Goal: Register for event/course: Sign up to attend an event or enroll in a course

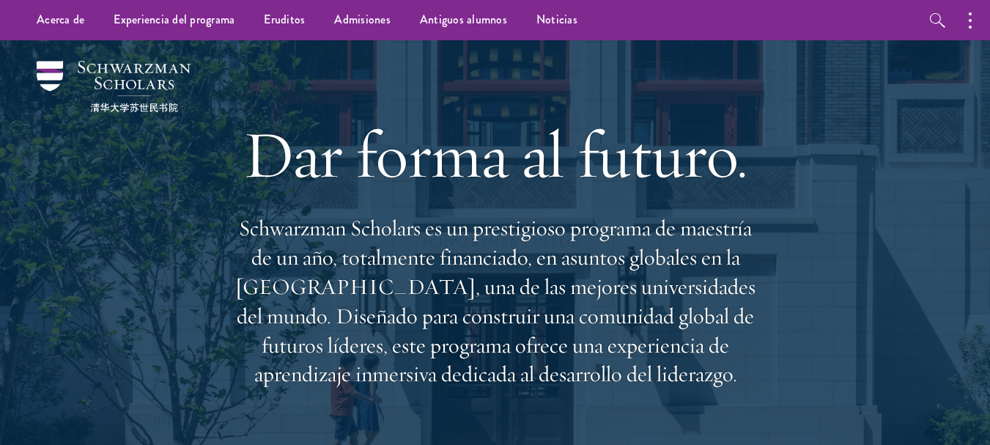
drag, startPoint x: 812, startPoint y: 152, endPoint x: 938, endPoint y: 163, distance: 126.6
click at [938, 163] on div at bounding box center [495, 295] width 990 height 510
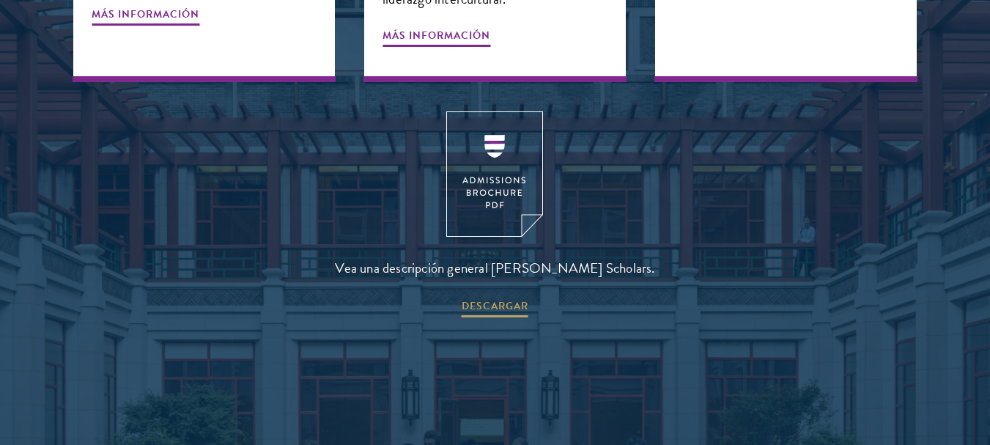
scroll to position [2042, 0]
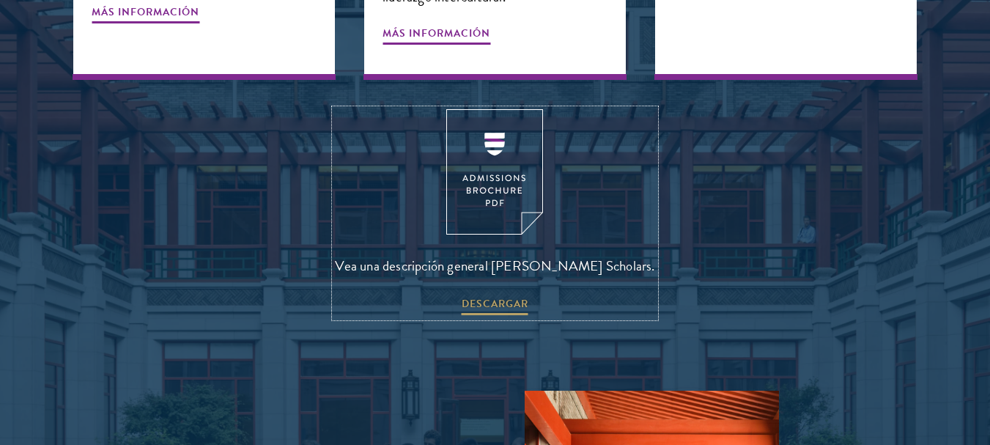
click at [501, 187] on img at bounding box center [494, 171] width 97 height 125
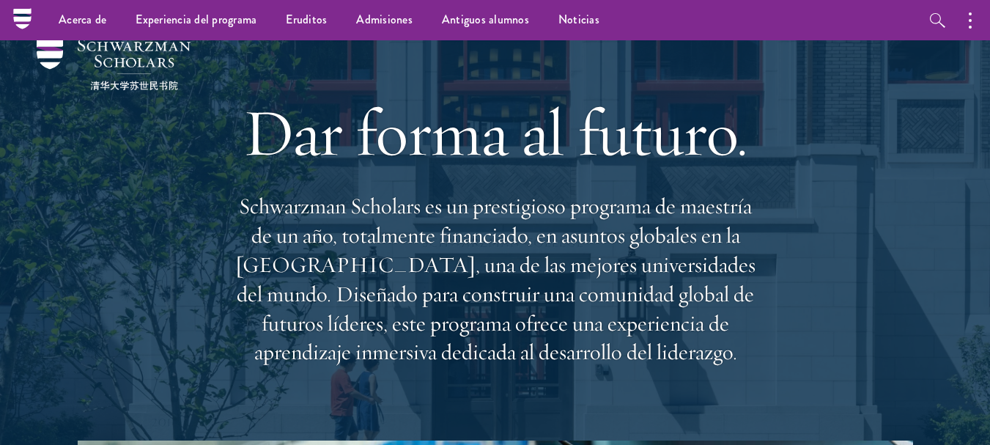
scroll to position [0, 0]
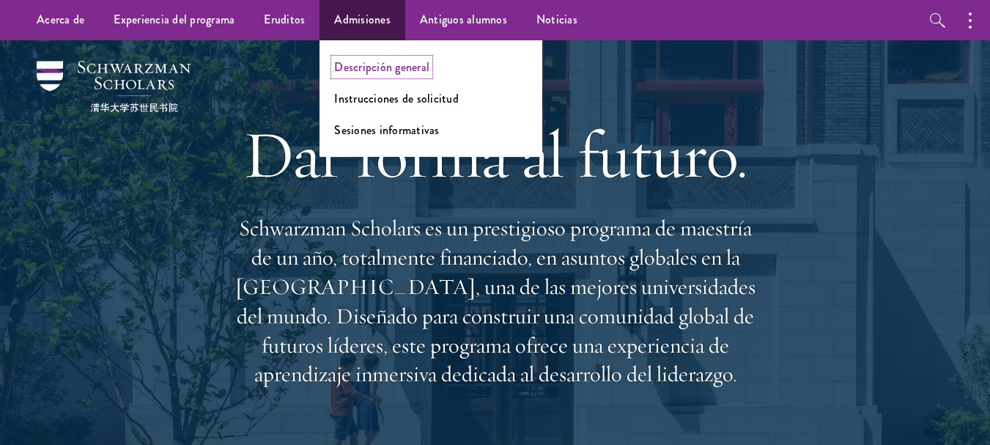
click at [364, 70] on font "Descripción general" at bounding box center [381, 67] width 95 height 17
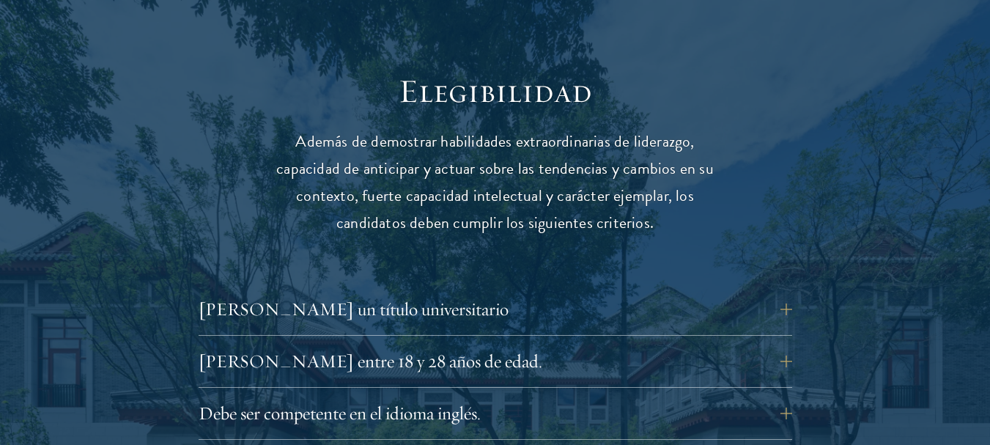
scroll to position [1964, 0]
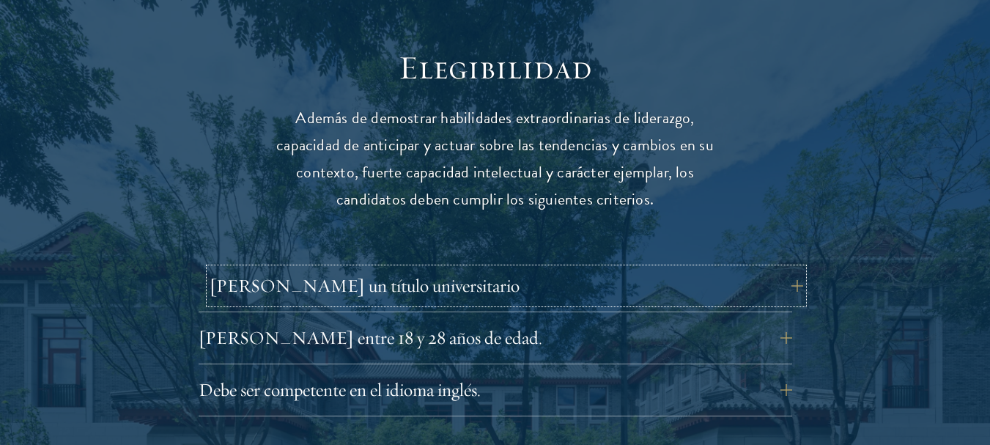
click at [778, 268] on button "Debe tener un título universitario" at bounding box center [507, 285] width 594 height 35
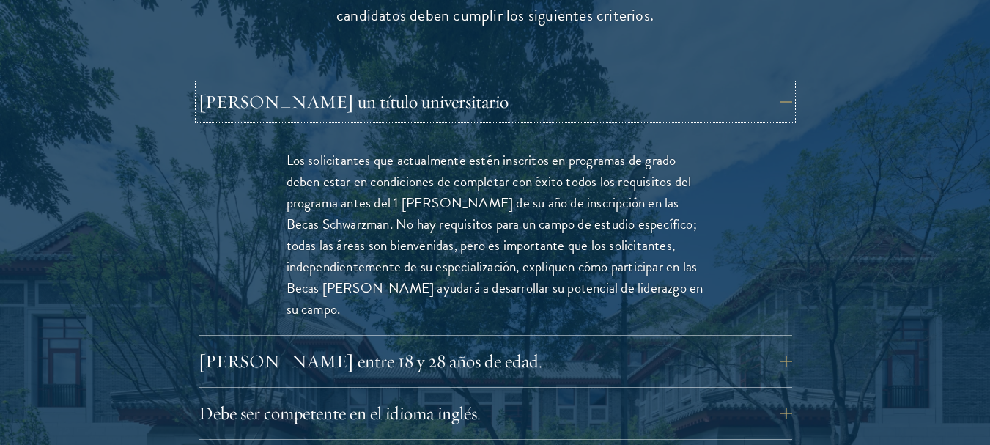
scroll to position [2149, 0]
click at [718, 343] on button "Debe tener entre 18 y 28 años de edad." at bounding box center [507, 360] width 594 height 35
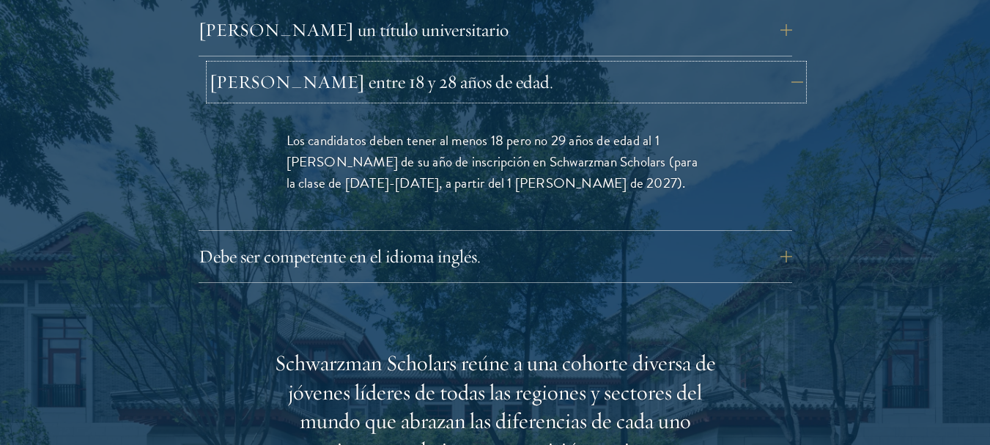
scroll to position [2222, 0]
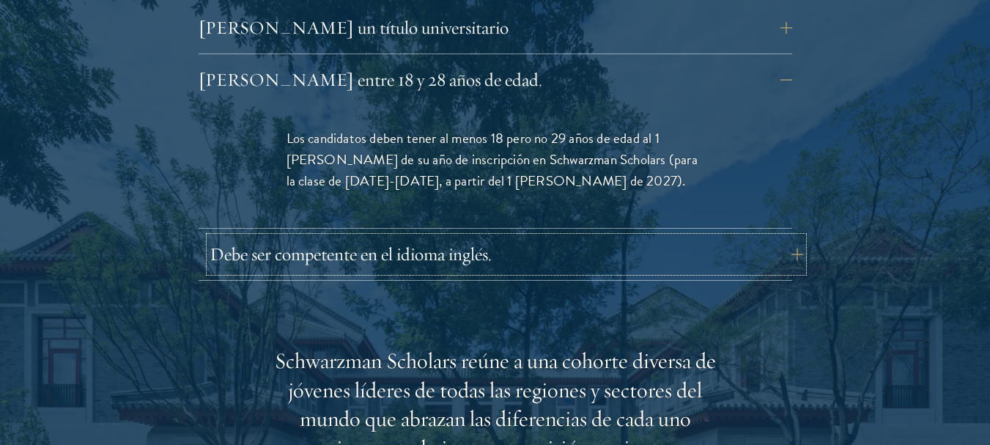
click at [767, 237] on button "Debe ser competente en el idioma inglés." at bounding box center [507, 254] width 594 height 35
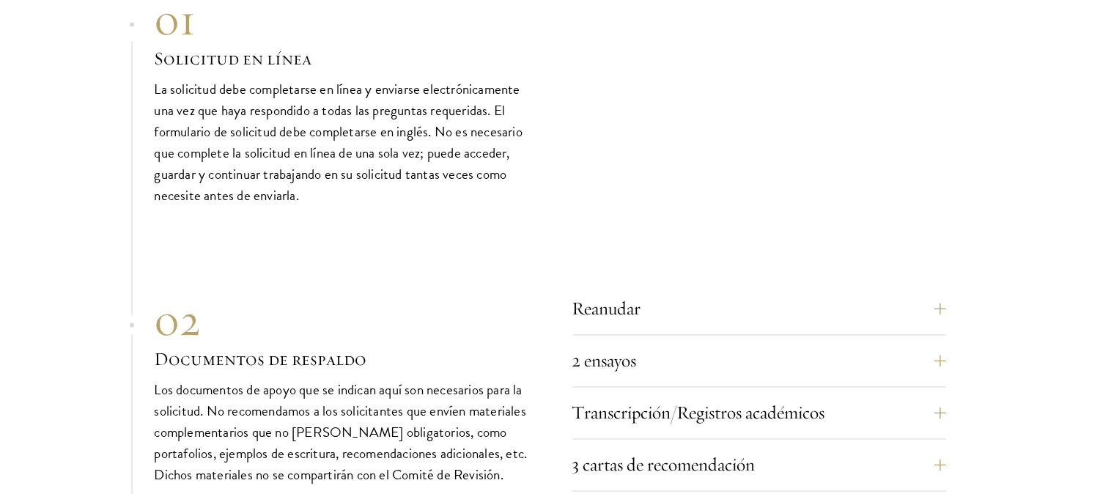
scroll to position [5122, 0]
click at [943, 290] on button "Reanudar" at bounding box center [770, 307] width 374 height 35
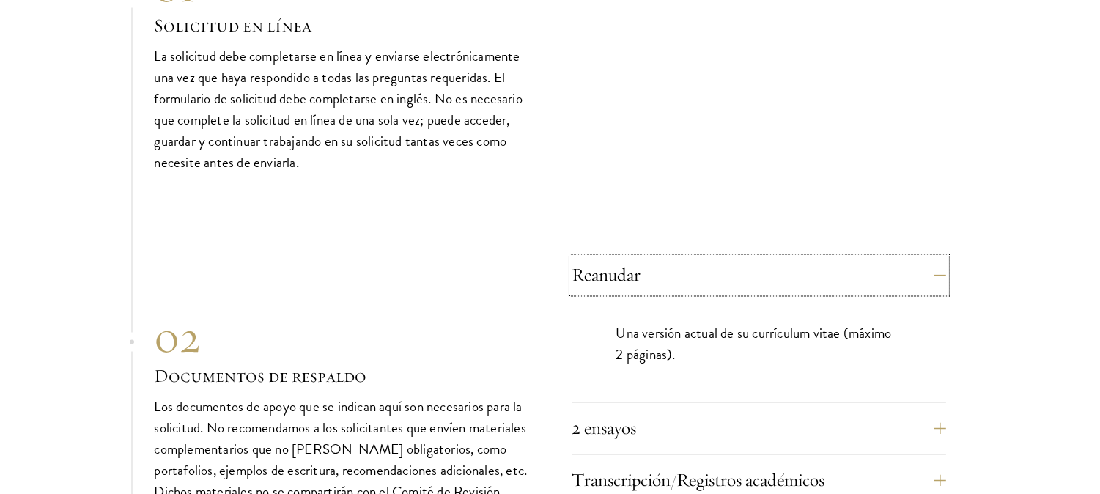
scroll to position [4816, 0]
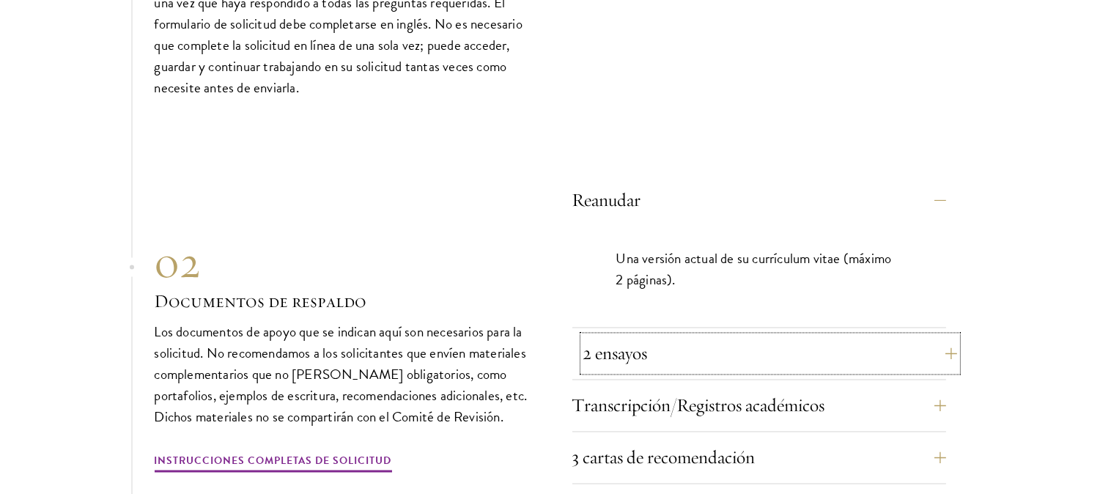
click at [928, 336] on button "2 ensayos" at bounding box center [770, 353] width 374 height 35
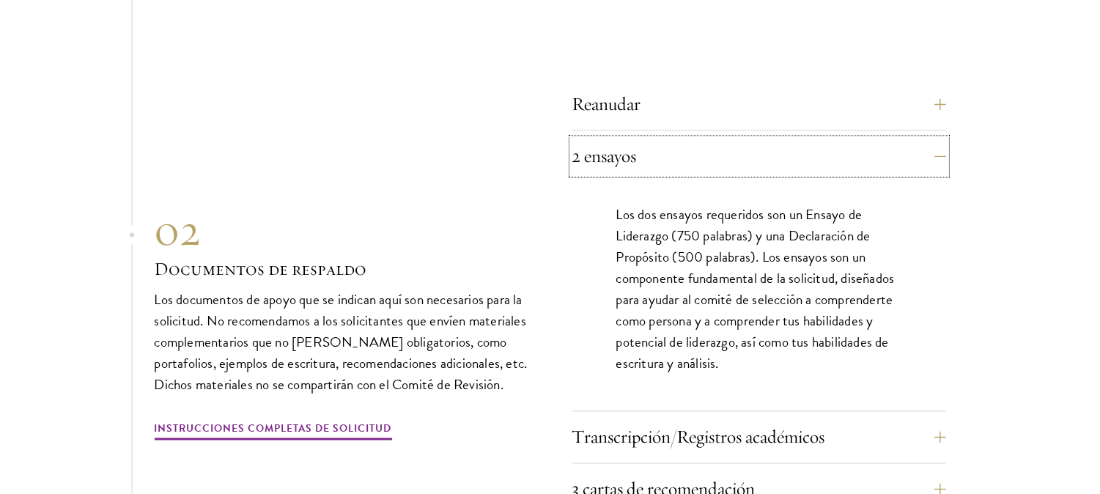
scroll to position [4913, 0]
click at [949, 419] on button "Transcripción/Registros académicos" at bounding box center [770, 436] width 374 height 35
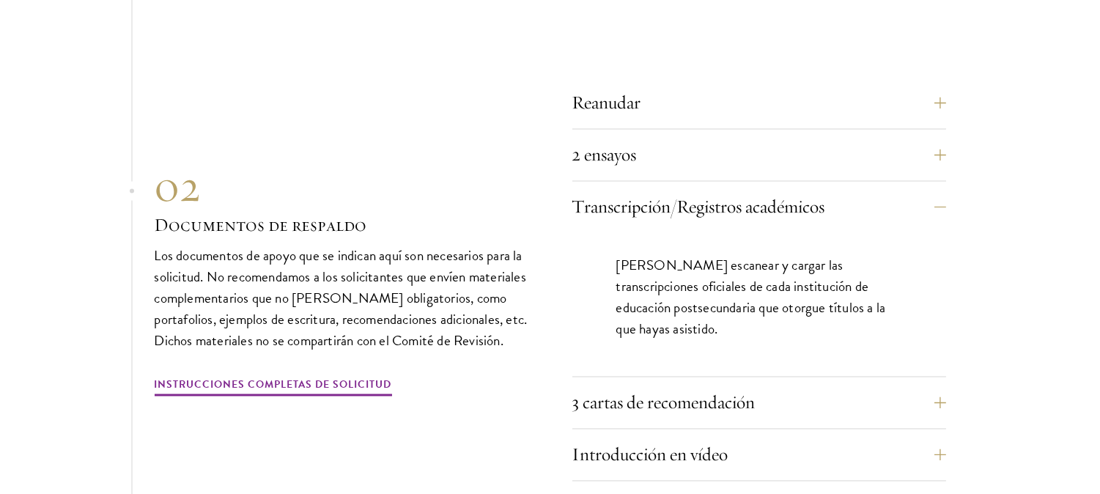
click at [946, 295] on section "01 Online Application 01 Solicitud en línea La solicitud debe completarse en lí…" at bounding box center [550, 313] width 1100 height 1051
click at [939, 386] on button "3 cartas de recomendación" at bounding box center [770, 403] width 374 height 35
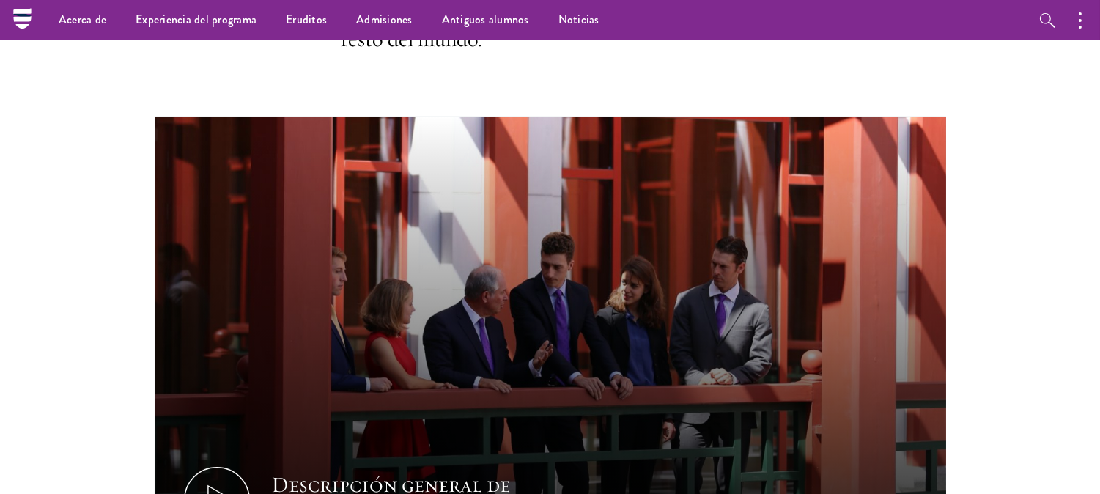
scroll to position [586, 0]
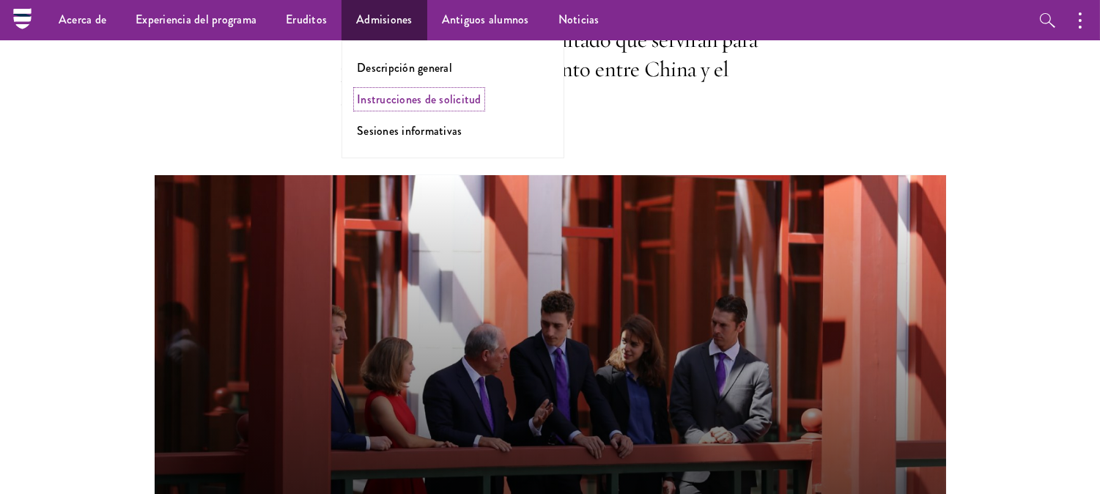
click at [414, 95] on font "Instrucciones de solicitud" at bounding box center [419, 99] width 125 height 17
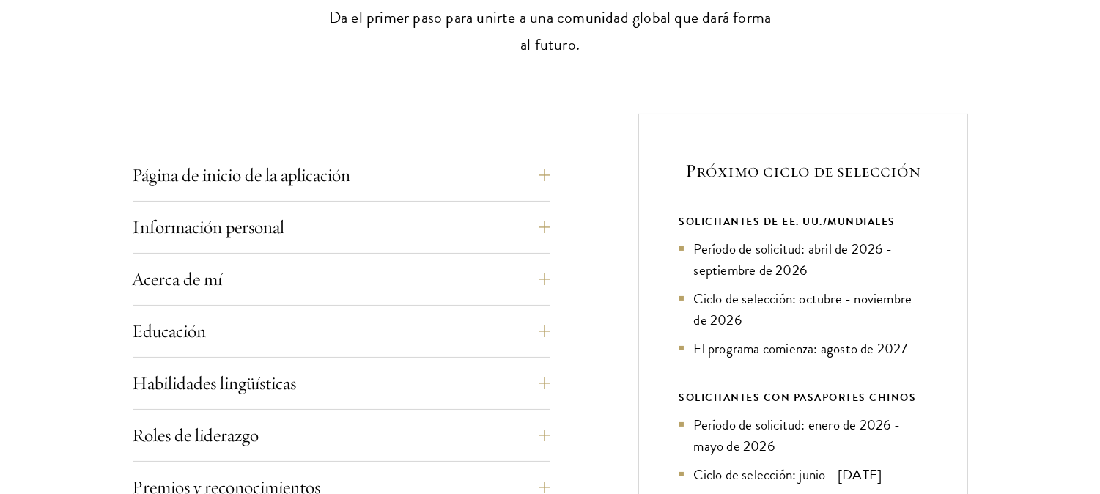
scroll to position [486, 0]
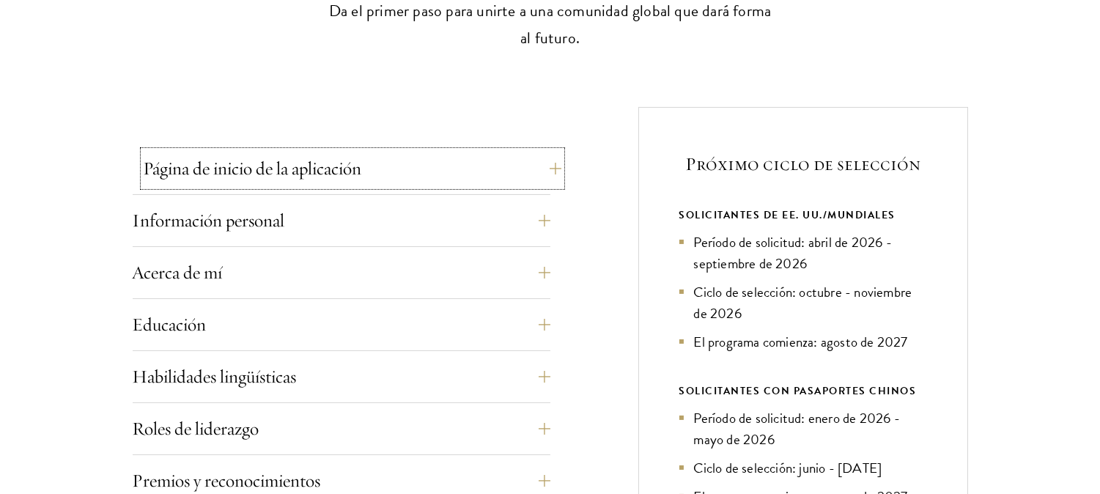
click at [546, 173] on button "Página de inicio de la aplicación" at bounding box center [353, 168] width 418 height 35
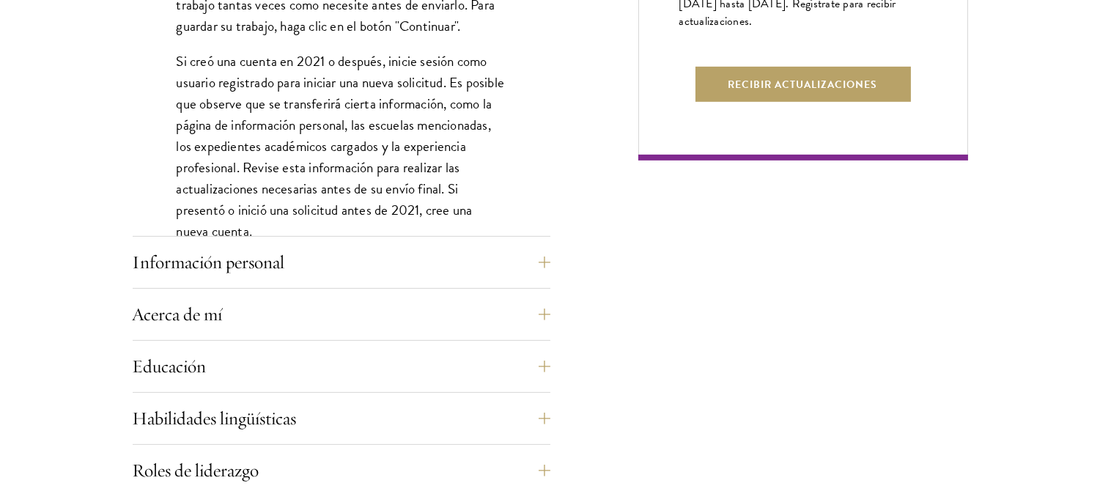
scroll to position [1116, 0]
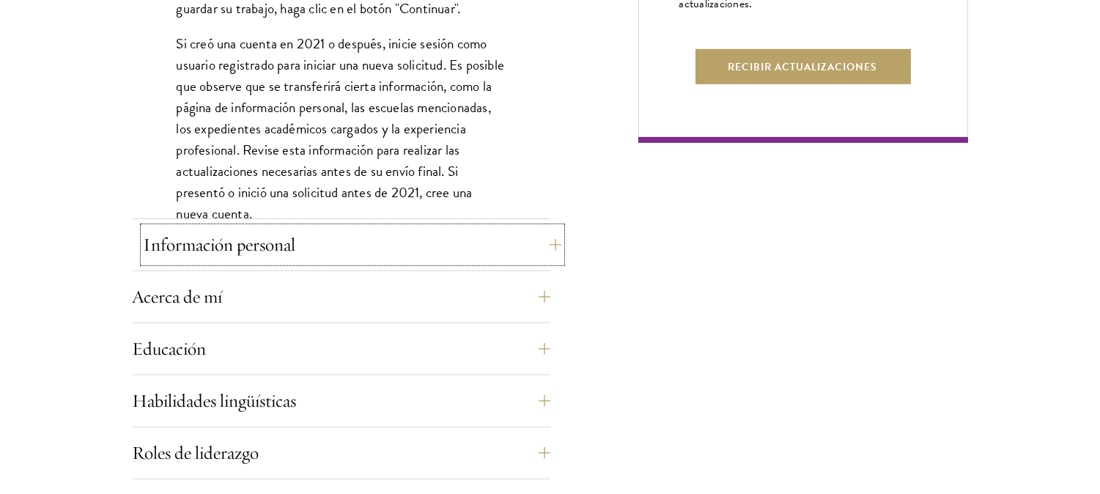
click at [545, 238] on button "Información personal" at bounding box center [353, 244] width 418 height 35
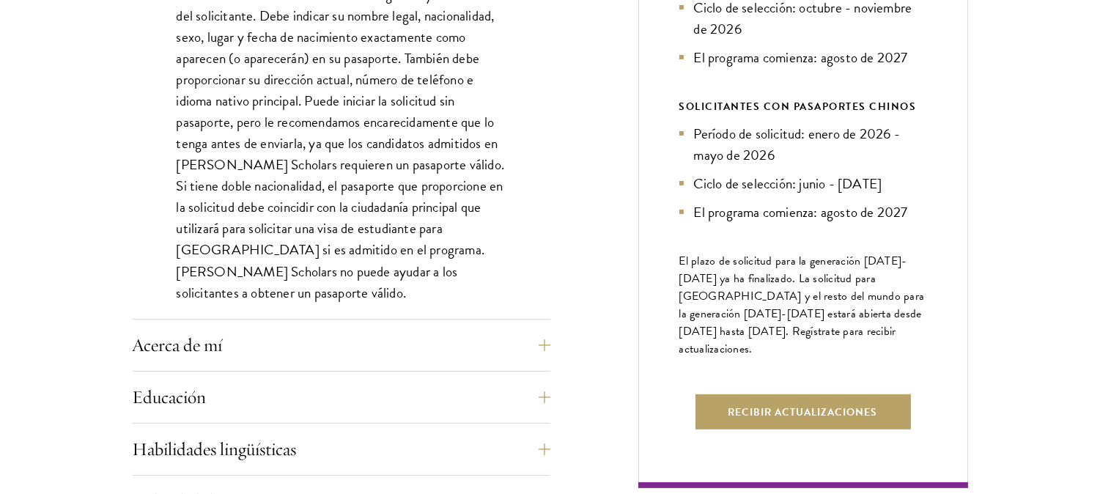
scroll to position [773, 0]
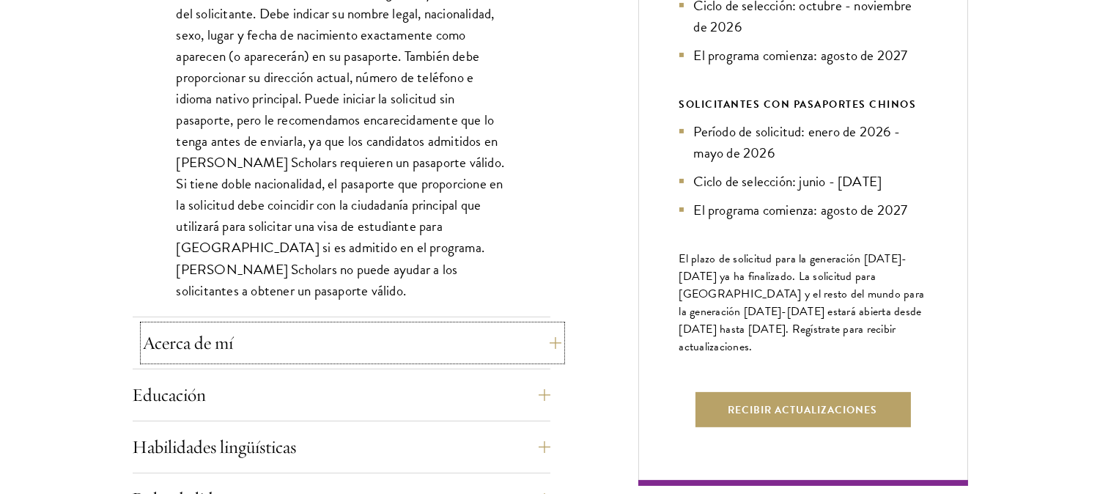
click at [537, 333] on button "Acerca de mí" at bounding box center [353, 342] width 418 height 35
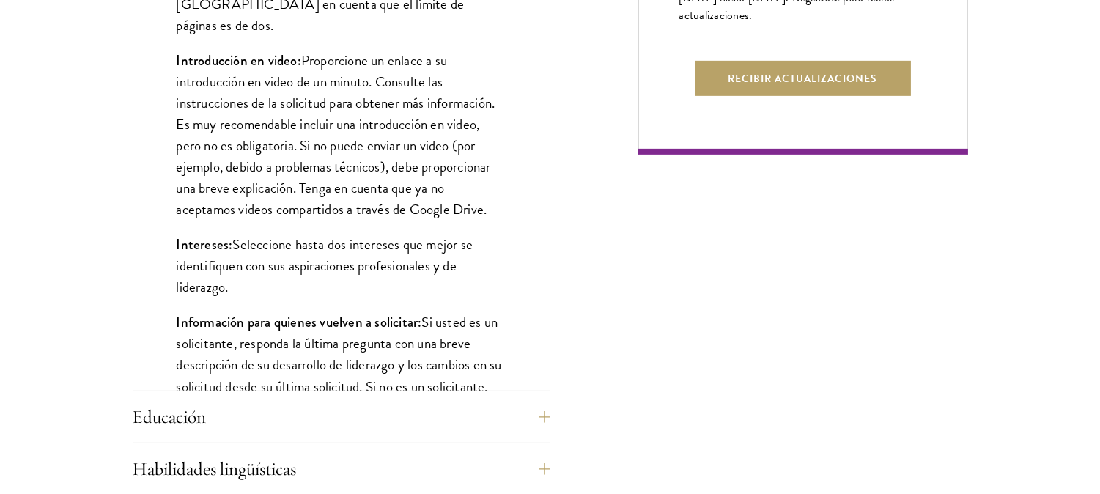
scroll to position [1155, 0]
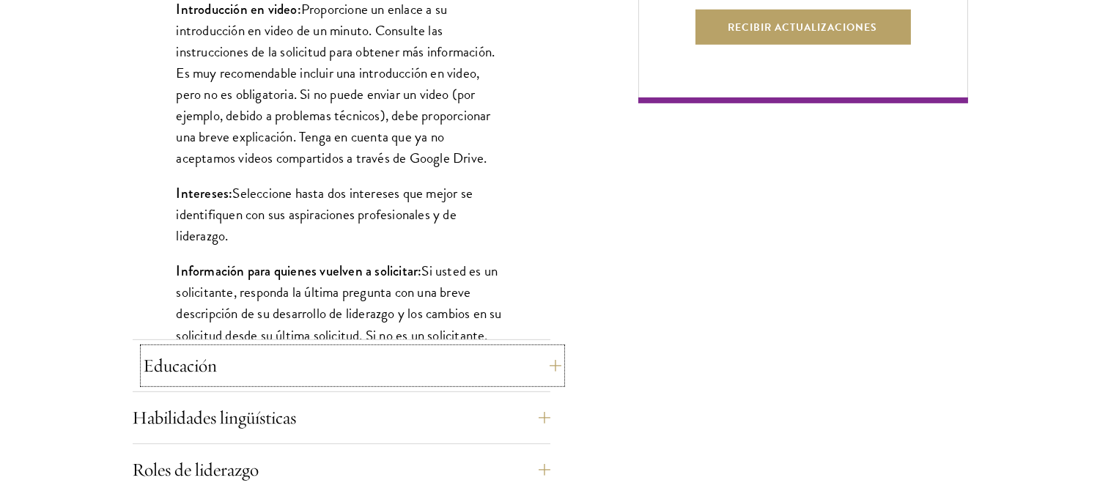
click at [535, 361] on button "Educación" at bounding box center [353, 365] width 418 height 35
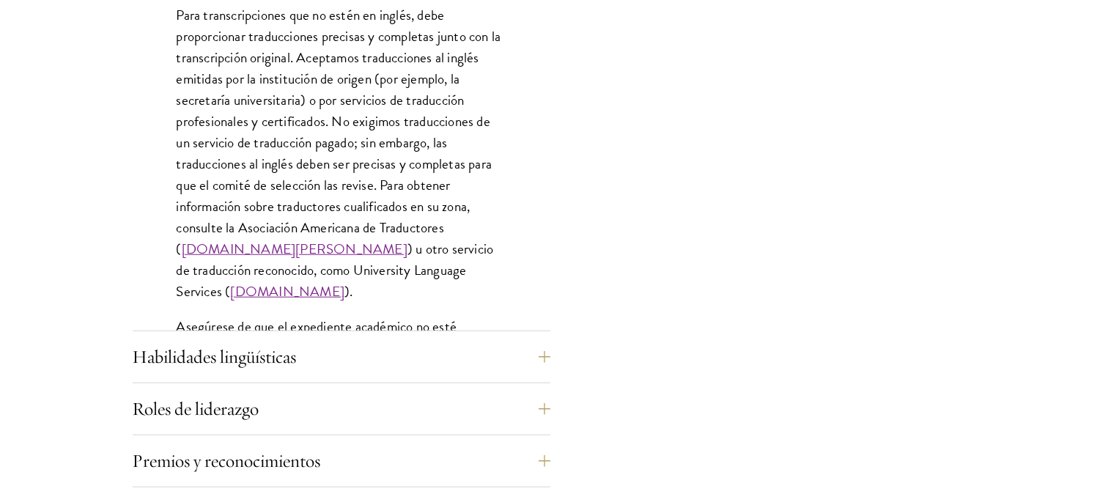
scroll to position [2231, 0]
click at [534, 350] on button "Habilidades lingüísticas" at bounding box center [353, 356] width 418 height 35
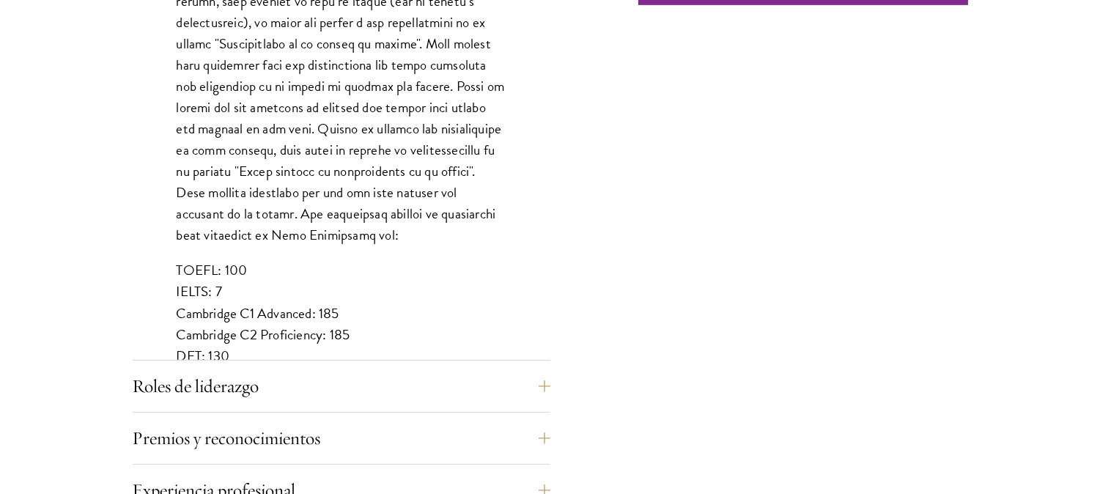
scroll to position [1365, 0]
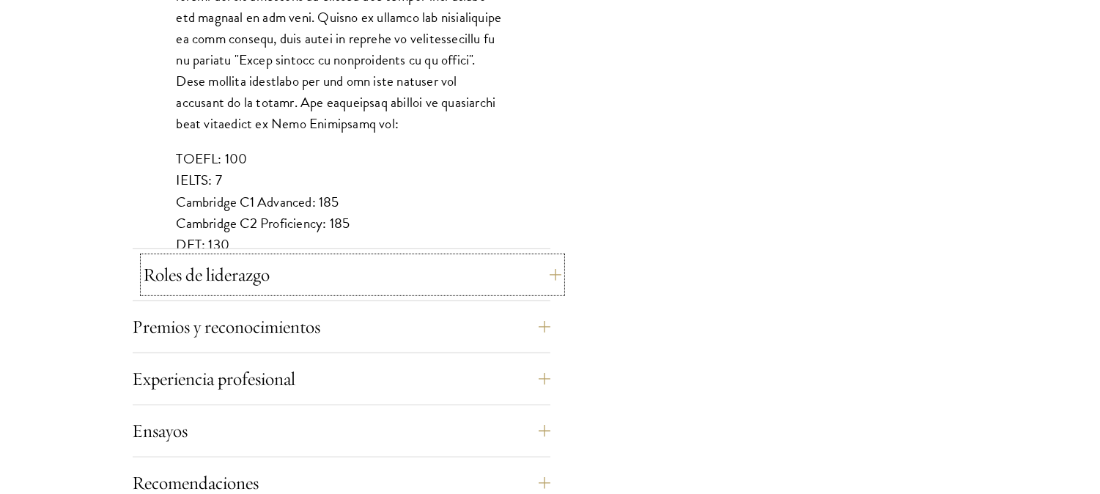
click at [548, 275] on button "Roles de liderazgo" at bounding box center [353, 274] width 418 height 35
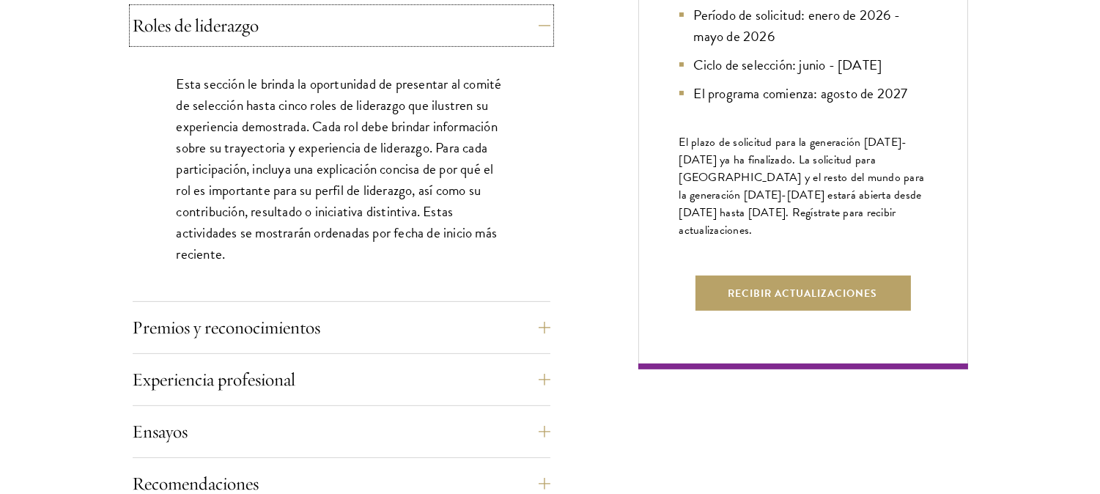
scroll to position [894, 0]
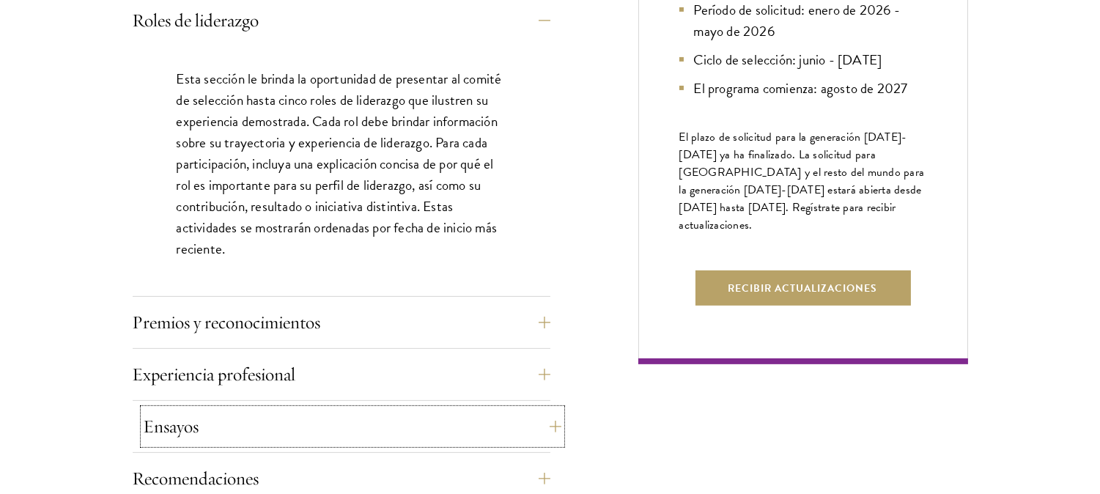
click at [532, 410] on button "Ensayos" at bounding box center [353, 426] width 418 height 35
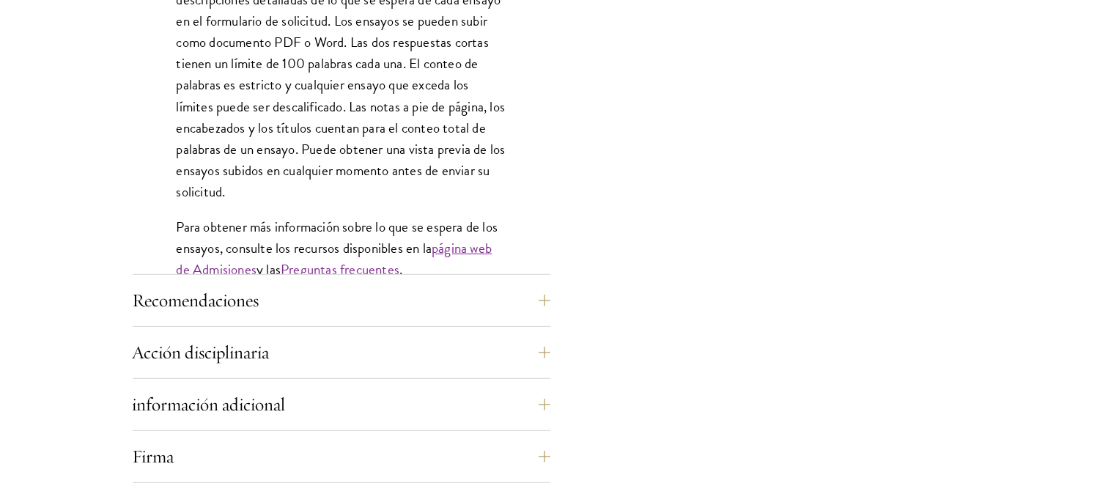
scroll to position [1306, 0]
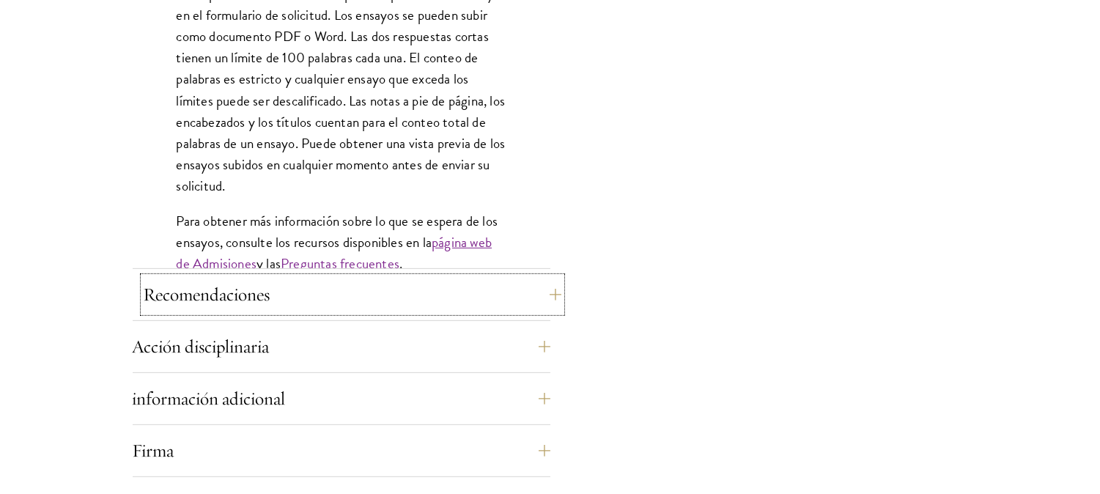
click at [551, 298] on button "Recomendaciones" at bounding box center [353, 294] width 418 height 35
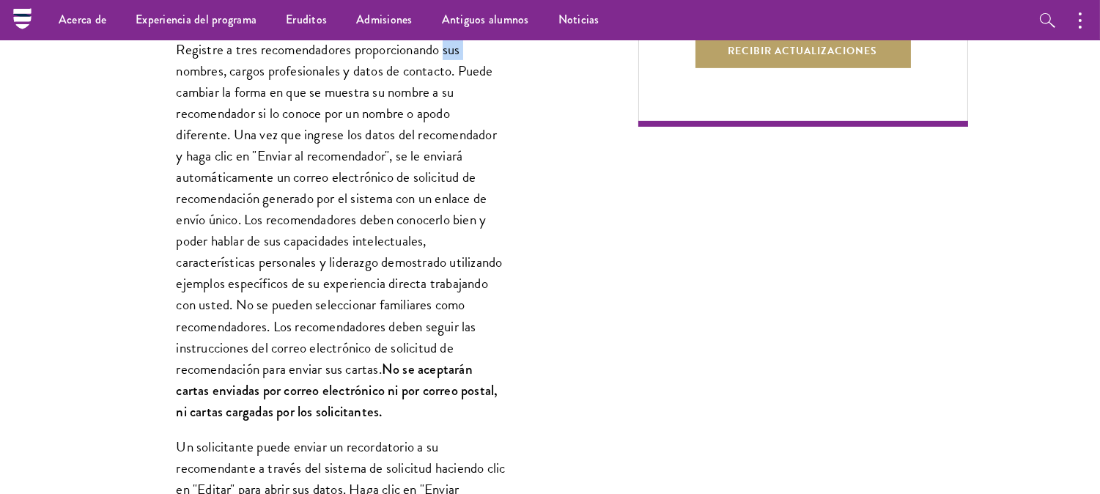
scroll to position [1053, 0]
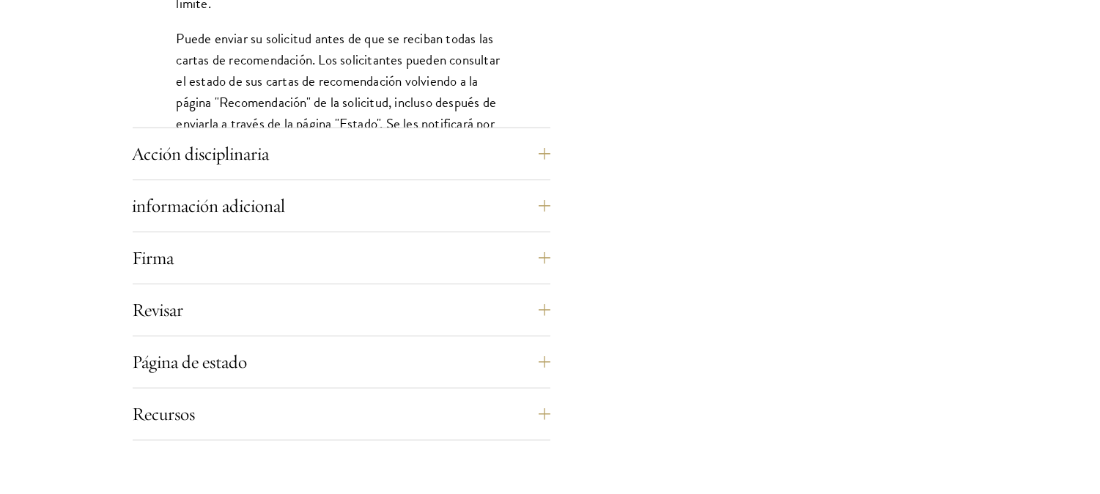
scroll to position [2291, 0]
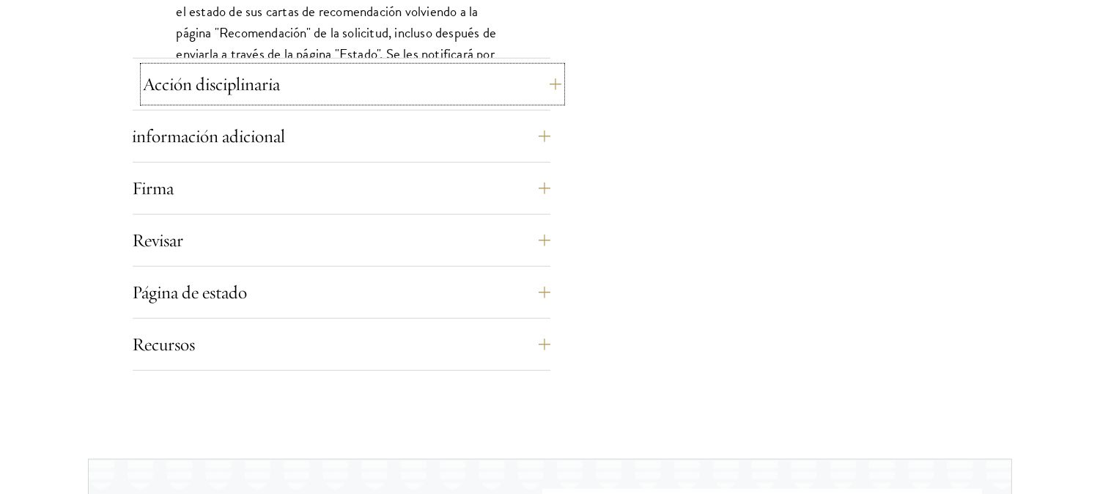
click at [545, 78] on button "Acción disciplinaria" at bounding box center [353, 84] width 418 height 35
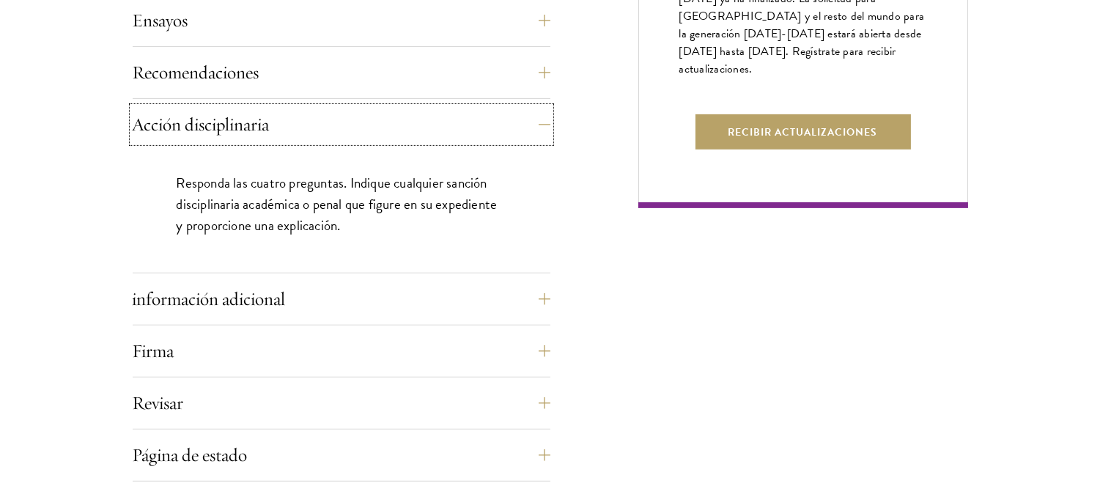
scroll to position [1054, 0]
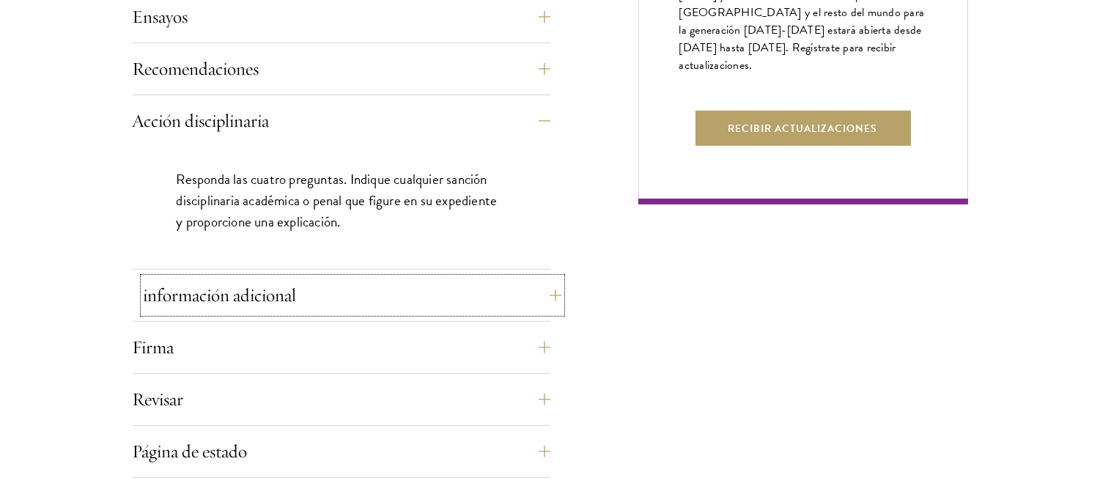
click at [544, 284] on button "información adicional" at bounding box center [353, 295] width 418 height 35
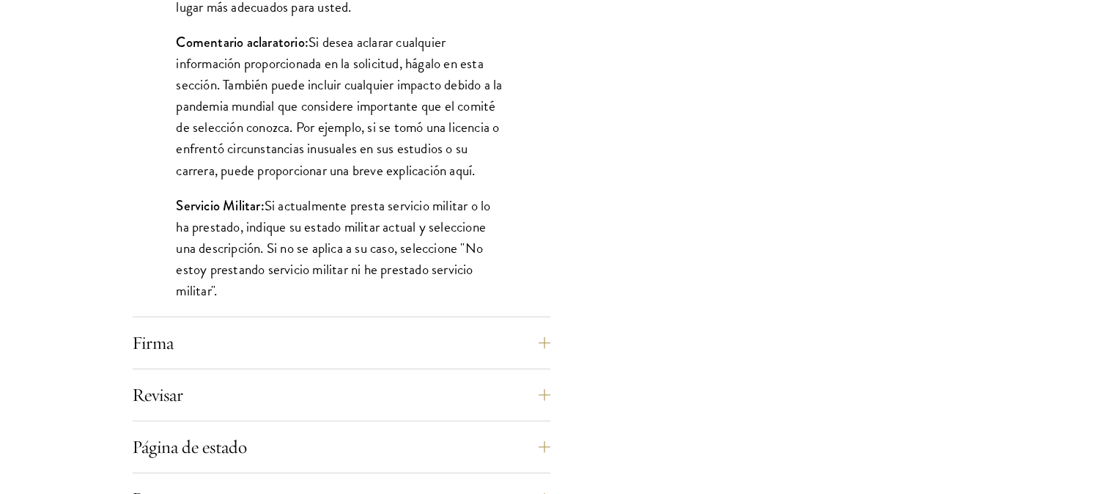
scroll to position [1417, 0]
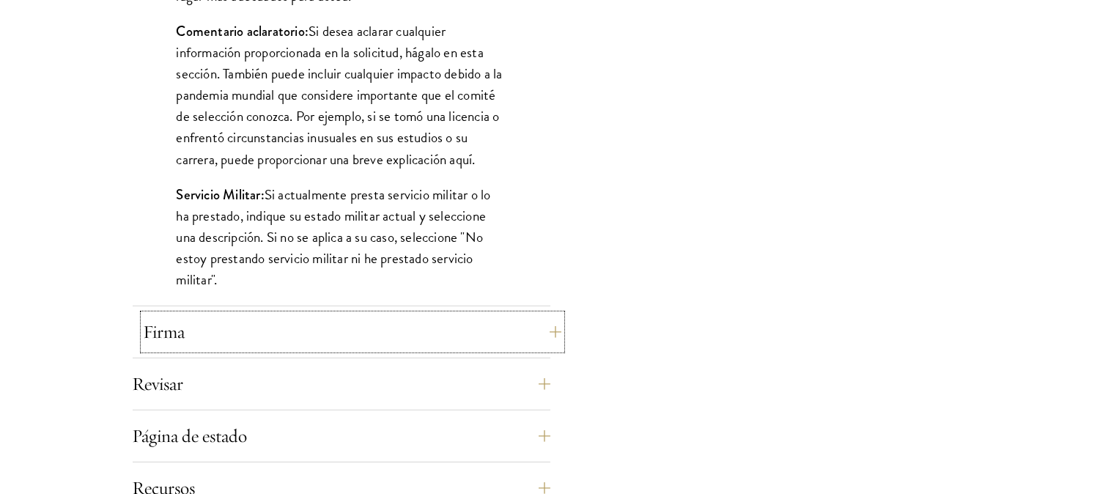
click at [542, 324] on button "Firma" at bounding box center [353, 331] width 418 height 35
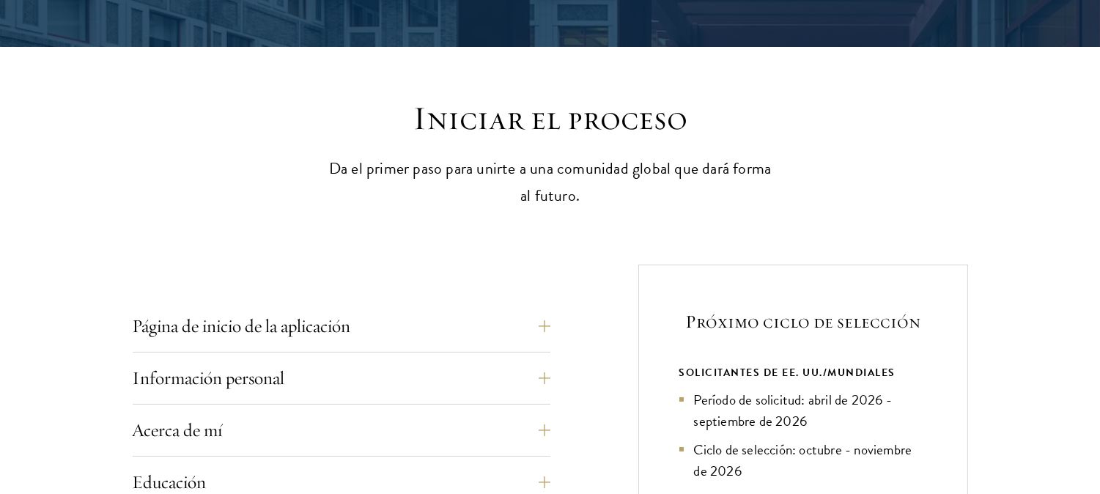
scroll to position [340, 0]
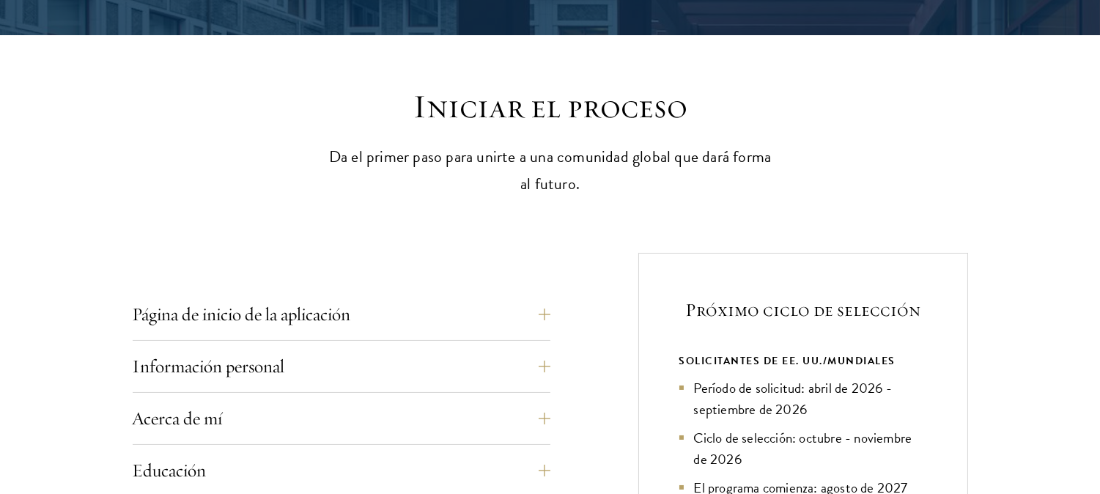
click at [544, 314] on button "Página de inicio de la aplicación" at bounding box center [353, 314] width 418 height 35
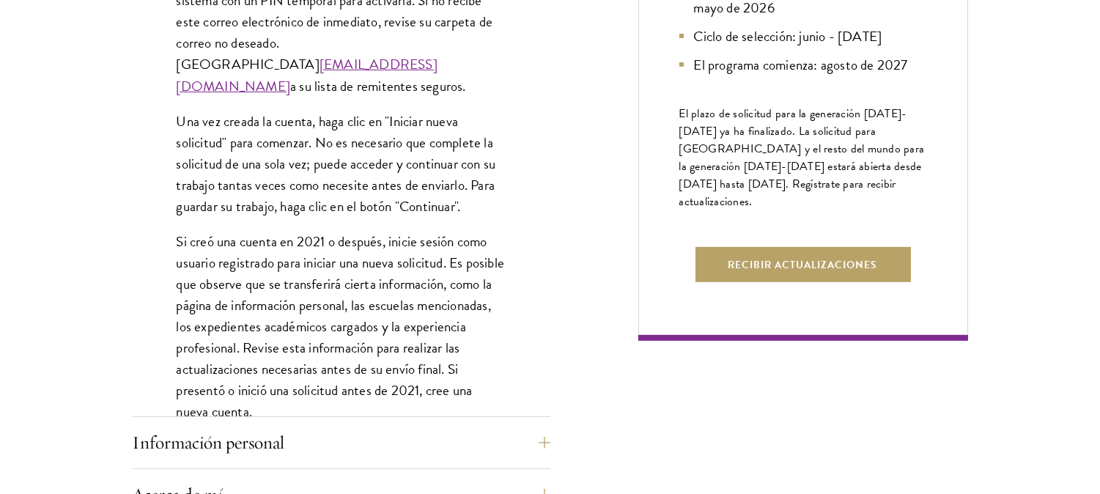
scroll to position [1036, 0]
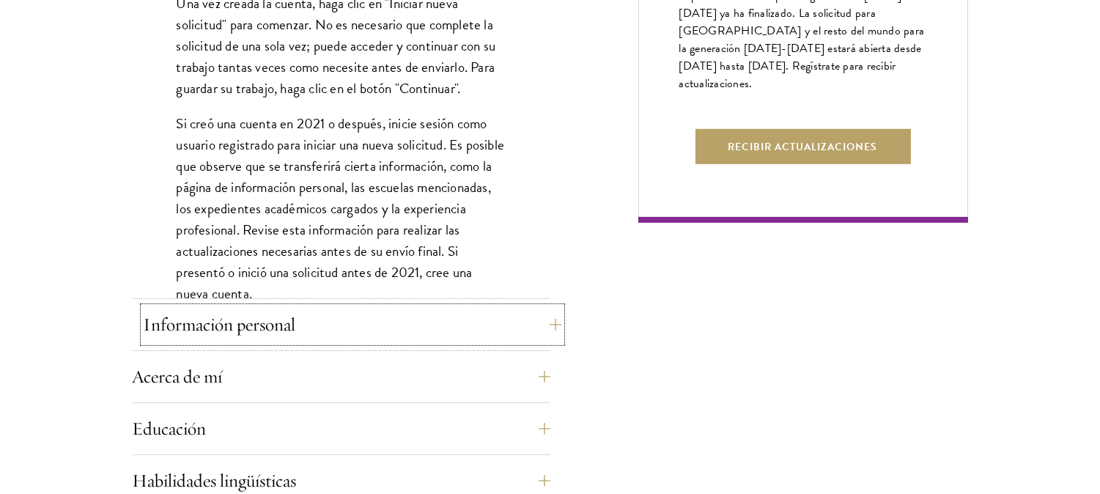
click at [525, 323] on button "Información personal" at bounding box center [353, 324] width 418 height 35
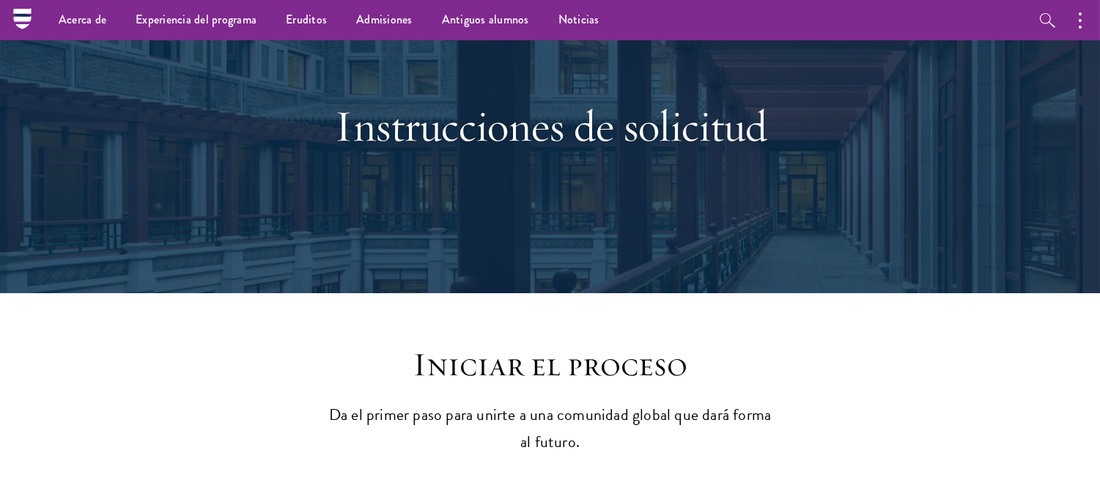
scroll to position [77, 0]
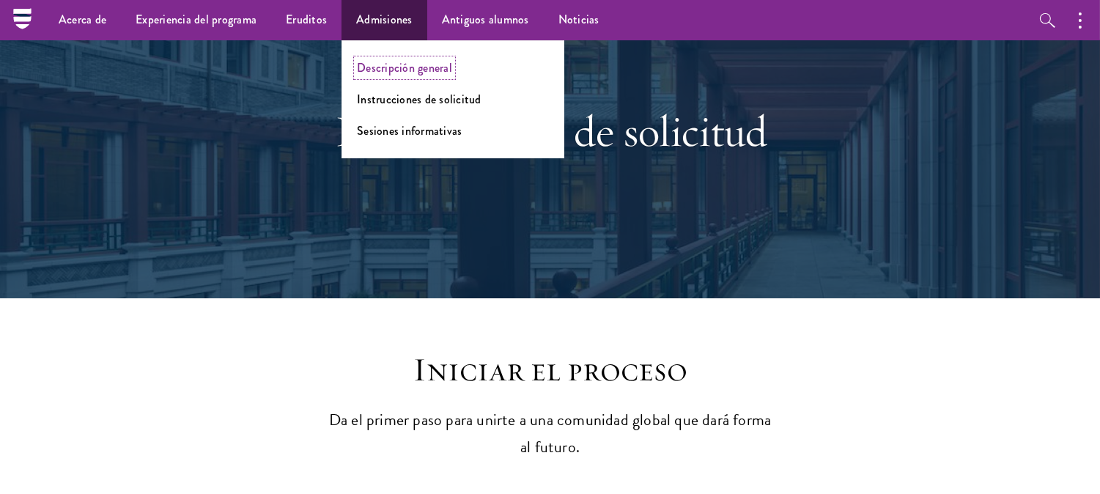
click at [420, 64] on font "Descripción general" at bounding box center [404, 67] width 95 height 17
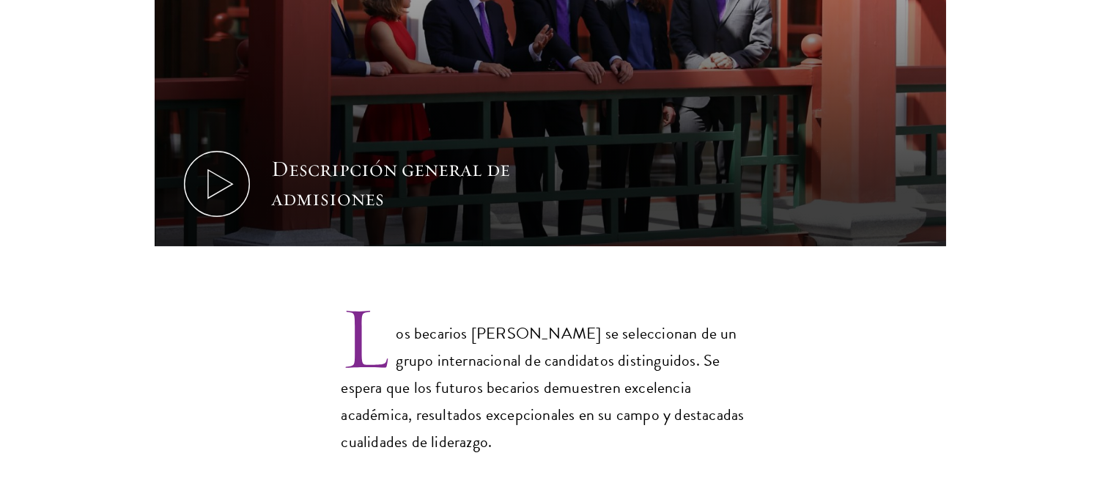
scroll to position [1558, 0]
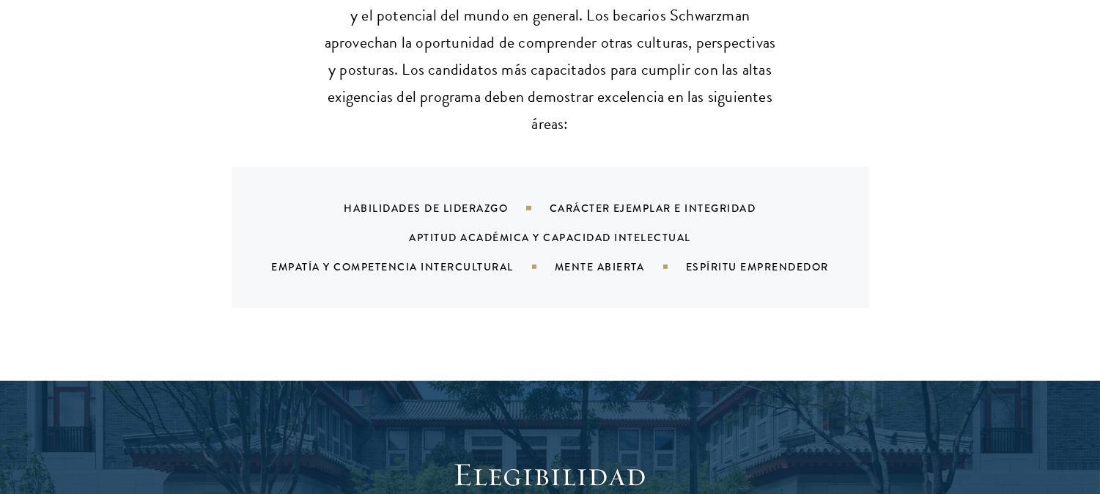
click at [986, 221] on section "Lo que estamos buscando Nuestra cohorte de líderes globales refleja la diversid…" at bounding box center [550, 111] width 1100 height 394
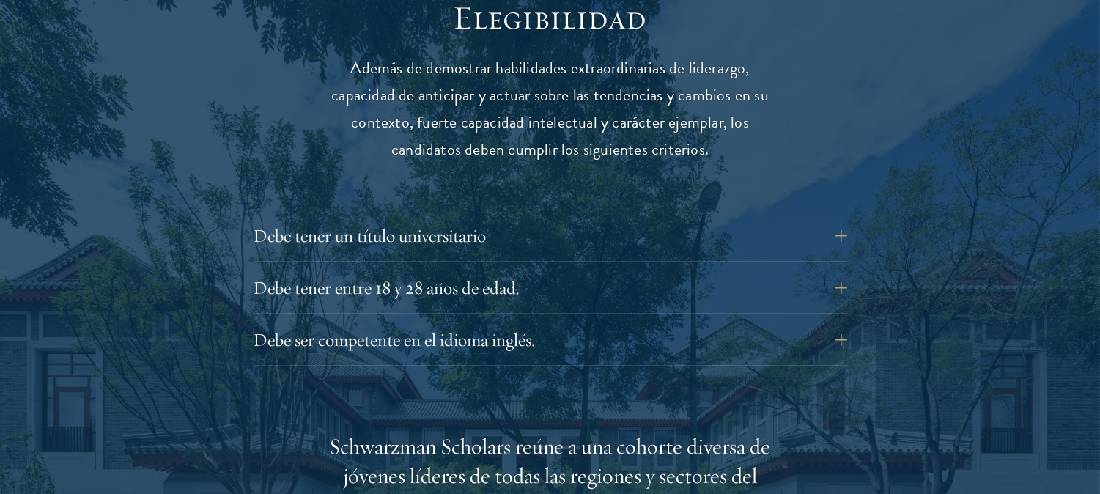
scroll to position [2017, 0]
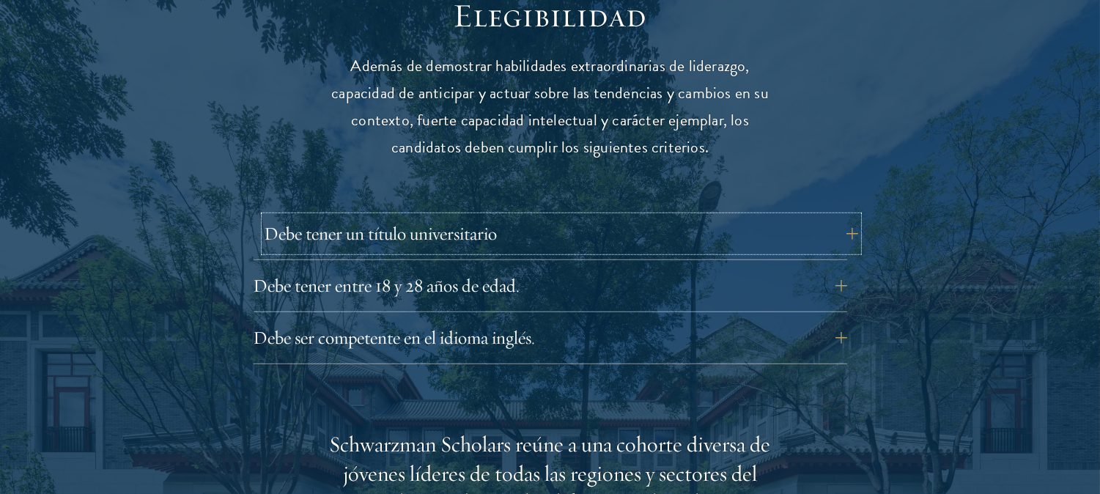
click at [840, 216] on button "Debe tener un título universitario" at bounding box center [562, 233] width 594 height 35
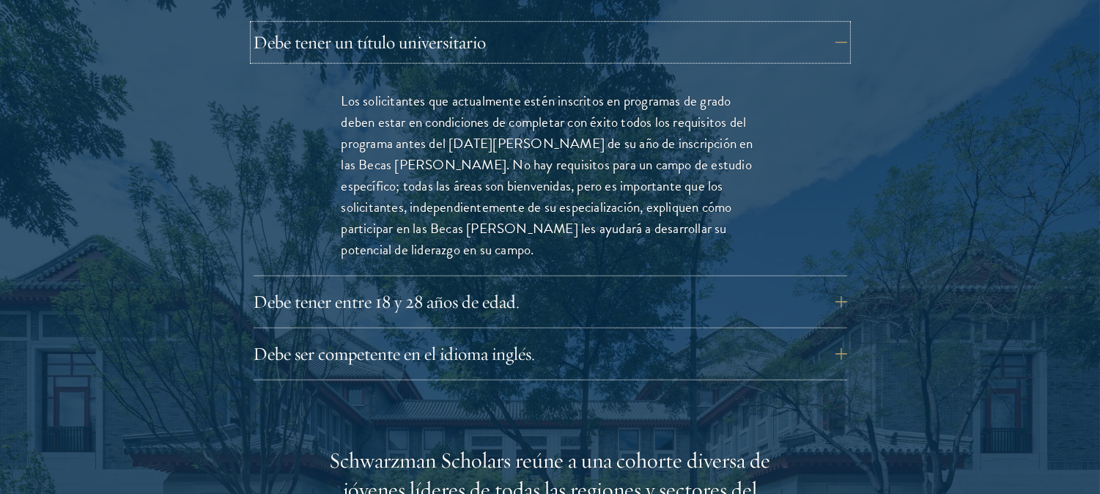
scroll to position [2209, 0]
click at [831, 284] on button "Debe tener entre 18 y 28 años de edad." at bounding box center [562, 301] width 594 height 35
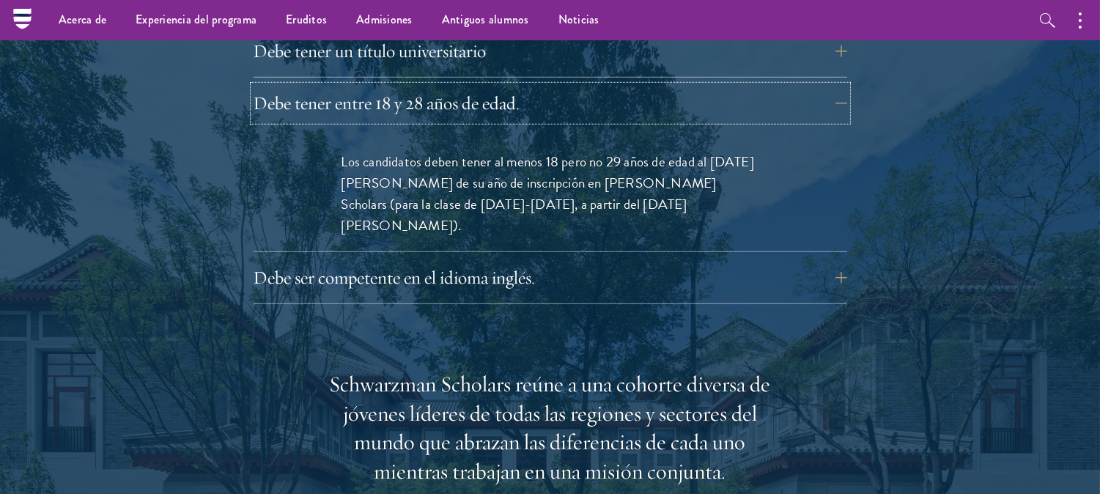
scroll to position [2159, 0]
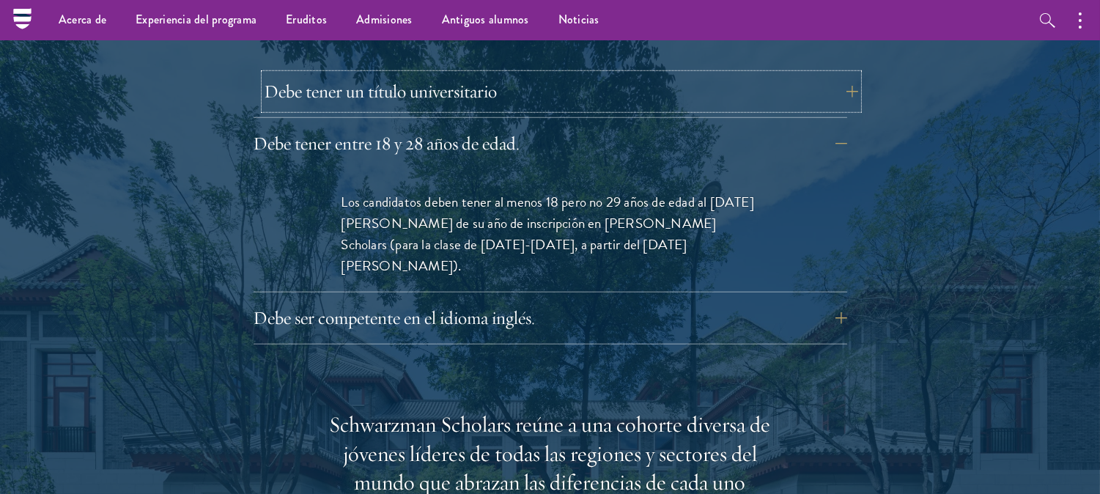
click at [795, 74] on button "Debe tener un título universitario" at bounding box center [562, 91] width 594 height 35
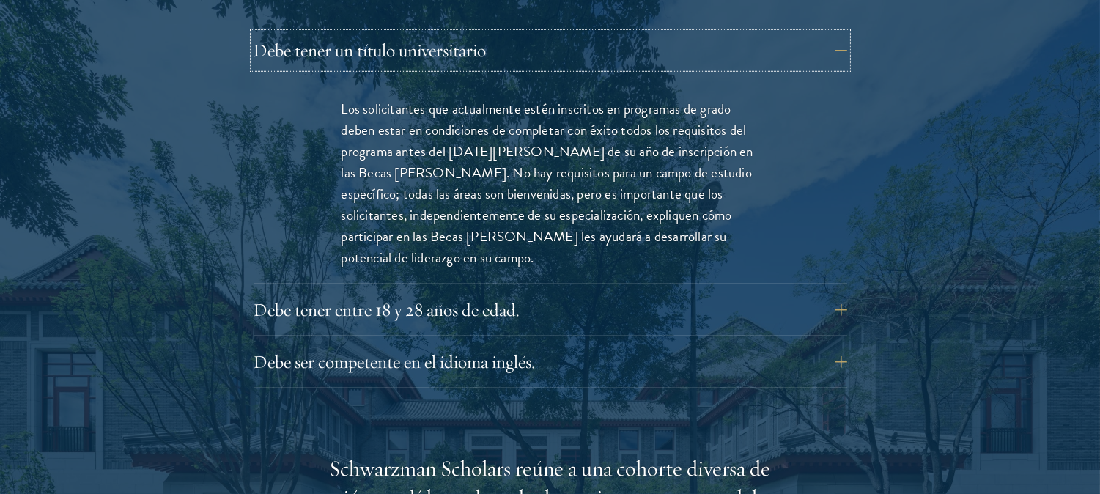
scroll to position [2202, 0]
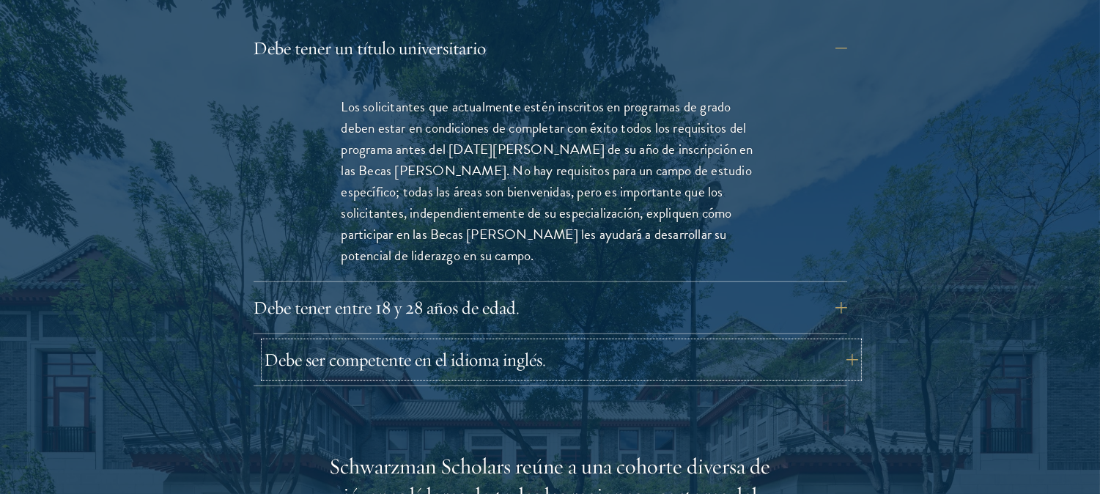
click at [831, 342] on button "Debe ser competente en el idioma inglés." at bounding box center [562, 359] width 594 height 35
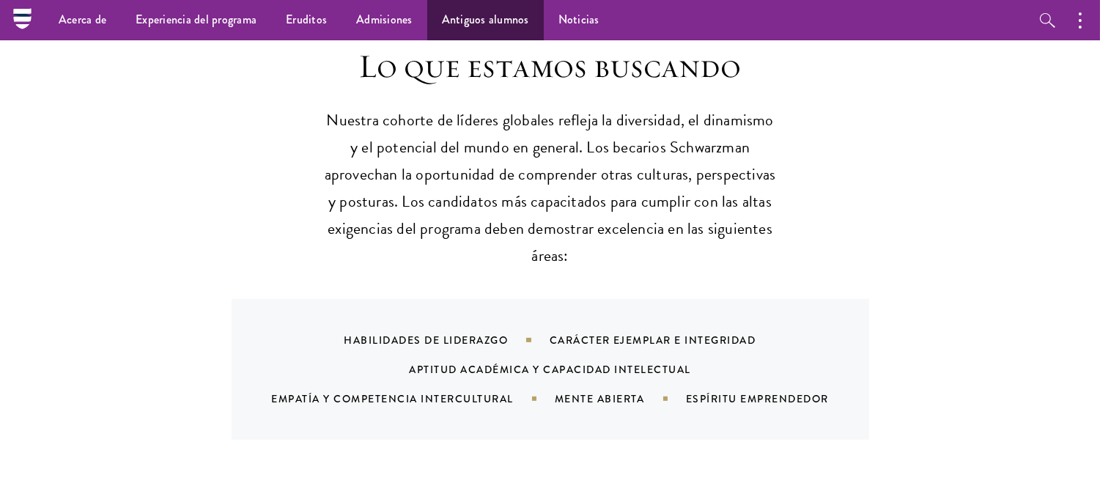
scroll to position [1425, 0]
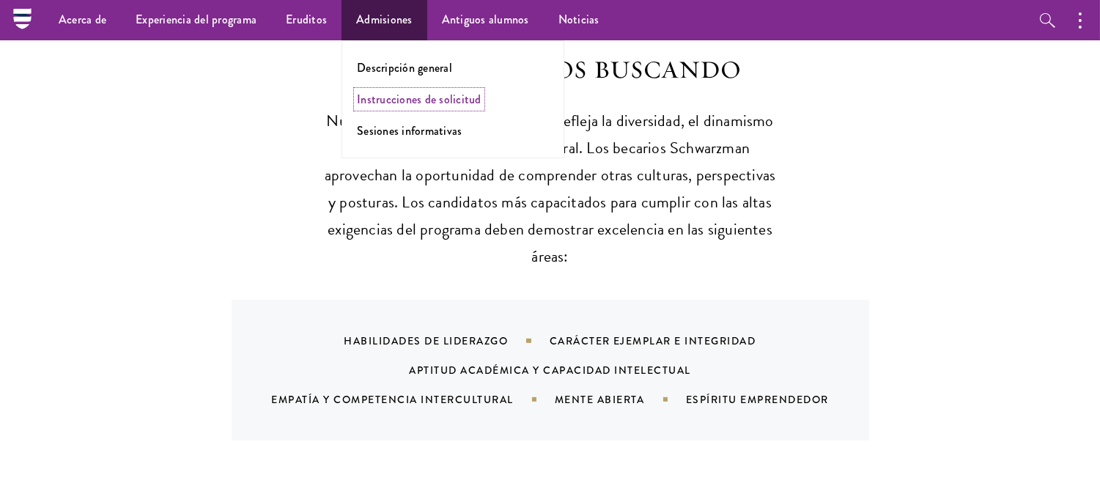
click at [383, 96] on font "Instrucciones de solicitud" at bounding box center [419, 99] width 125 height 17
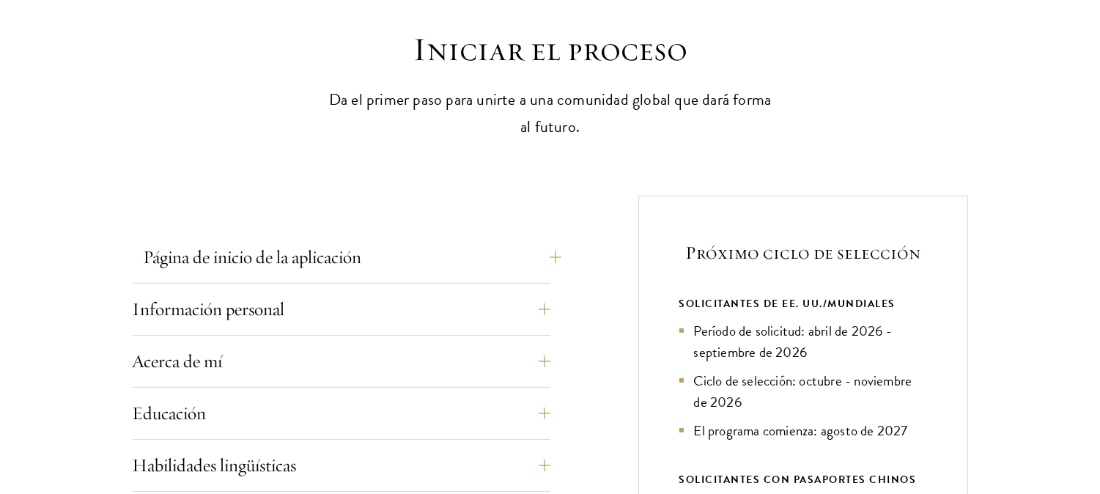
scroll to position [416, 0]
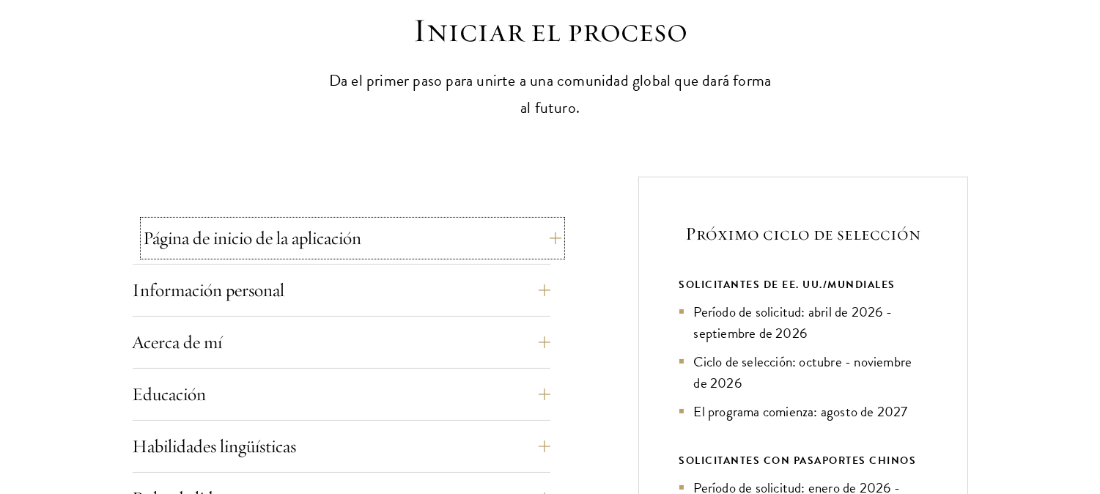
click at [532, 231] on button "Página de inicio de la aplicación" at bounding box center [353, 238] width 418 height 35
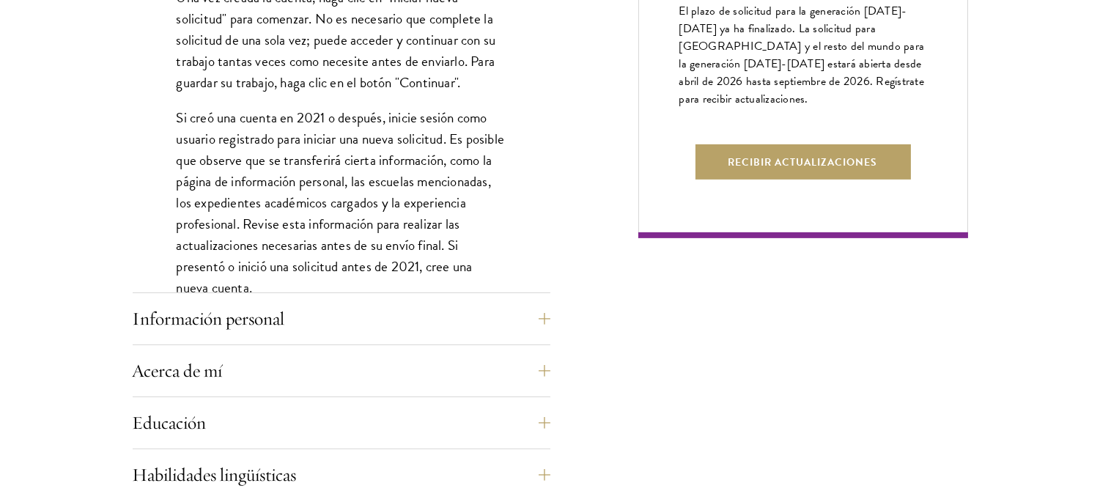
scroll to position [1058, 0]
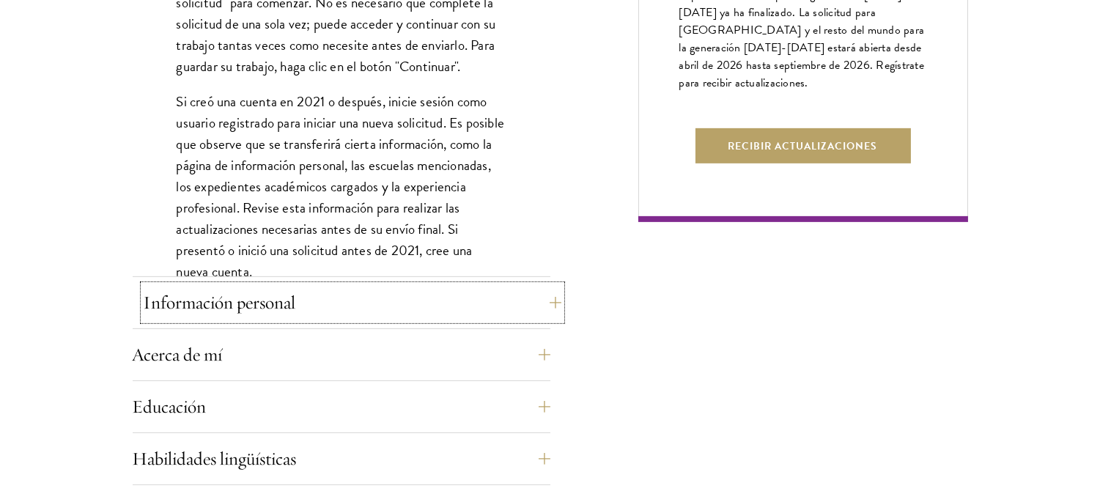
click at [537, 301] on button "Información personal" at bounding box center [353, 302] width 418 height 35
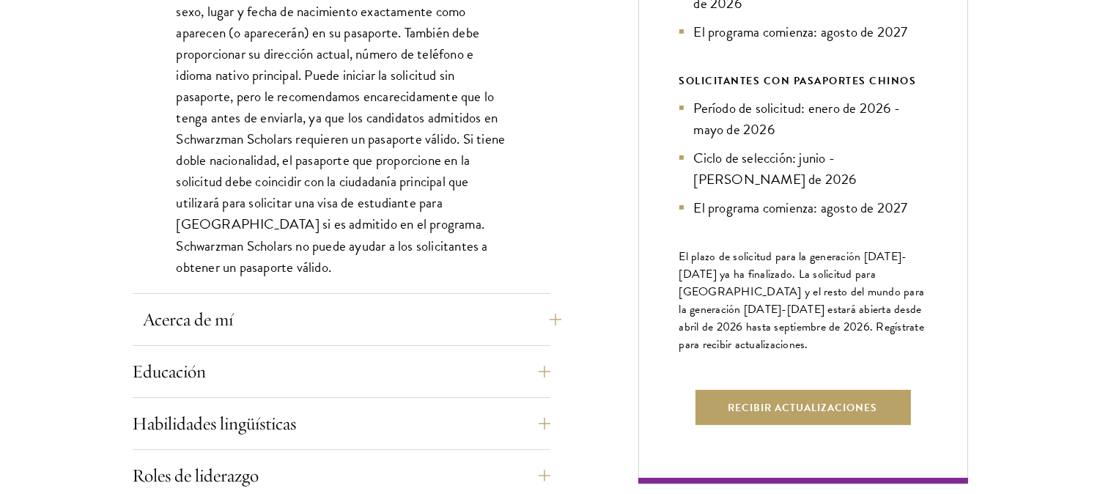
scroll to position [798, 0]
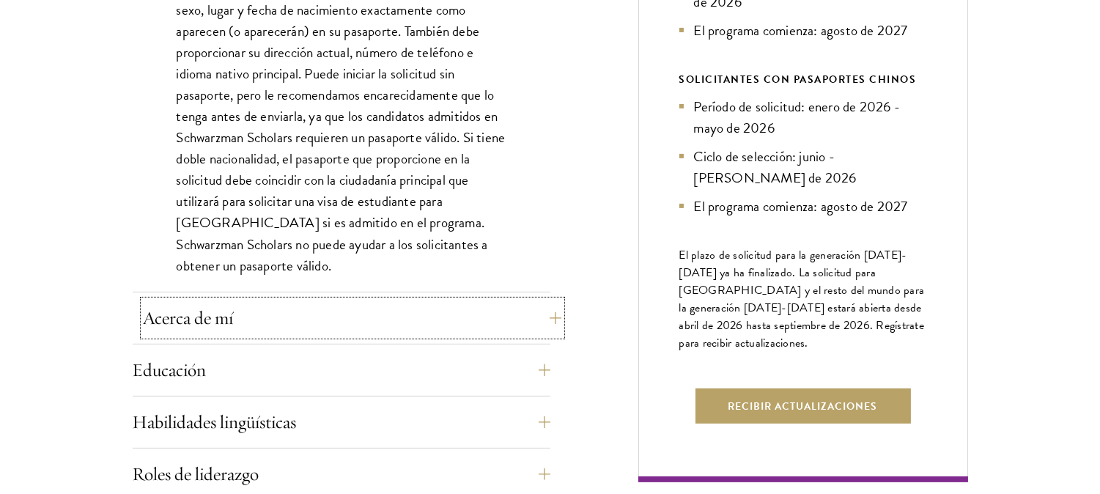
click at [539, 317] on button "Acerca de mí" at bounding box center [353, 318] width 418 height 35
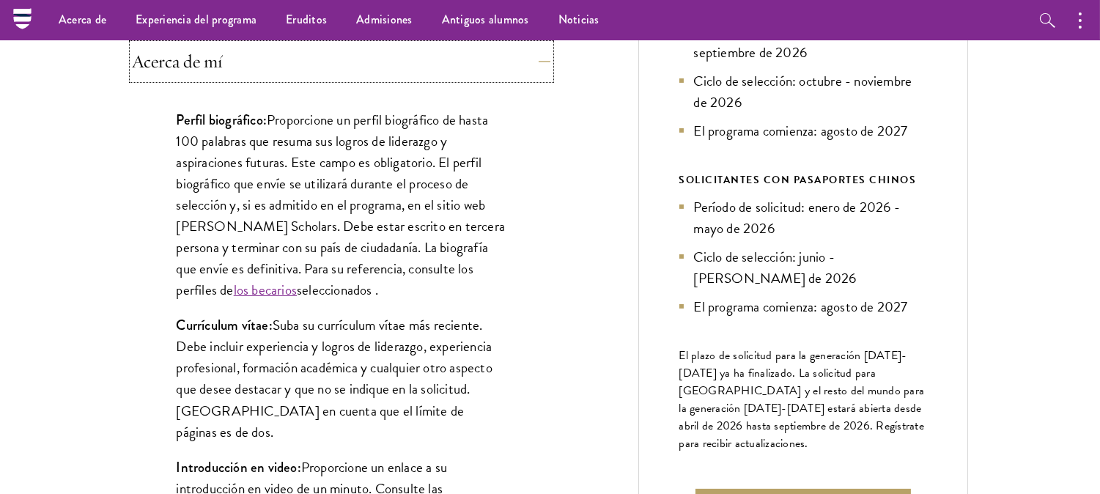
scroll to position [666, 0]
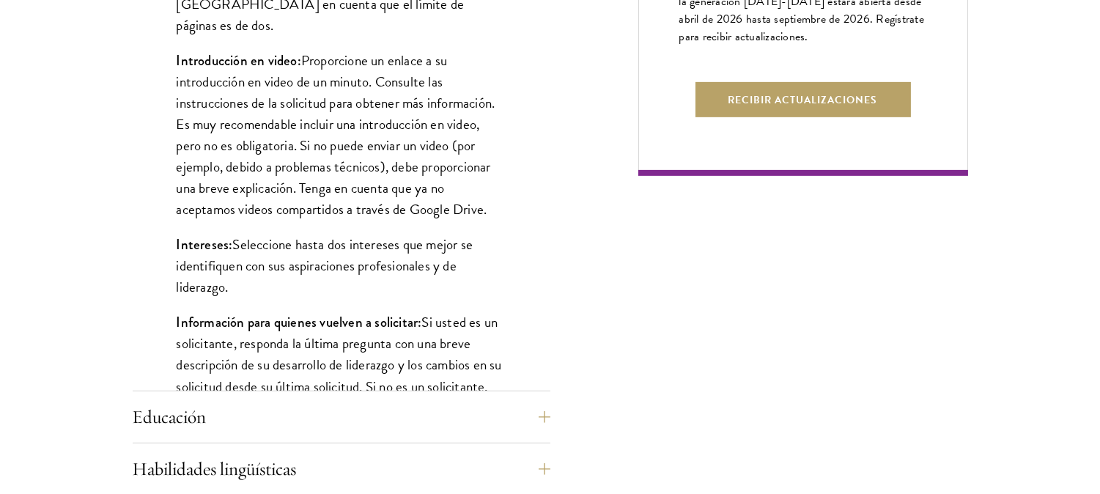
scroll to position [1184, 0]
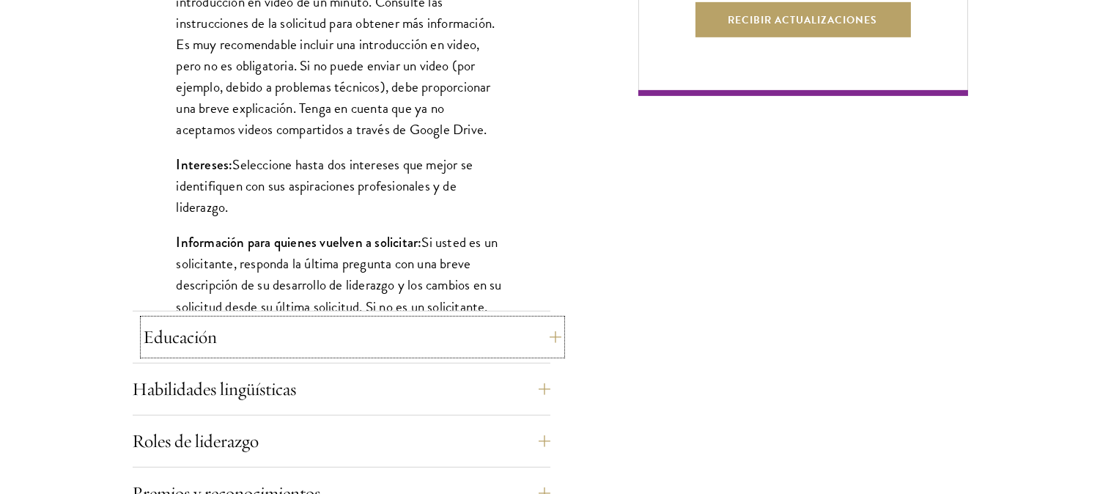
click at [543, 333] on button "Educación" at bounding box center [353, 337] width 418 height 35
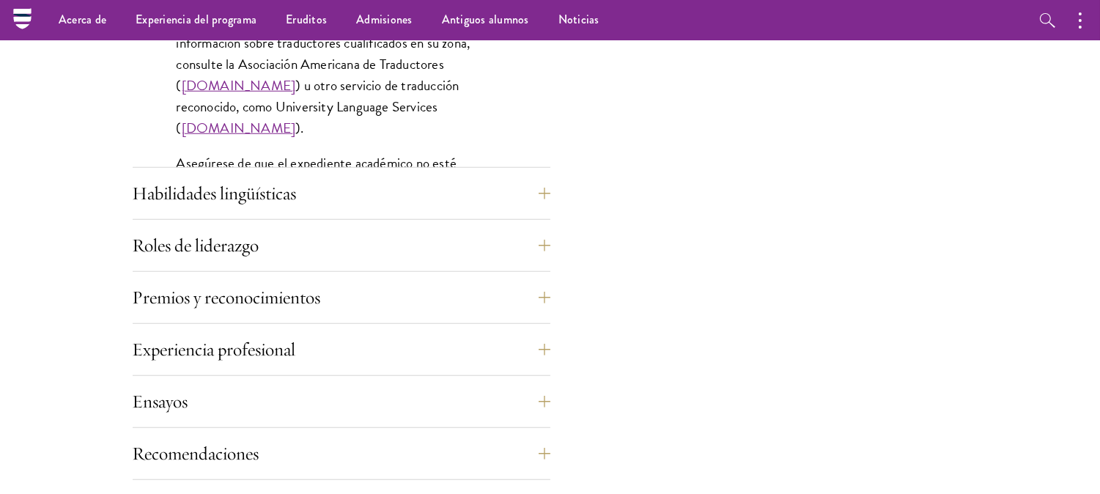
scroll to position [2380, 0]
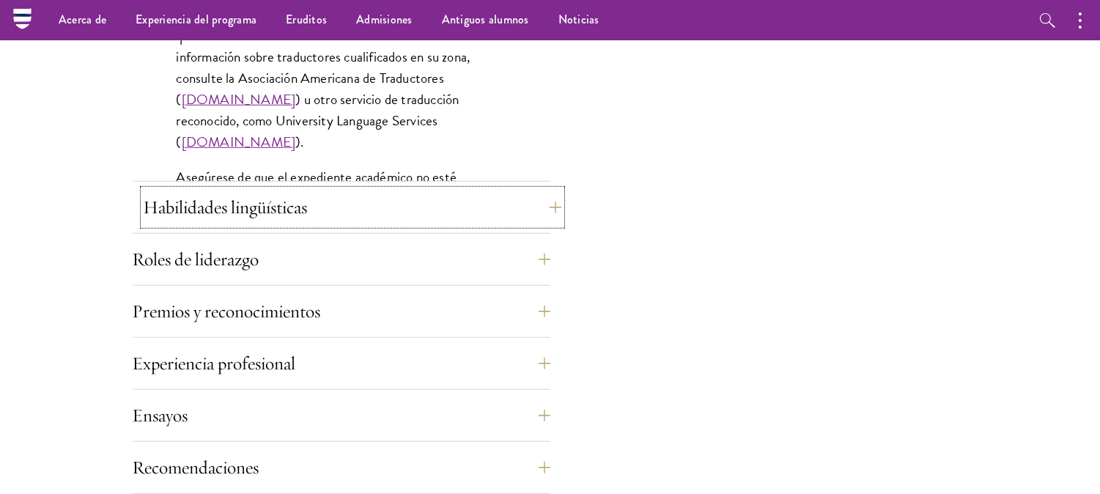
click at [544, 216] on button "Habilidades lingüísticas" at bounding box center [353, 207] width 418 height 35
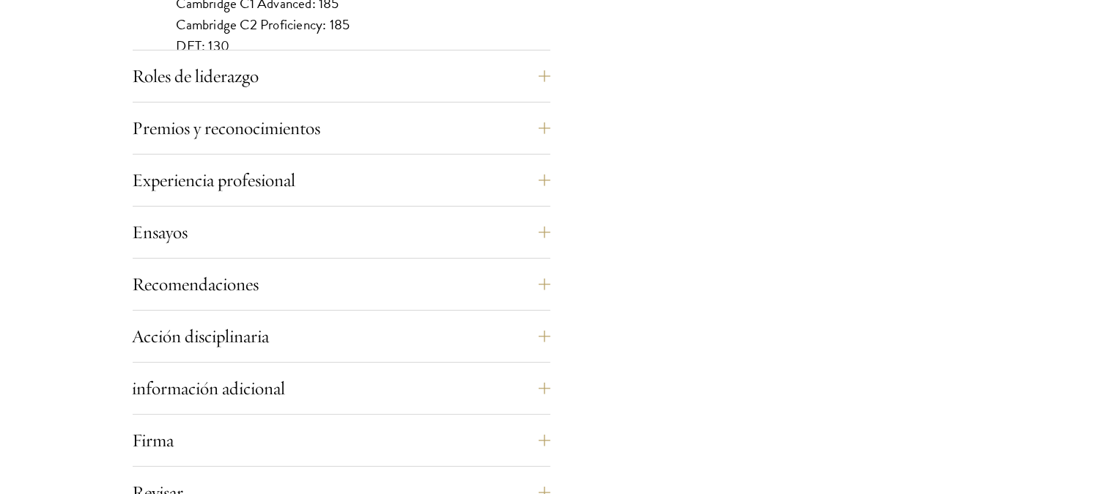
scroll to position [1571, 0]
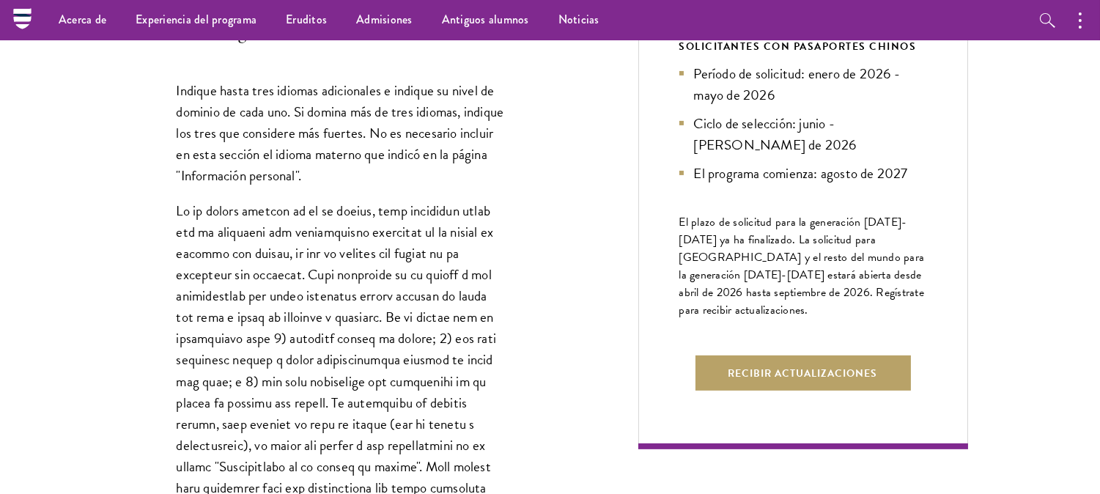
click at [520, 332] on div "Indique hasta tres idiomas adicionales e indique su nivel de dominio de cada un…" at bounding box center [342, 442] width 418 height 768
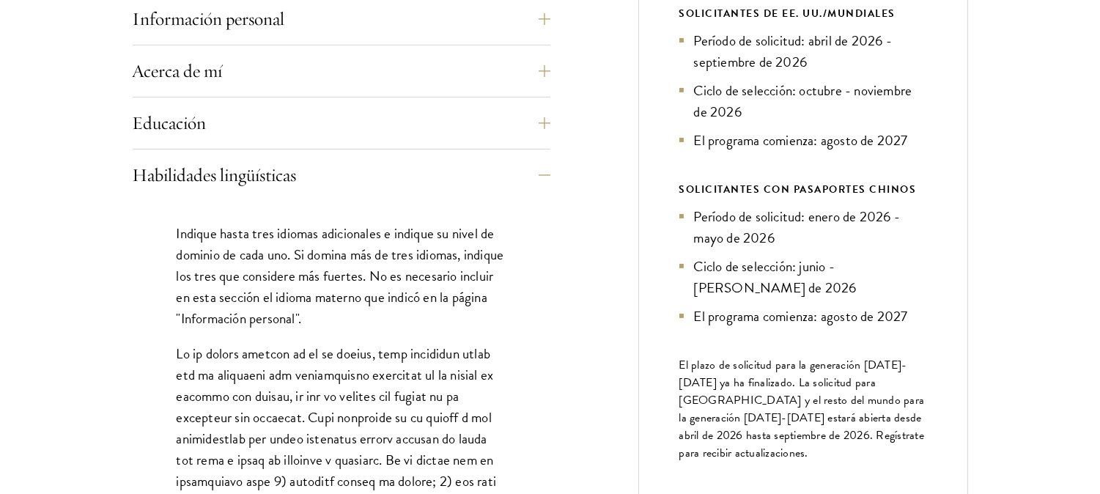
scroll to position [690, 0]
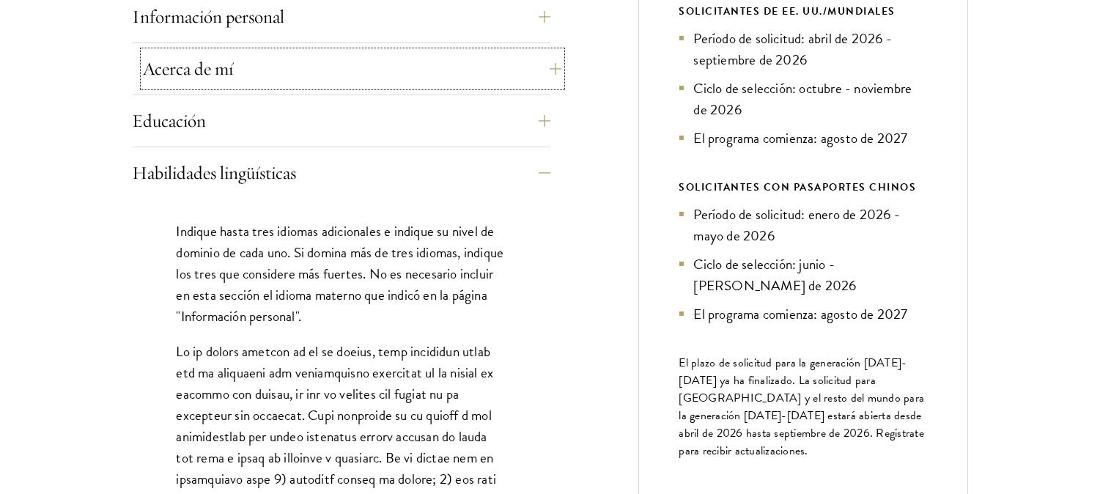
click at [542, 75] on button "Acerca de mí" at bounding box center [353, 68] width 418 height 35
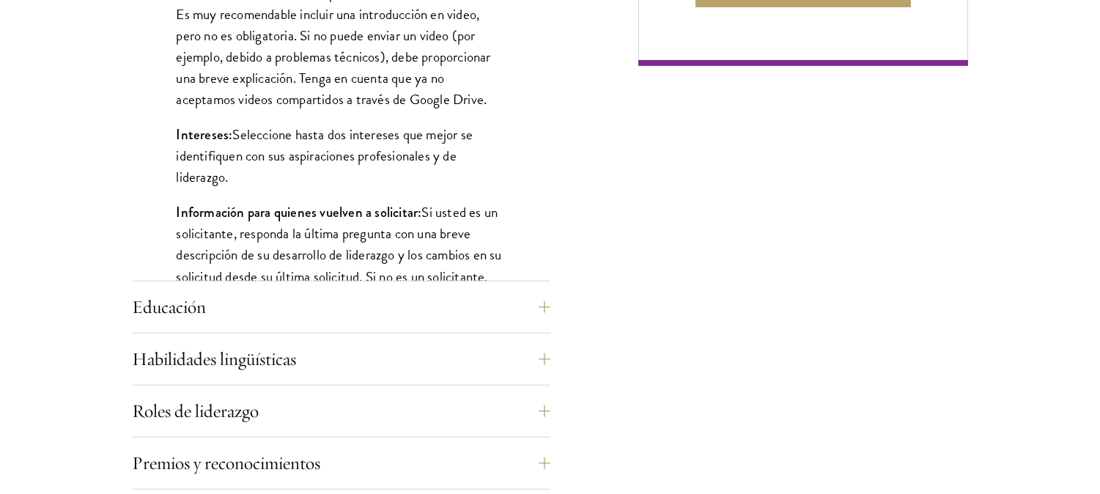
scroll to position [1219, 0]
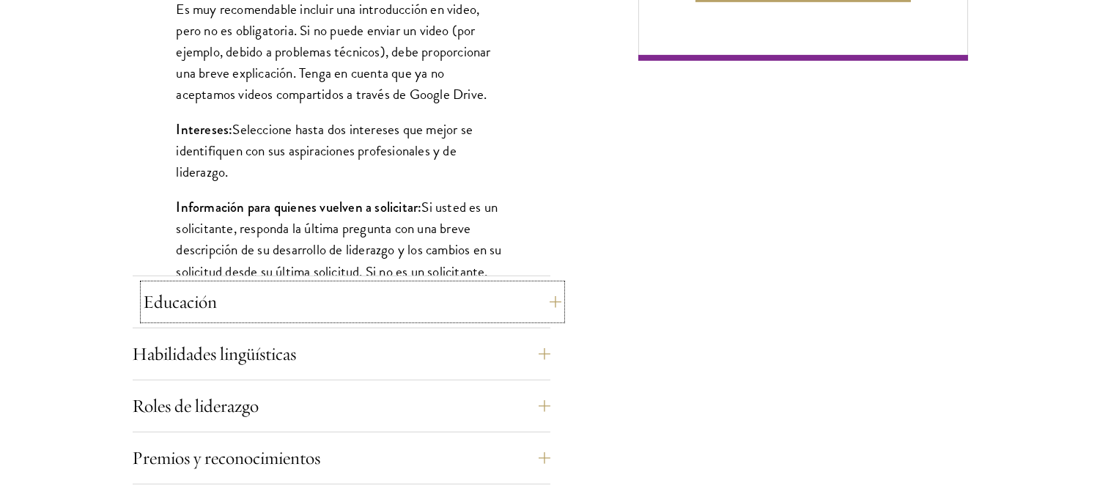
click at [547, 295] on button "Educación" at bounding box center [353, 301] width 418 height 35
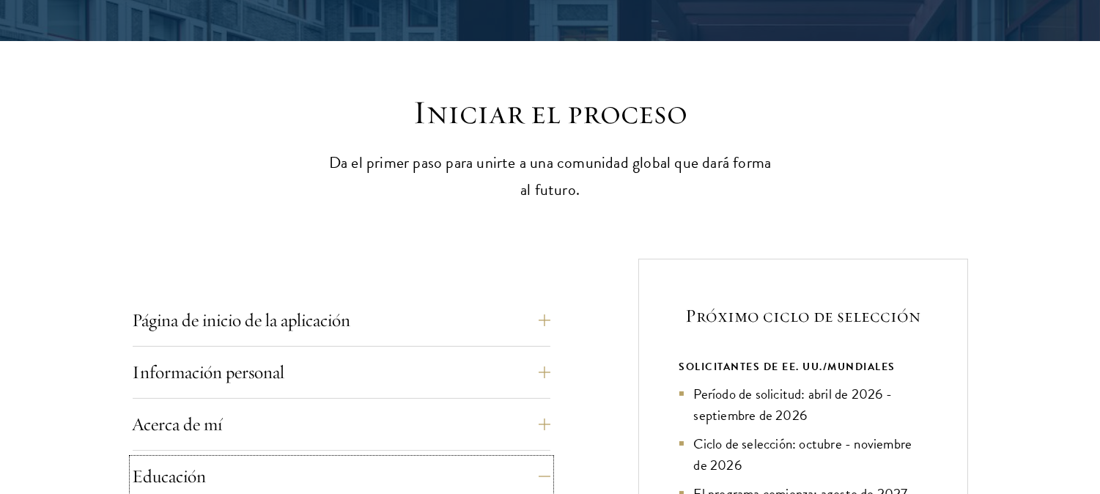
scroll to position [335, 0]
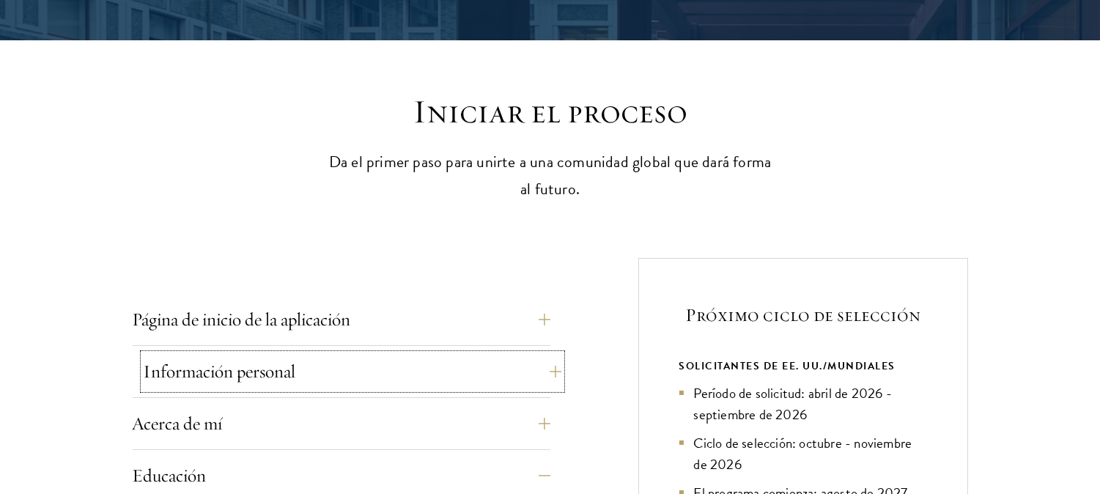
click at [543, 361] on button "Información personal" at bounding box center [353, 371] width 418 height 35
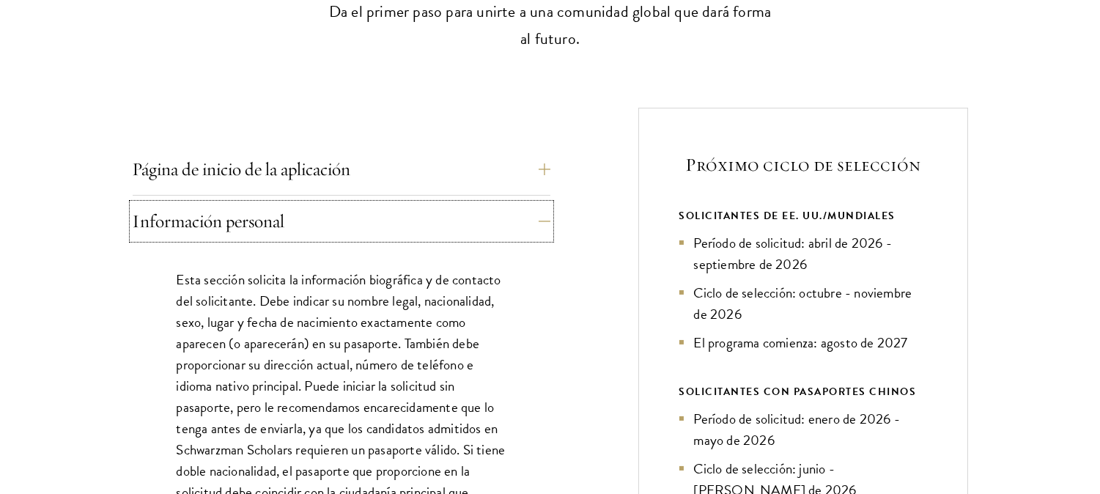
scroll to position [489, 0]
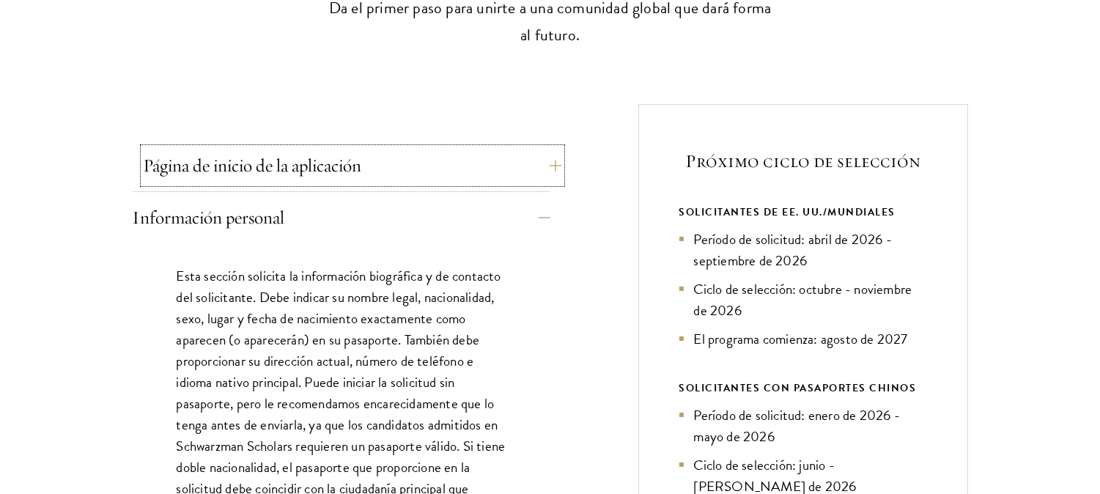
click at [545, 173] on button "Página de inicio de la aplicación" at bounding box center [353, 165] width 418 height 35
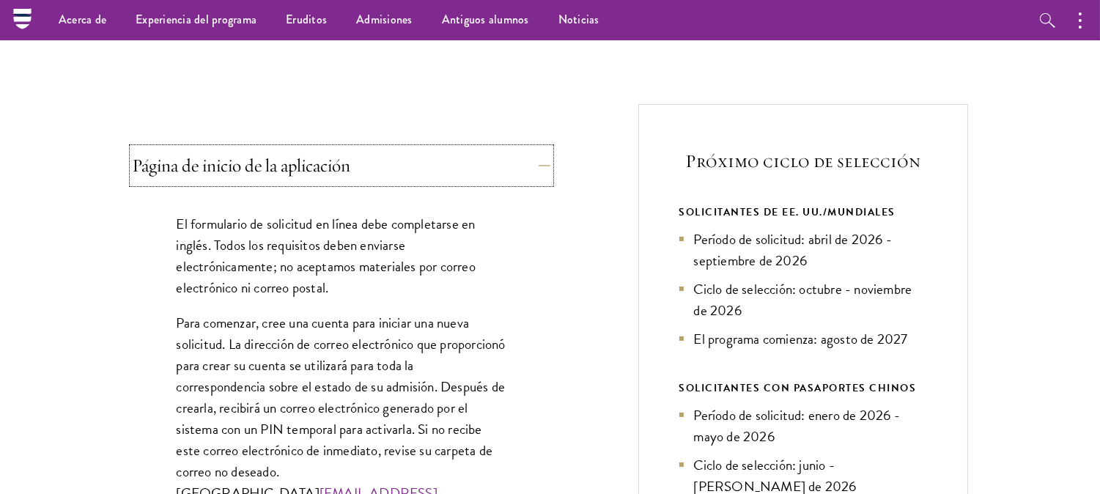
scroll to position [429, 0]
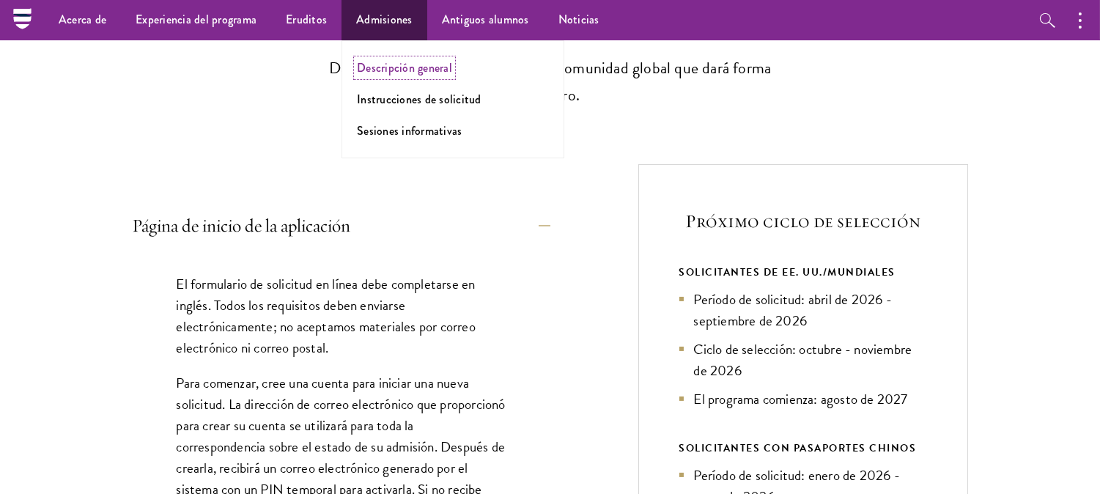
click at [401, 62] on font "Descripción general" at bounding box center [404, 67] width 95 height 17
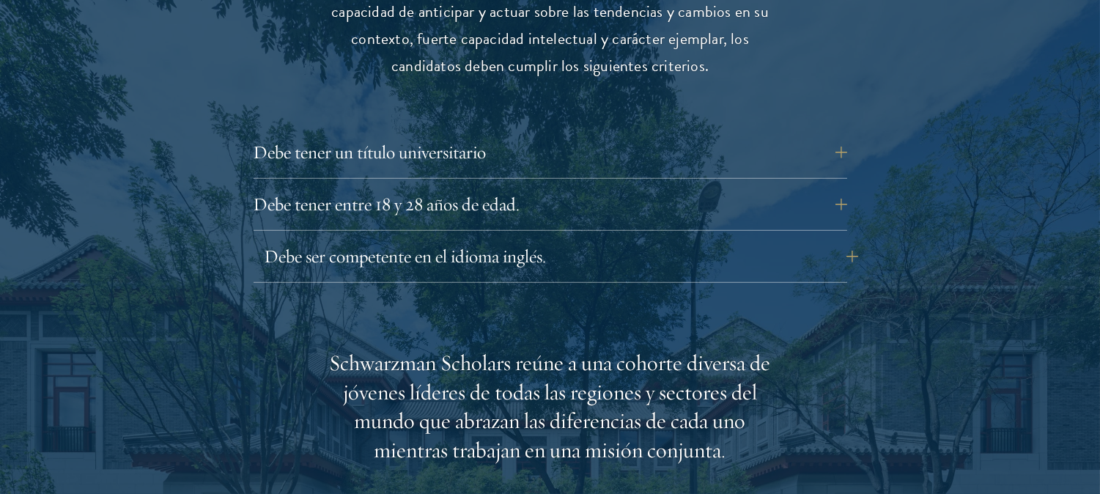
scroll to position [2121, 0]
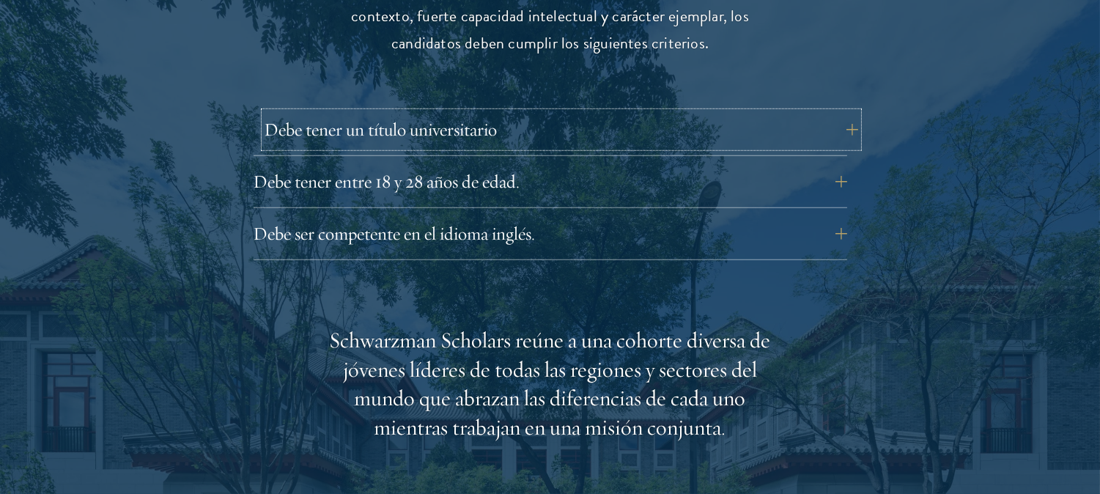
click at [833, 112] on button "Debe tener un título universitario" at bounding box center [562, 129] width 594 height 35
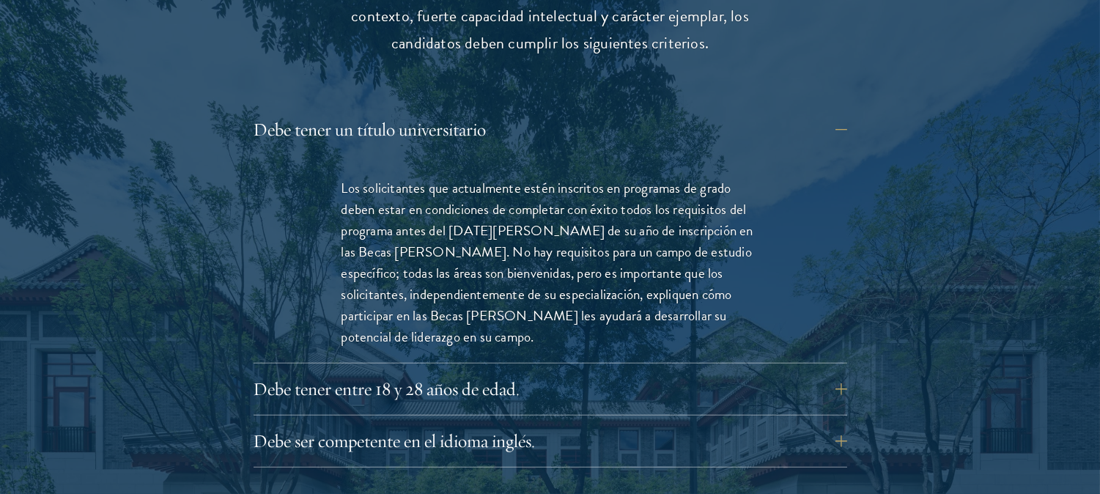
click at [836, 341] on div "Debe tener un título universitario Los solicitantes que actualmente estén inscr…" at bounding box center [551, 290] width 594 height 356
click at [831, 372] on button "Debe tener entre 18 y 28 años de edad." at bounding box center [562, 389] width 594 height 35
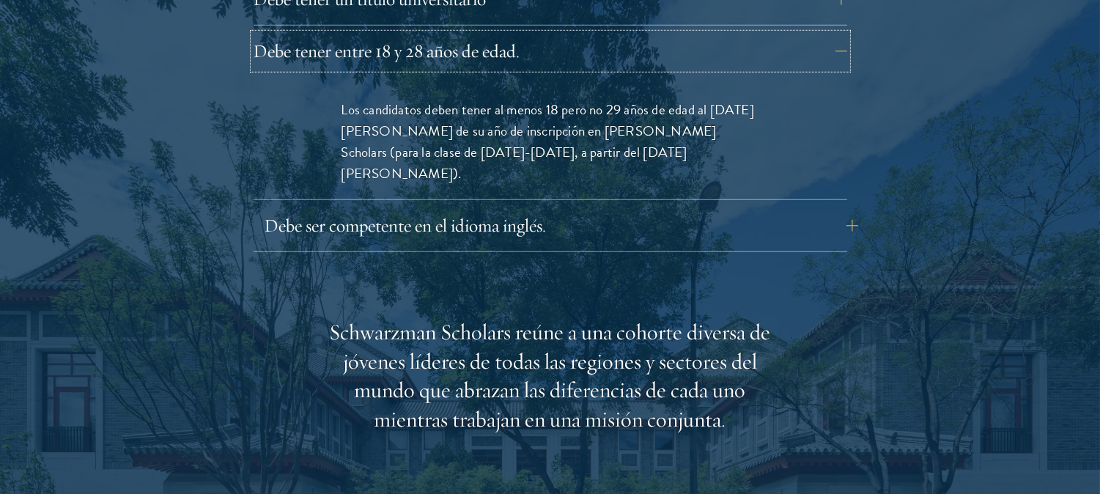
scroll to position [2252, 0]
click at [840, 207] on button "Debe ser competente en el idioma inglés." at bounding box center [562, 224] width 594 height 35
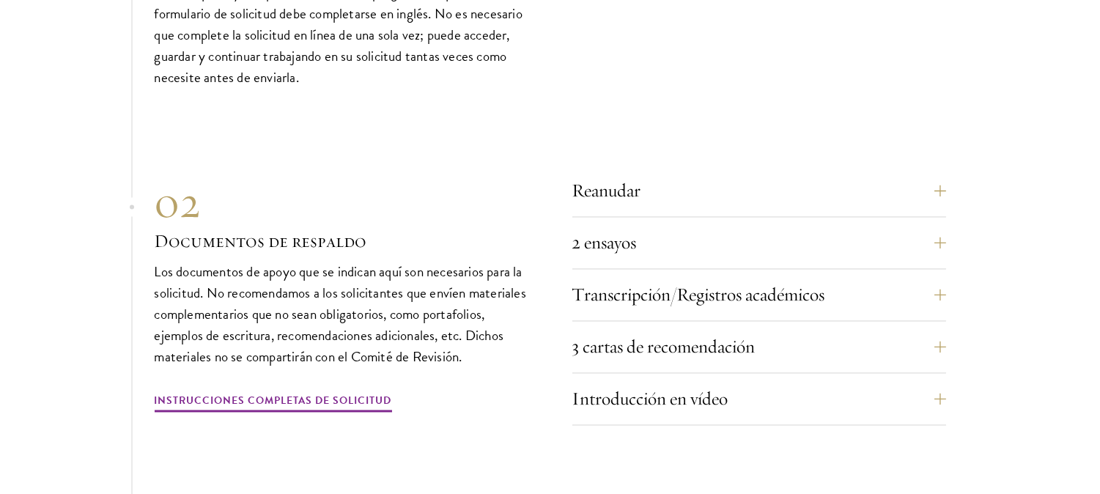
scroll to position [5152, 0]
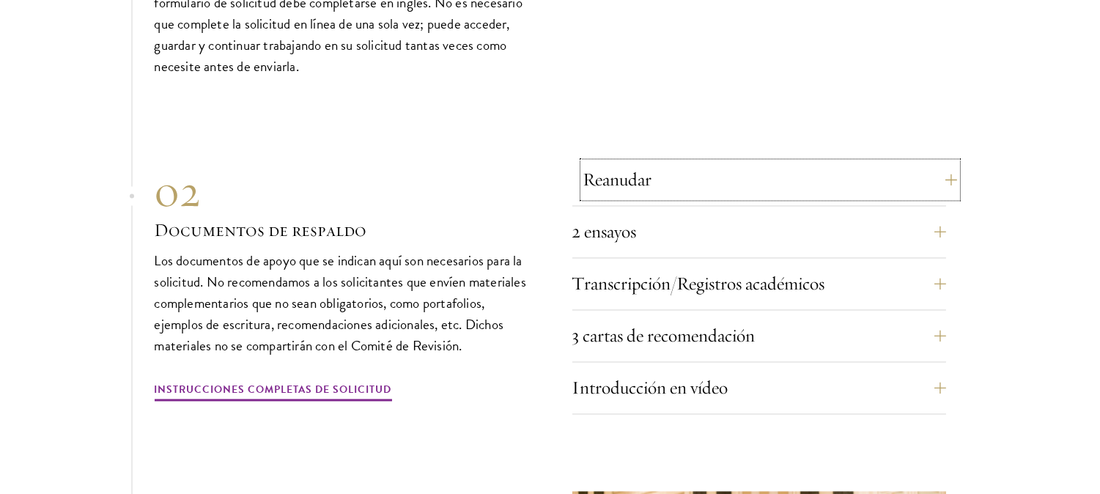
click at [935, 162] on button "Reanudar" at bounding box center [770, 179] width 374 height 35
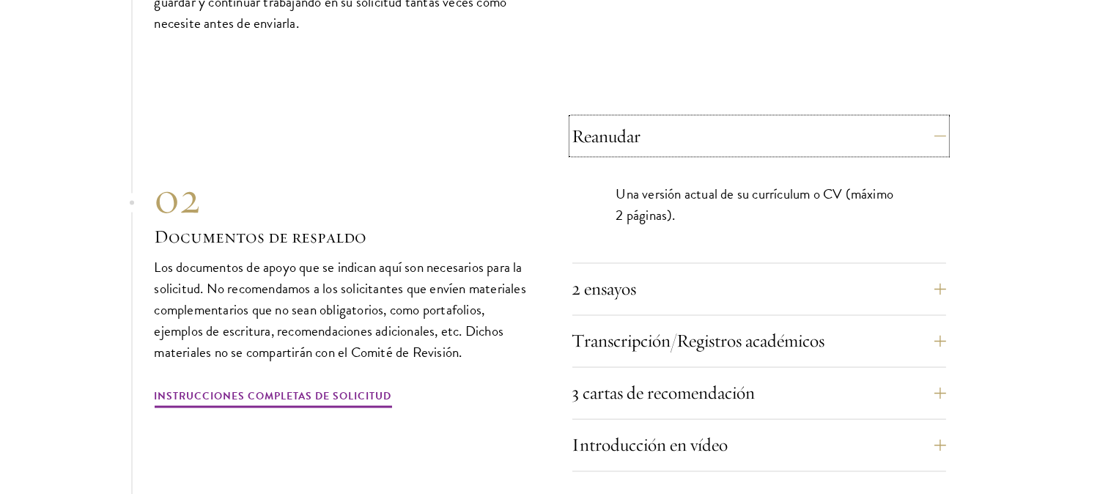
scroll to position [4804, 0]
click at [948, 244] on section "01 Online Application 01 Solicitud en línea La solicitud debe completarse en lí…" at bounding box center [550, 324] width 1100 height 1009
click at [940, 270] on button "2 ensayos" at bounding box center [770, 287] width 374 height 35
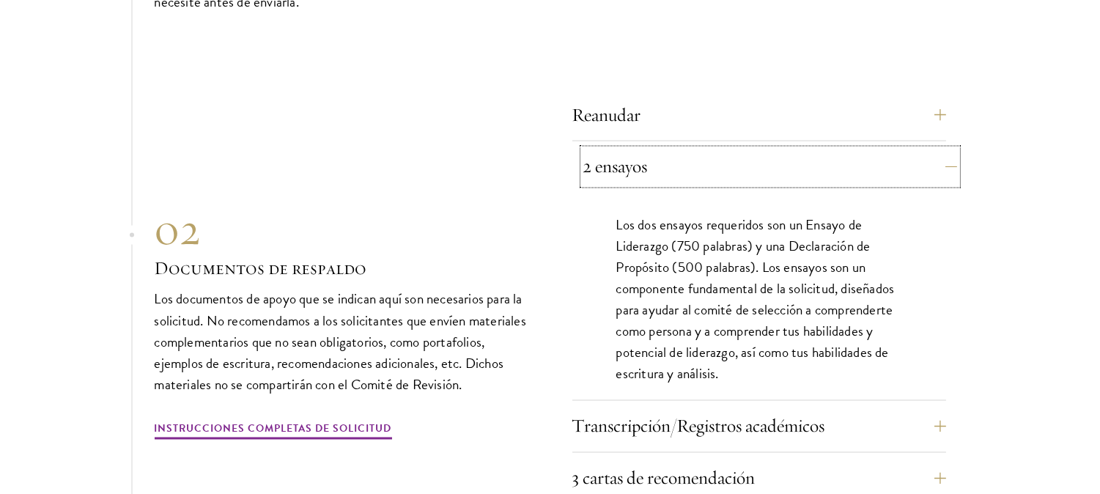
scroll to position [4825, 0]
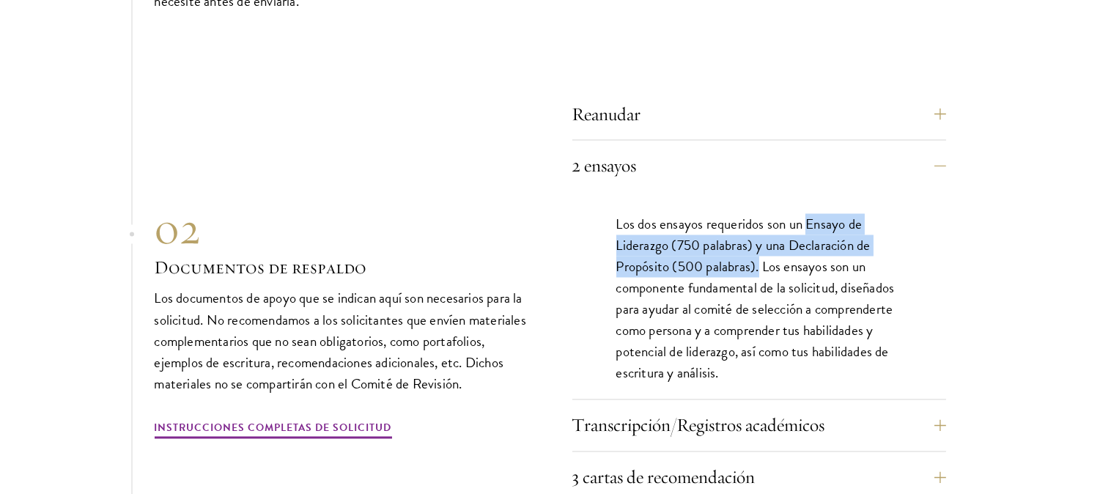
drag, startPoint x: 810, startPoint y: 191, endPoint x: 760, endPoint y: 232, distance: 64.6
click at [760, 232] on font "Los dos ensayos requeridos son un Ensayo de Liderazgo (750 palabras) y una Decl…" at bounding box center [755, 299] width 279 height 170
copy font "Ensayo de Liderazgo (750 palabras) y una Declaración de Propósito (500 palabras…"
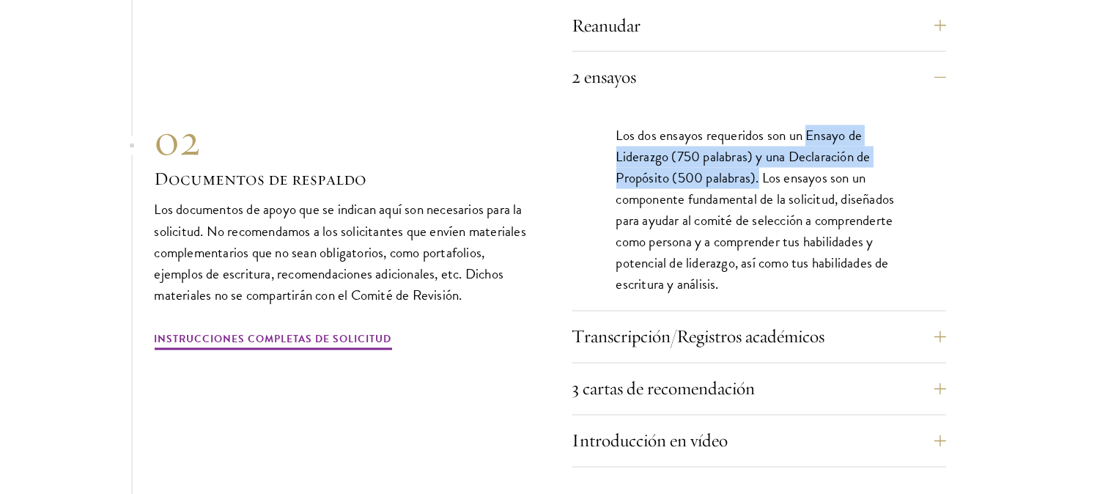
scroll to position [4949, 0]
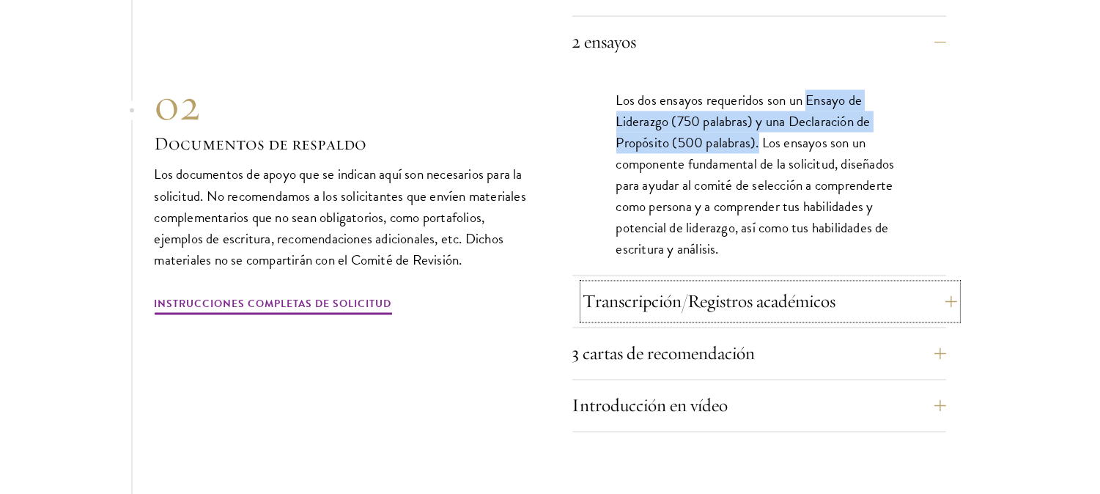
click at [941, 284] on button "Transcripción/Registros académicos" at bounding box center [770, 301] width 374 height 35
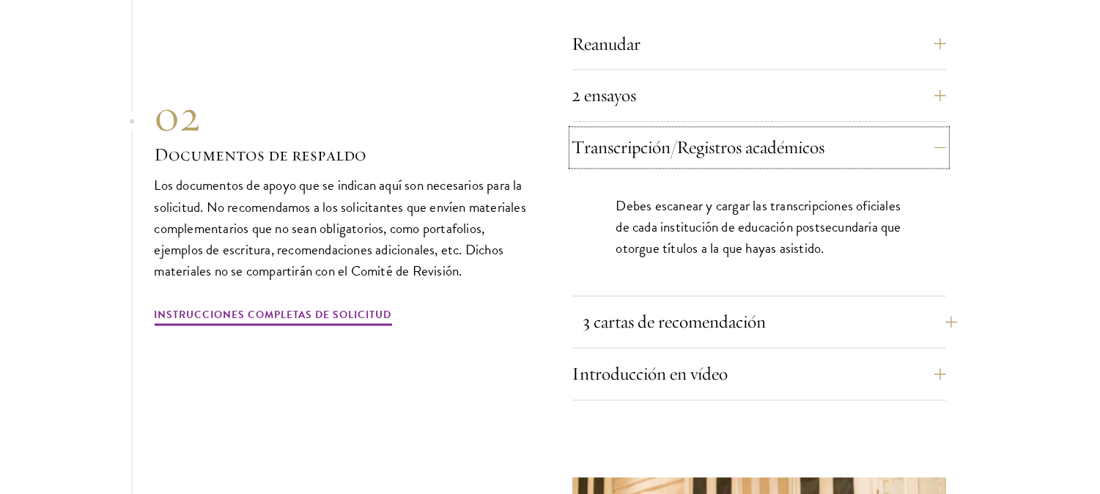
scroll to position [4898, 0]
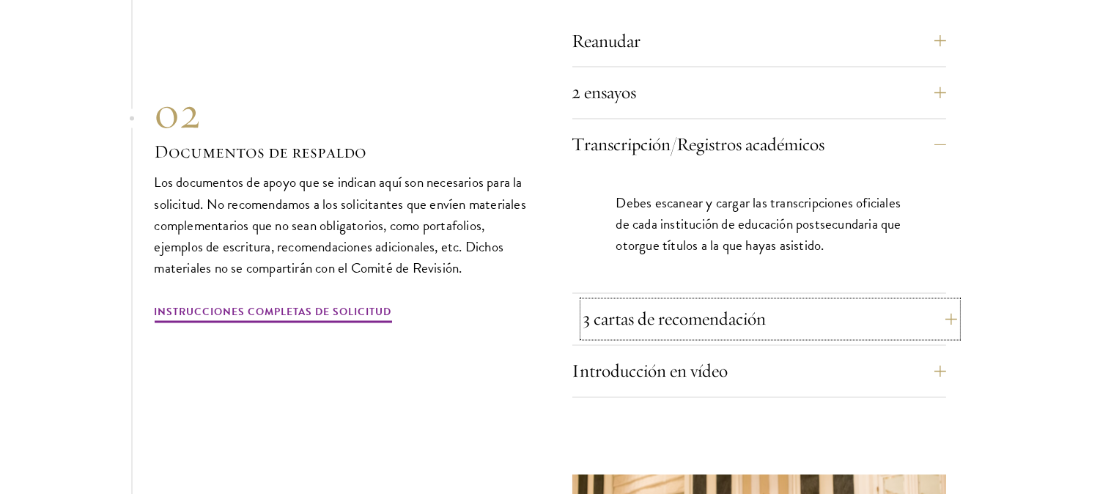
click at [940, 302] on button "3 cartas de recomendación" at bounding box center [770, 319] width 374 height 35
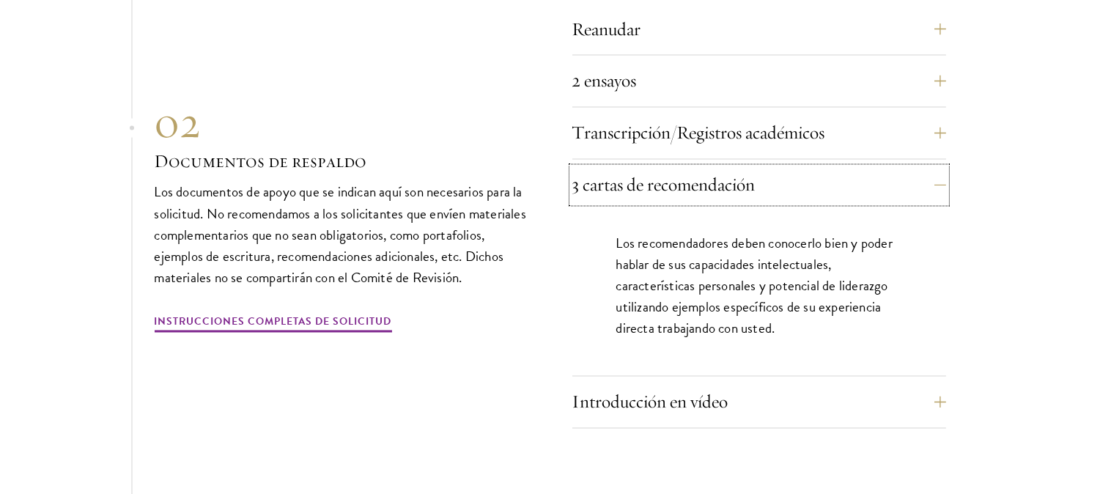
scroll to position [4911, 0]
click at [931, 383] on button "Introducción en vídeo" at bounding box center [770, 400] width 374 height 35
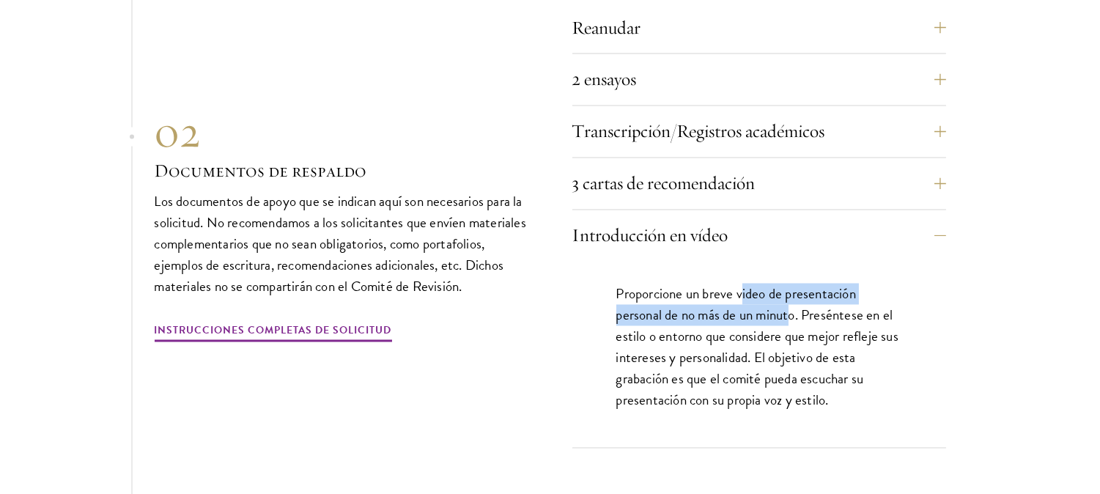
drag, startPoint x: 743, startPoint y: 265, endPoint x: 792, endPoint y: 284, distance: 53.1
click at [792, 284] on font "Proporcione un breve video de presentación personal de no más de un minuto. Pre…" at bounding box center [757, 348] width 282 height 128
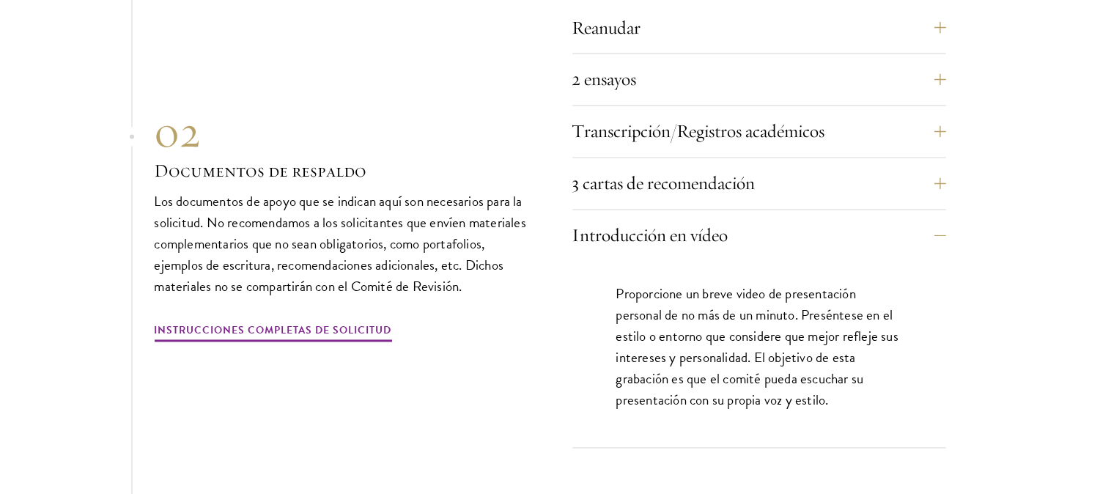
click at [581, 262] on div "Proporcione un breve video de presentación personal de no más de un minuto. Pre…" at bounding box center [759, 355] width 374 height 186
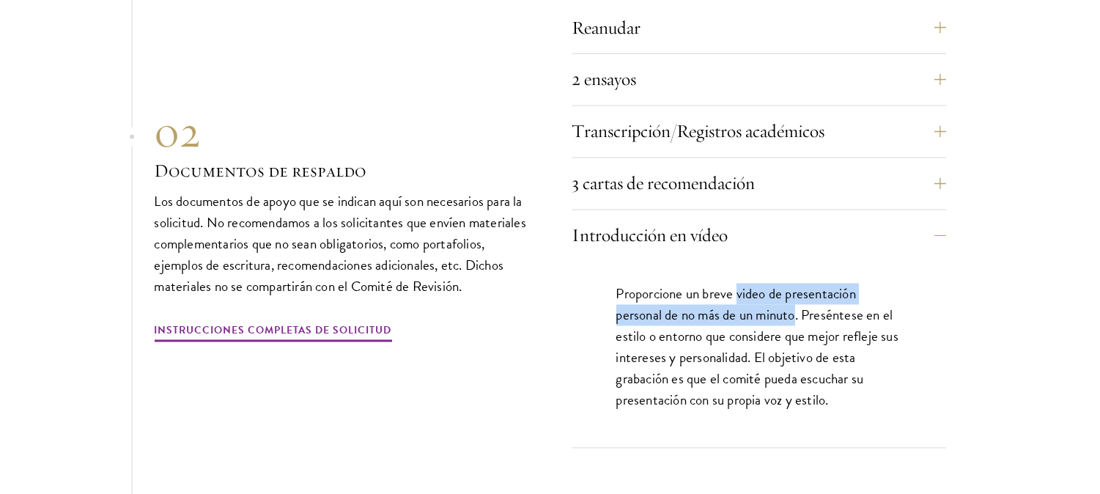
drag, startPoint x: 739, startPoint y: 259, endPoint x: 796, endPoint y: 279, distance: 60.3
click at [796, 284] on font "Proporcione un breve video de presentación personal de no más de un minuto. Pre…" at bounding box center [757, 348] width 282 height 128
copy font "video de presentación personal de no más de un minuto"
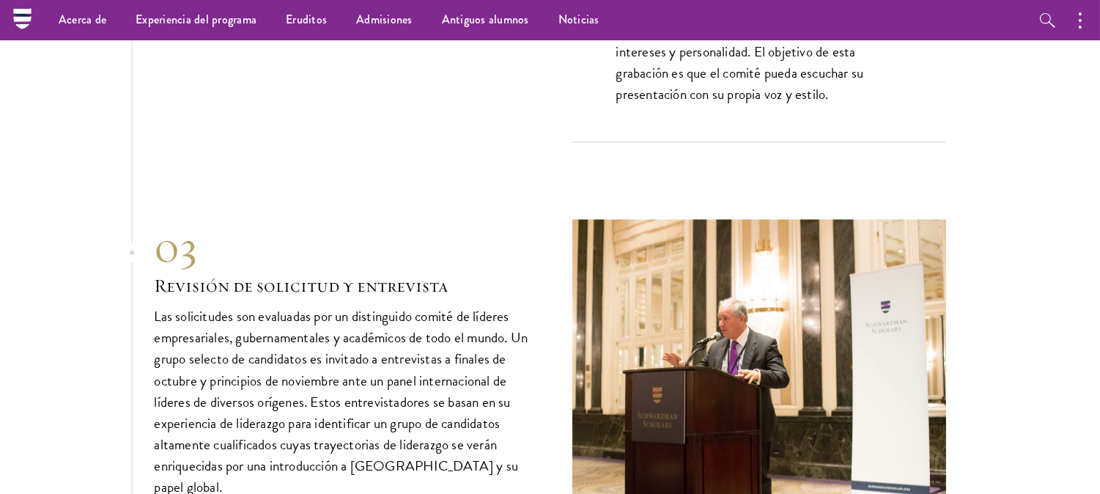
scroll to position [5142, 0]
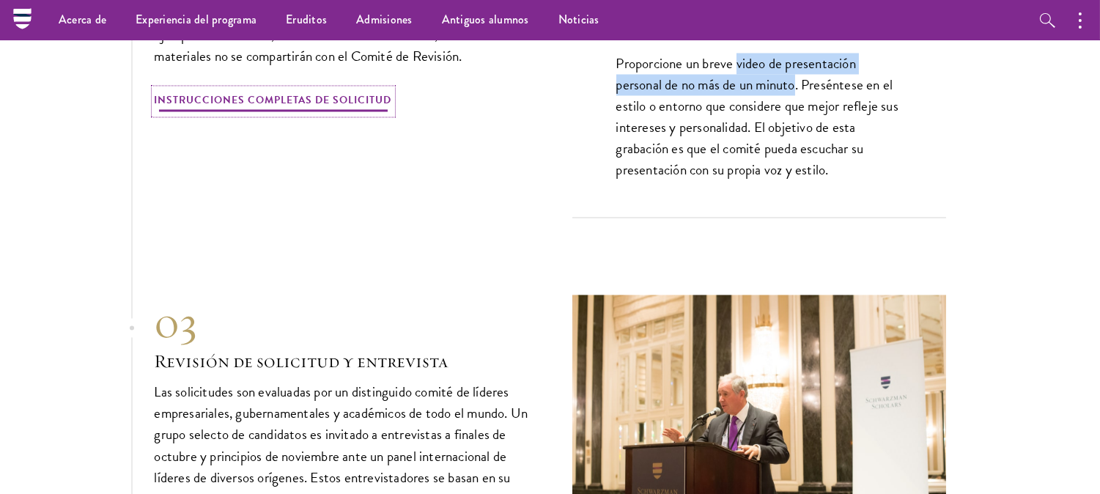
click at [313, 92] on font "Instrucciones completas de solicitud" at bounding box center [274, 99] width 238 height 15
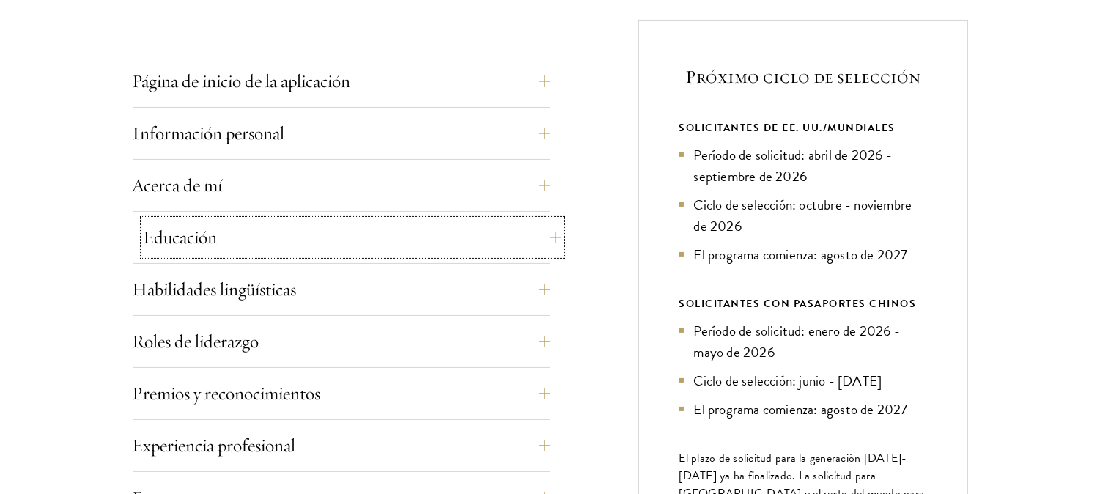
click at [544, 235] on button "Educación" at bounding box center [353, 237] width 418 height 35
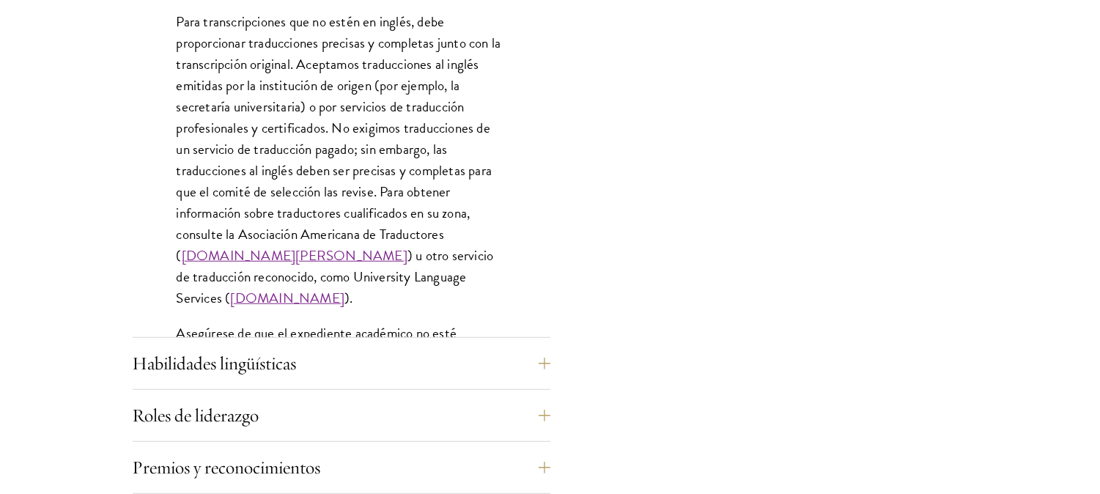
scroll to position [2295, 0]
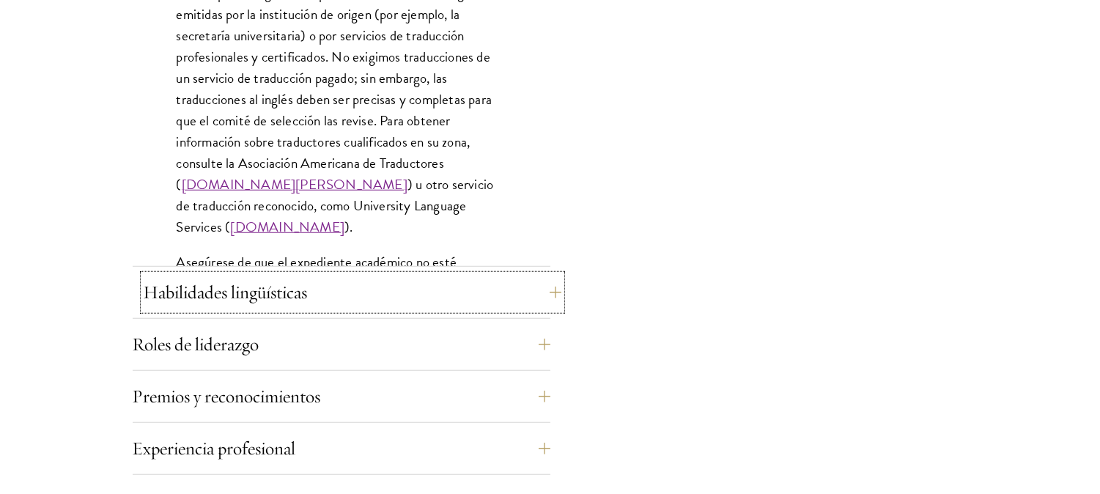
click at [553, 295] on button "Habilidades lingüísticas" at bounding box center [353, 292] width 418 height 35
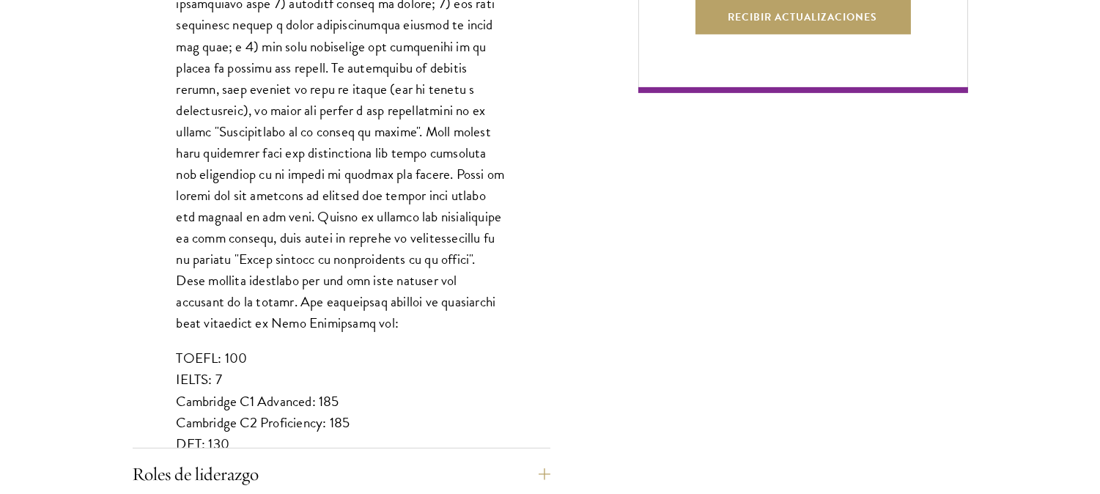
scroll to position [1166, 0]
drag, startPoint x: 178, startPoint y: 357, endPoint x: 356, endPoint y: 433, distance: 193.1
click at [356, 433] on p "TOEFL: 100 IELTS: 7 Cambridge C1 Advanced: 185 Cambridge C2 Proficiency: 185 DE…" at bounding box center [342, 400] width 330 height 106
copy p "TOEFL: 100 IELTS: 7 Cambridge C1 Advanced: 185 Cambridge C2 Proficiency: 185 DE…"
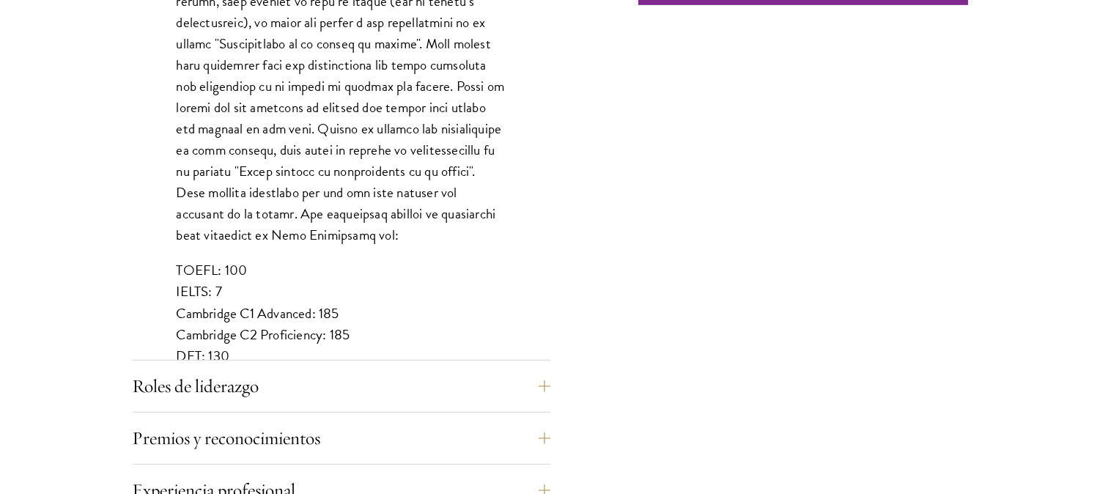
scroll to position [1264, 0]
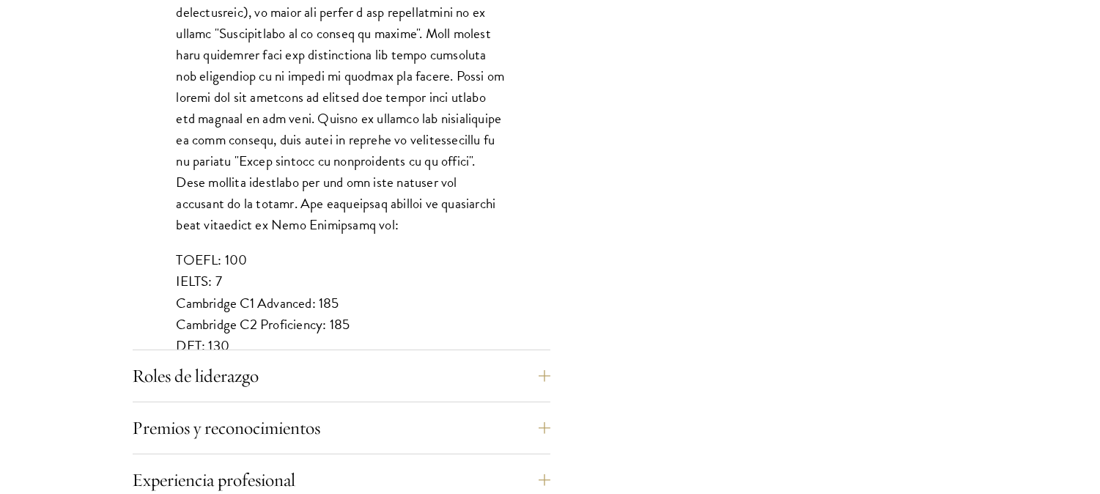
click at [553, 379] on div "Página de inicio de la aplicación El formulario de solicitud en línea debe comp…" at bounding box center [551, 126] width 836 height 1594
click at [544, 376] on button "Roles de liderazgo" at bounding box center [353, 375] width 418 height 35
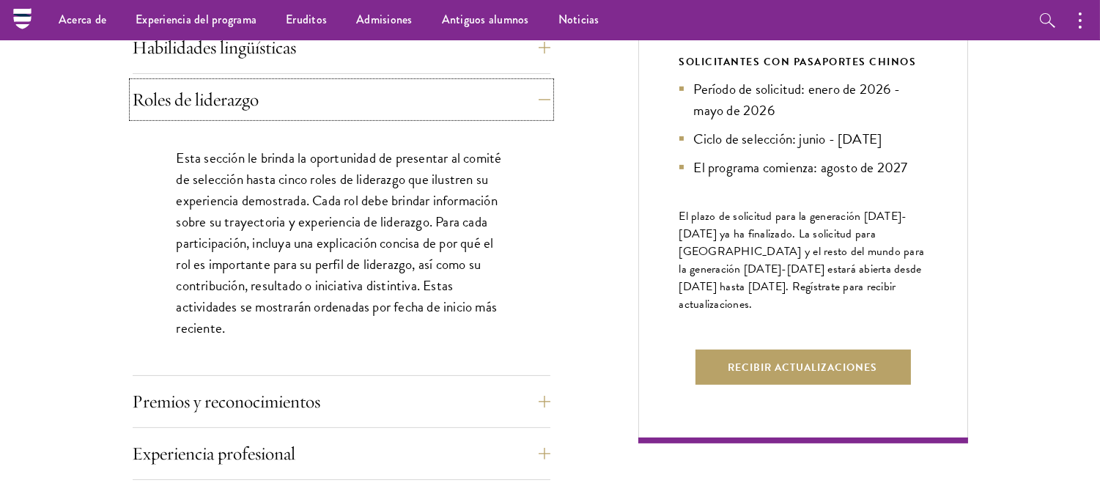
scroll to position [814, 0]
click at [539, 403] on button "Premios y reconocimientos" at bounding box center [353, 402] width 418 height 35
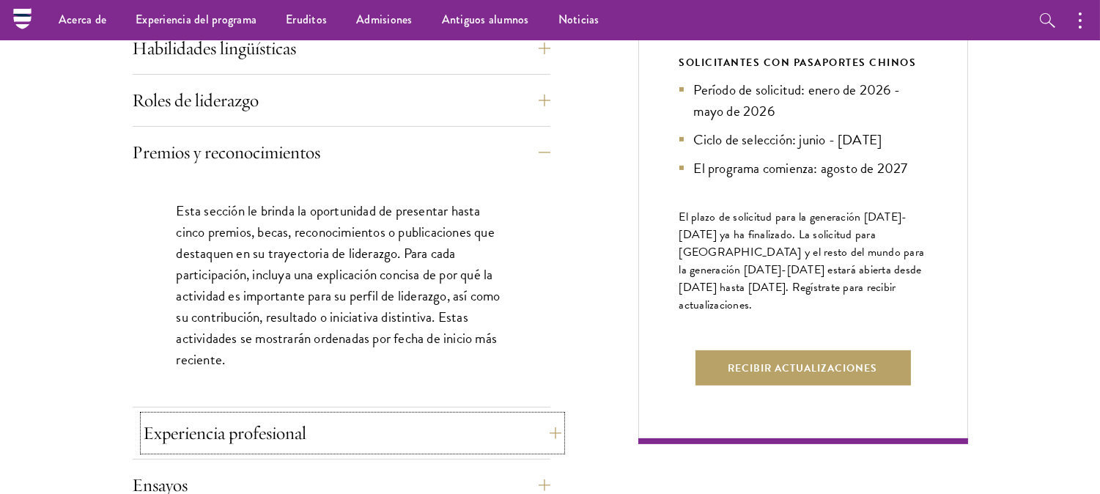
click at [537, 429] on button "Experiencia profesional" at bounding box center [353, 433] width 418 height 35
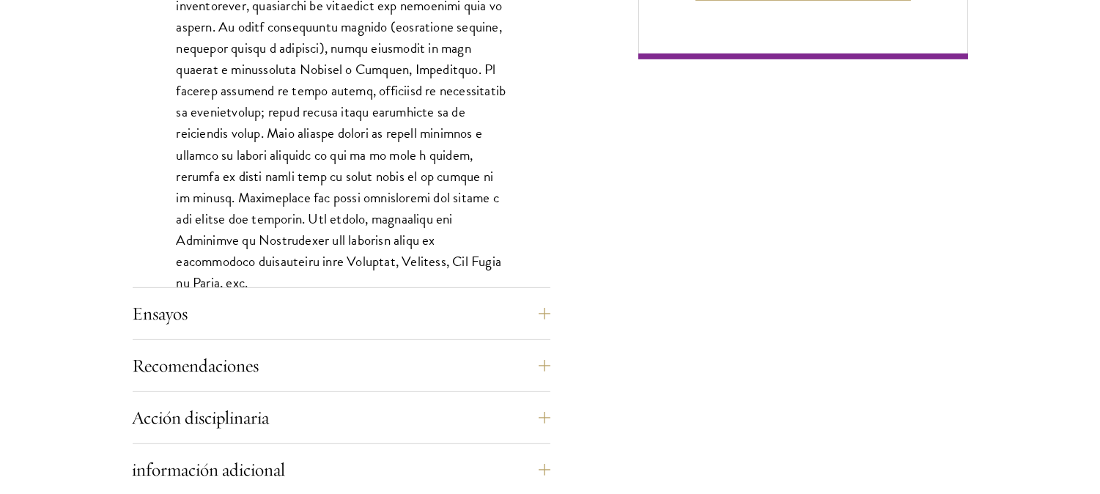
scroll to position [1200, 0]
click at [540, 325] on button "Ensayos" at bounding box center [342, 312] width 418 height 35
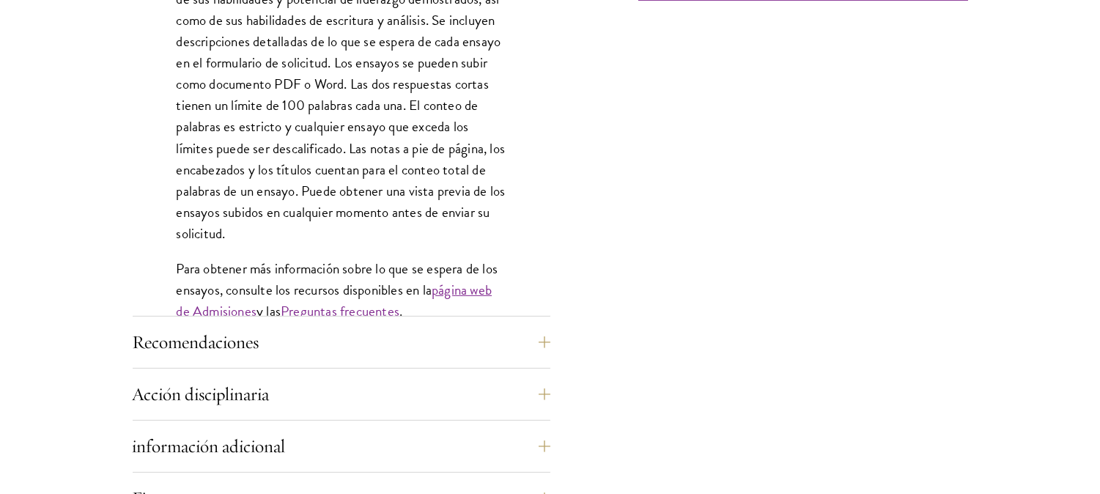
scroll to position [1259, 0]
click at [531, 342] on button "Recomendaciones" at bounding box center [353, 340] width 418 height 35
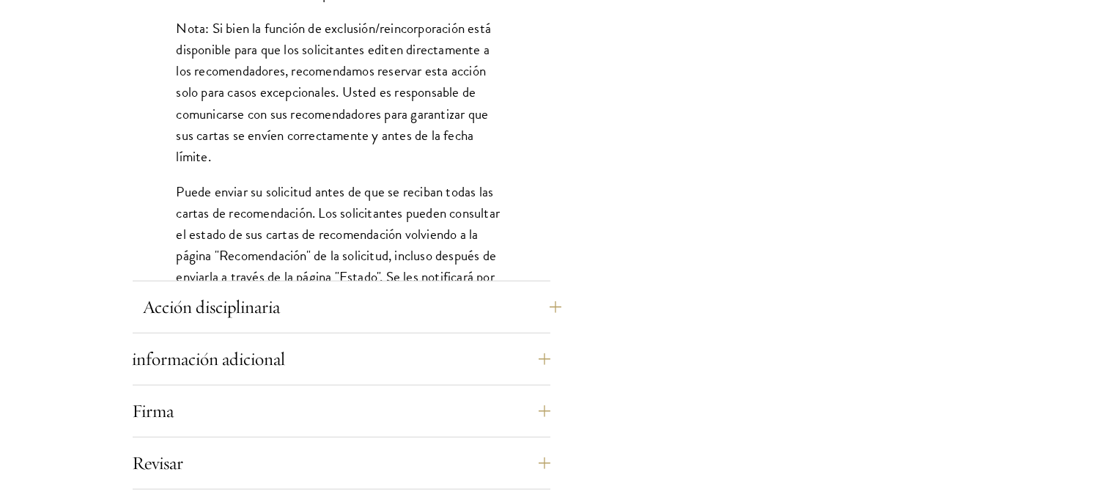
scroll to position [2099, 0]
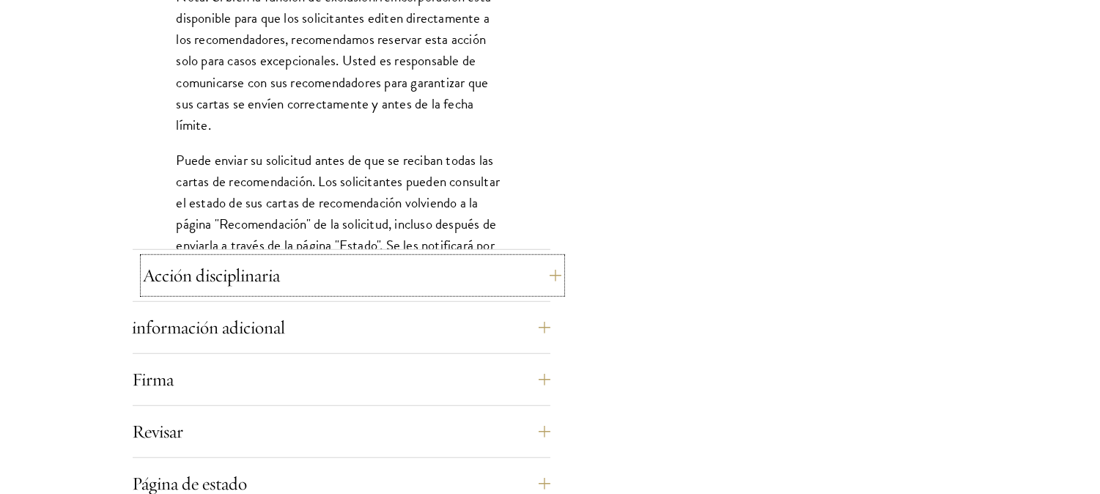
click at [545, 272] on button "Acción disciplinaria" at bounding box center [353, 275] width 418 height 35
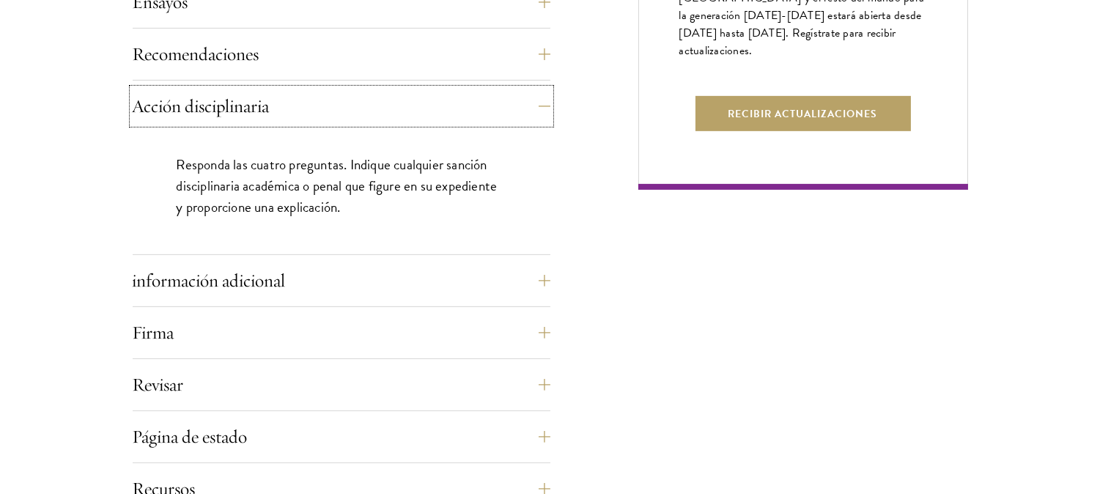
scroll to position [1075, 0]
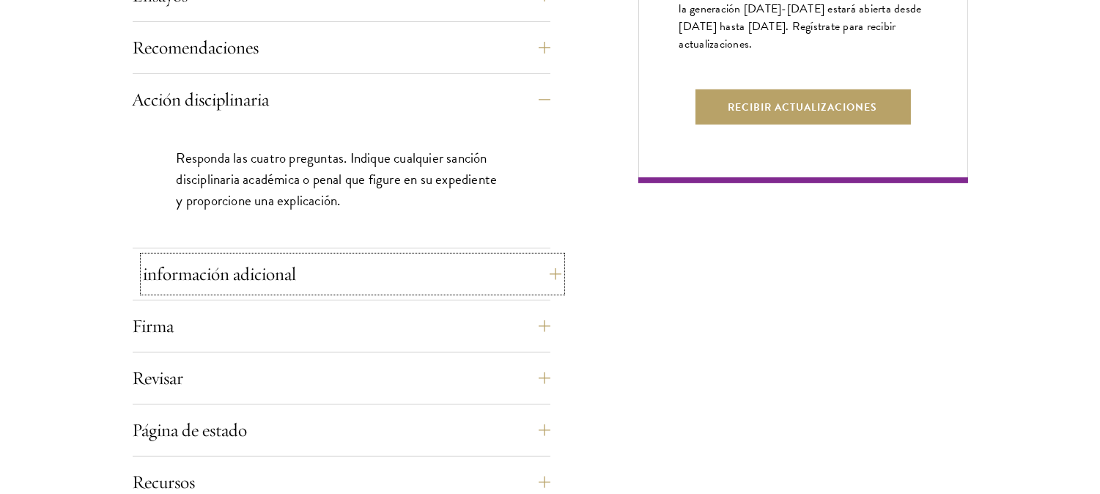
click at [545, 261] on button "información adicional" at bounding box center [353, 274] width 418 height 35
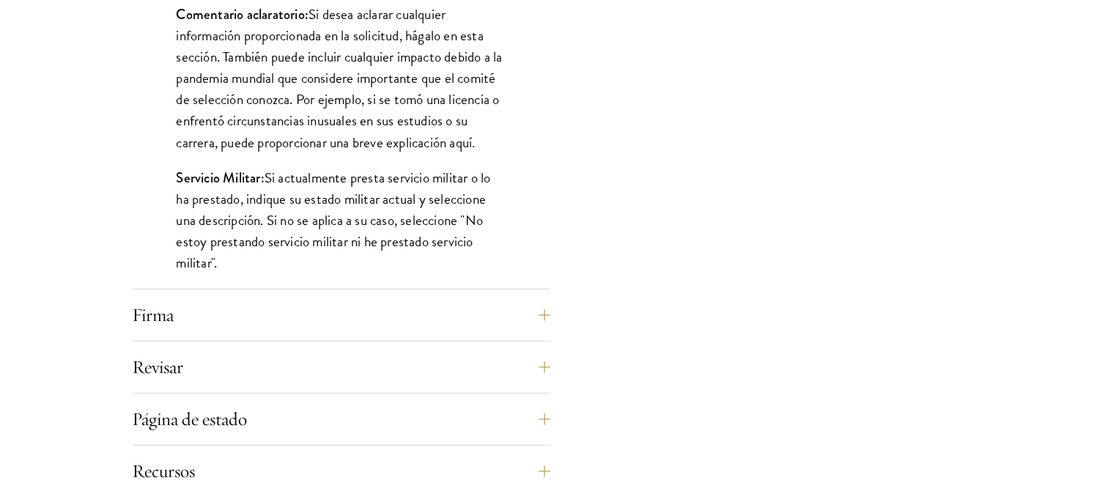
scroll to position [1498, 0]
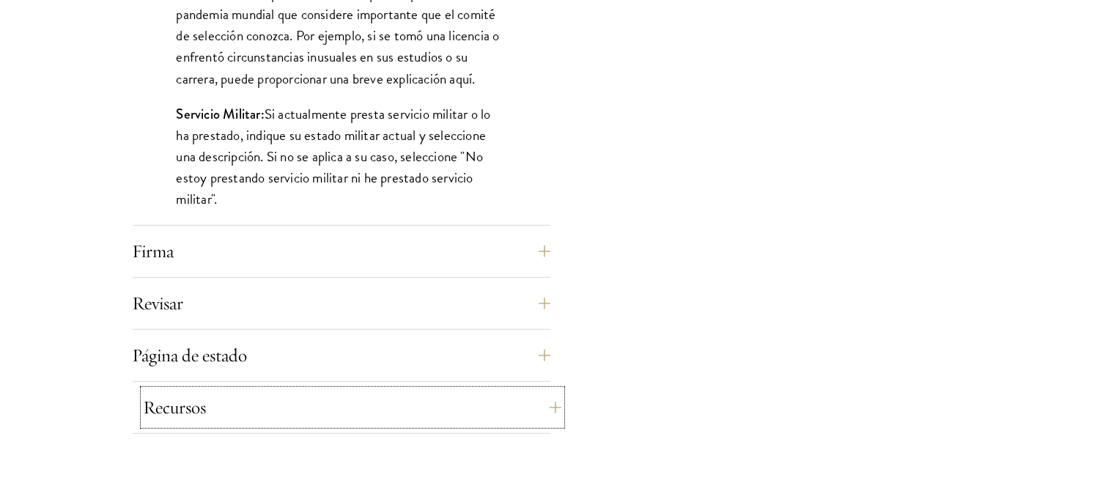
click at [540, 403] on button "Recursos" at bounding box center [353, 407] width 418 height 35
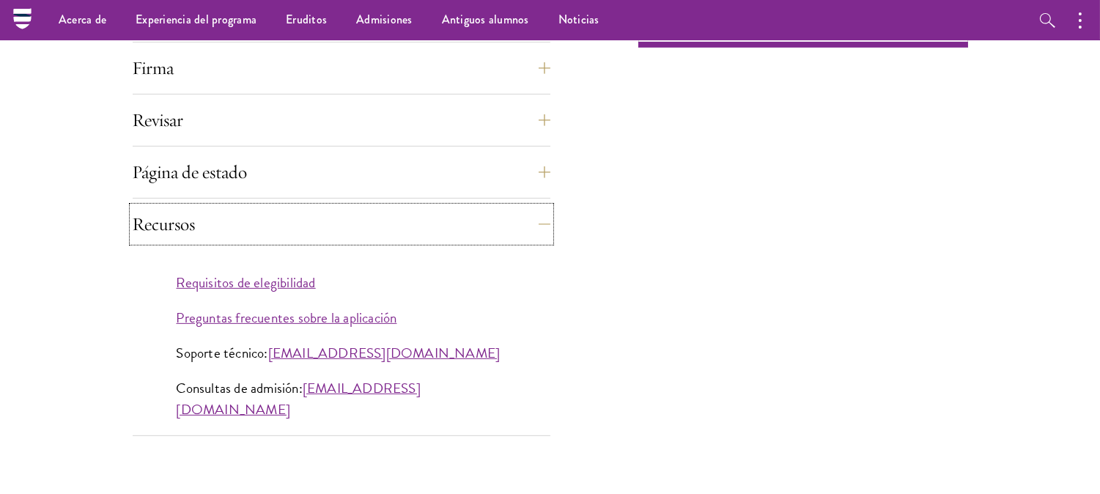
scroll to position [1193, 0]
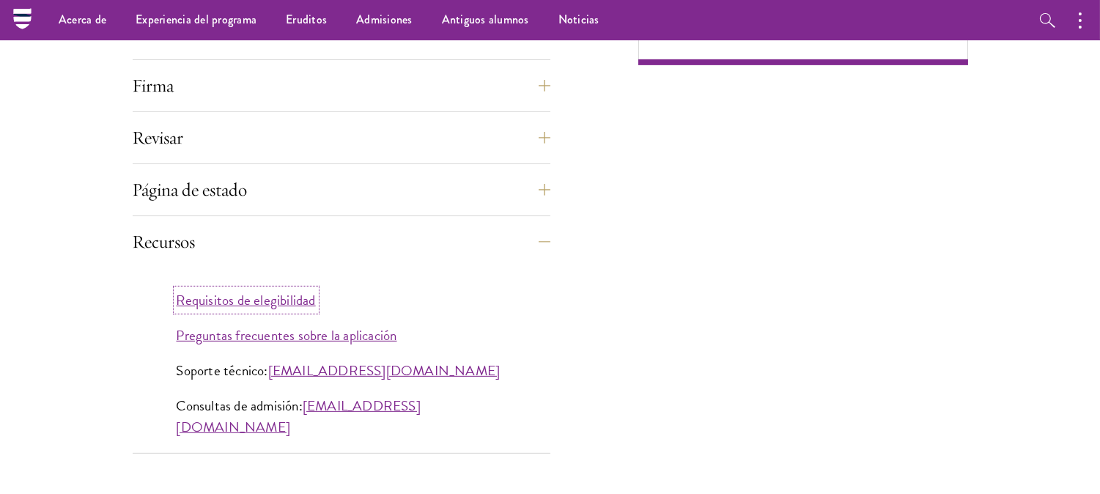
click at [287, 303] on font "Requisitos de elegibilidad" at bounding box center [246, 300] width 139 height 21
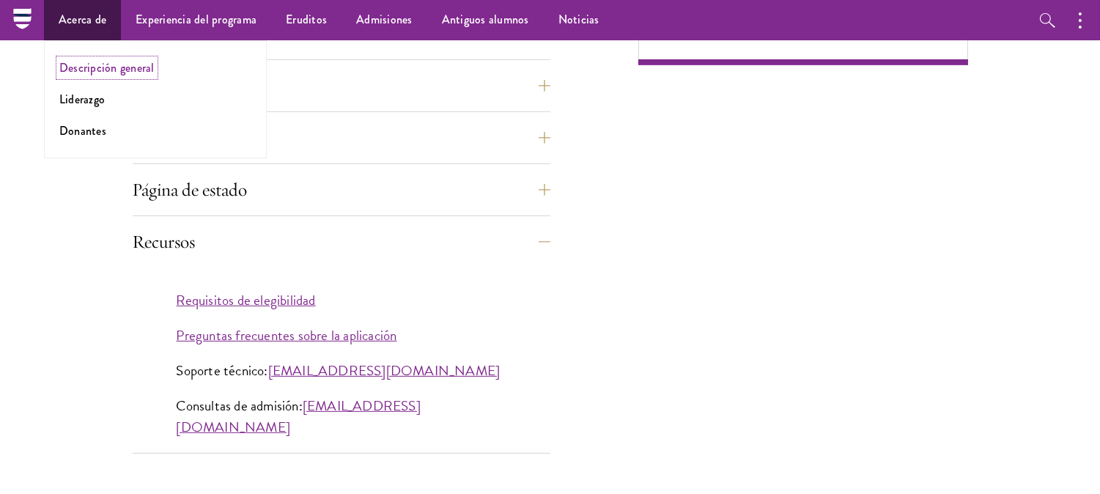
click at [97, 67] on font "Descripción general" at bounding box center [106, 67] width 95 height 17
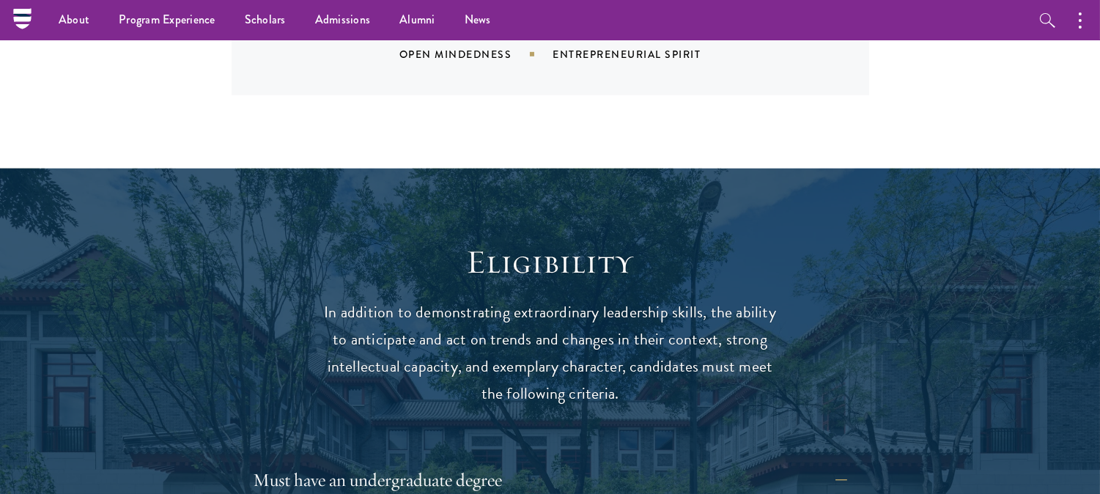
scroll to position [1704, 0]
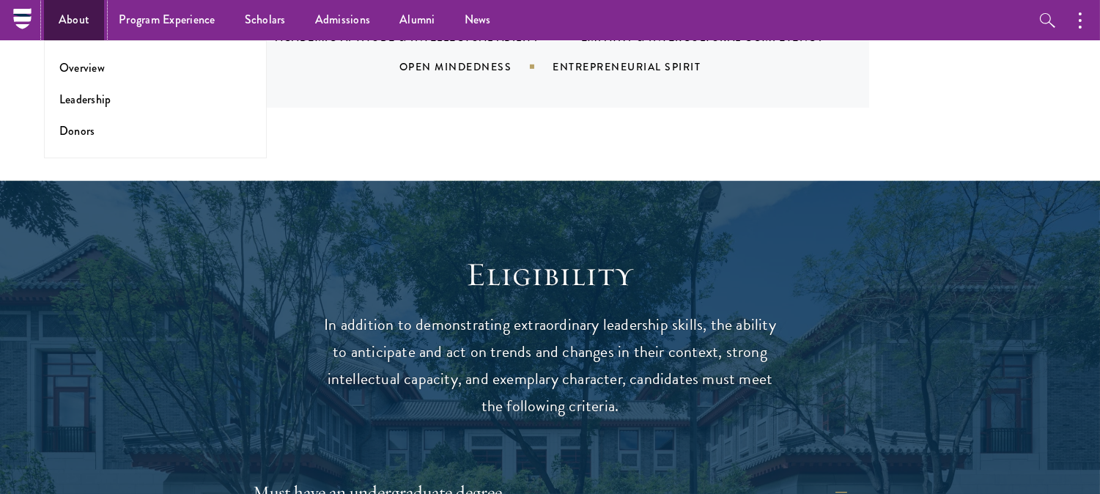
click at [95, 30] on link "About" at bounding box center [74, 20] width 60 height 40
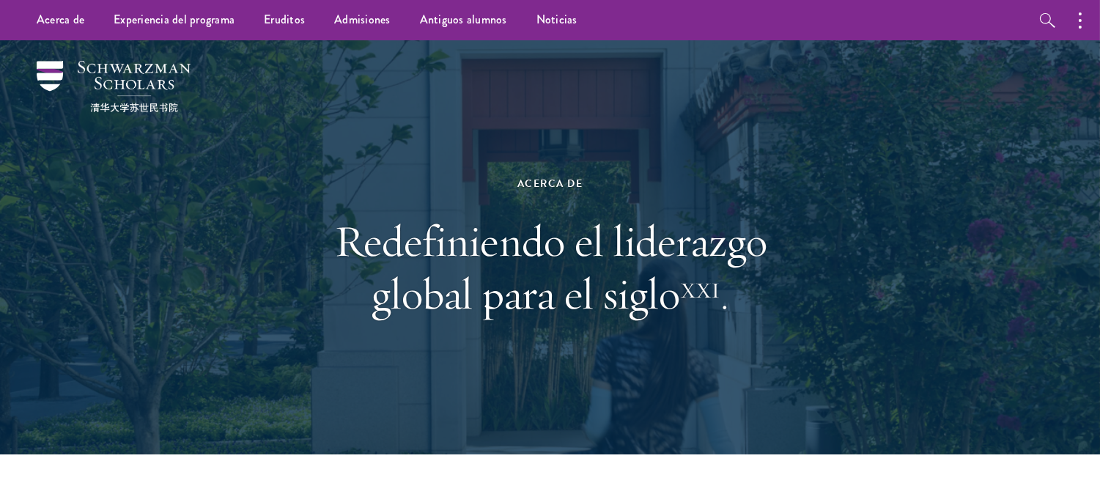
click at [910, 23] on div "Acerca de Descripción general Liderazgo Donantes Experiencia del programa Descr…" at bounding box center [550, 20] width 1100 height 40
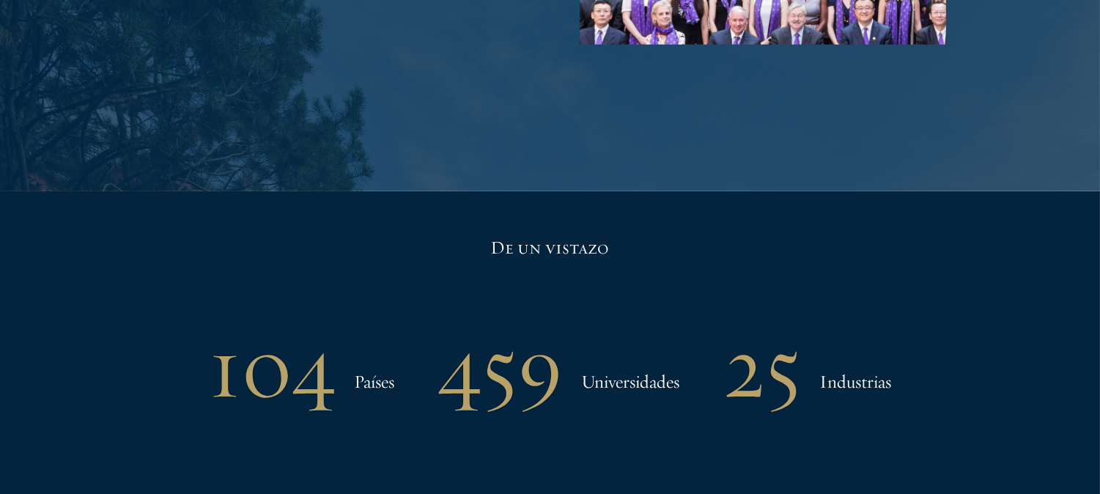
scroll to position [3030, 0]
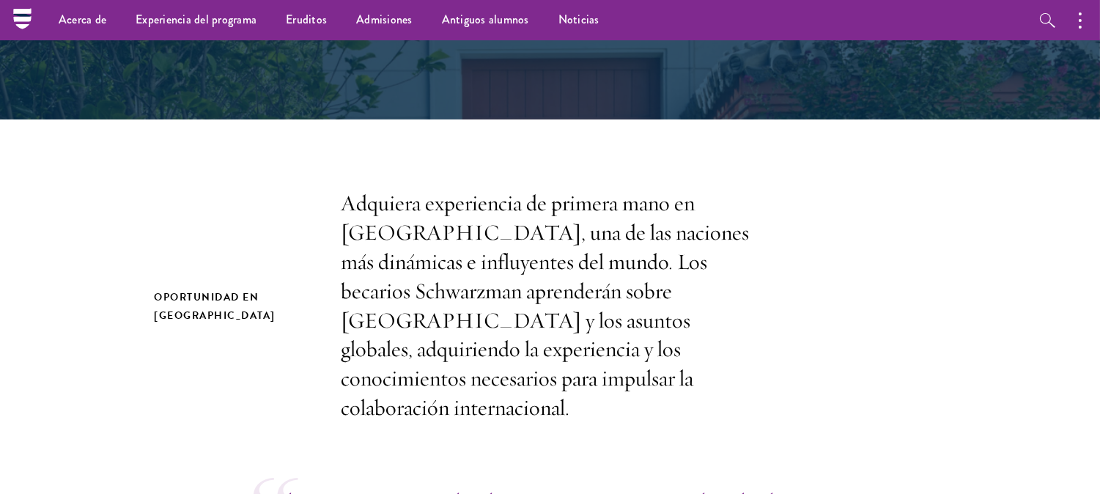
scroll to position [271, 0]
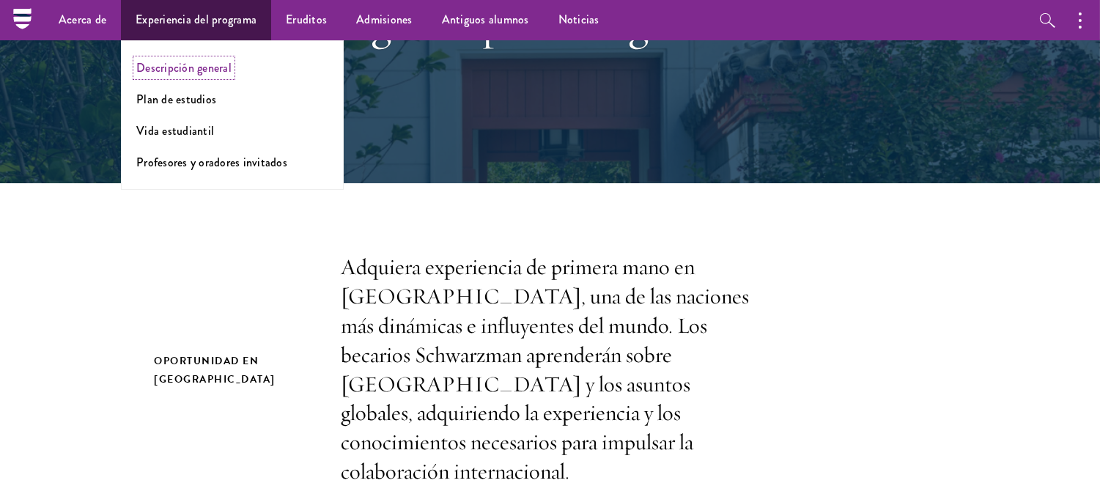
click at [192, 67] on font "Descripción general" at bounding box center [183, 67] width 95 height 17
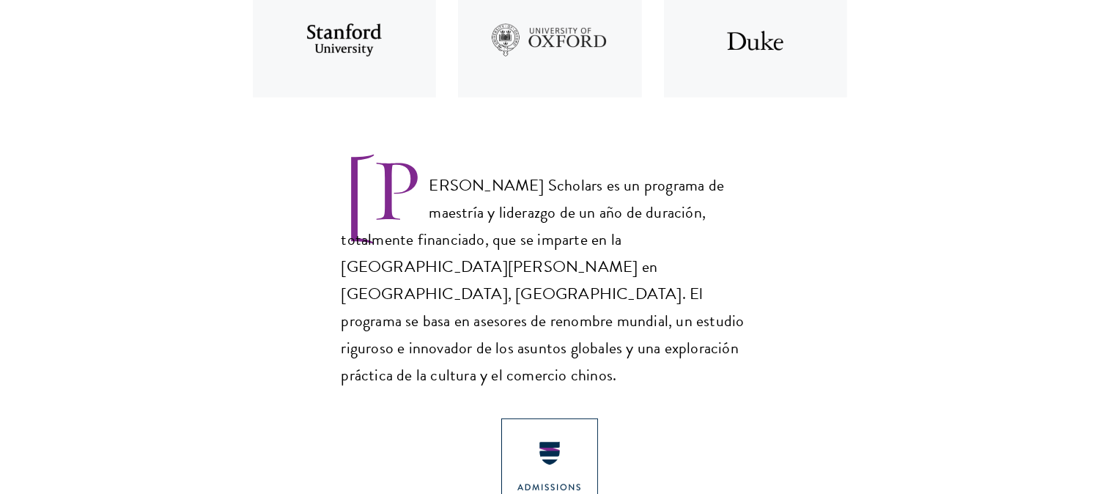
scroll to position [887, 0]
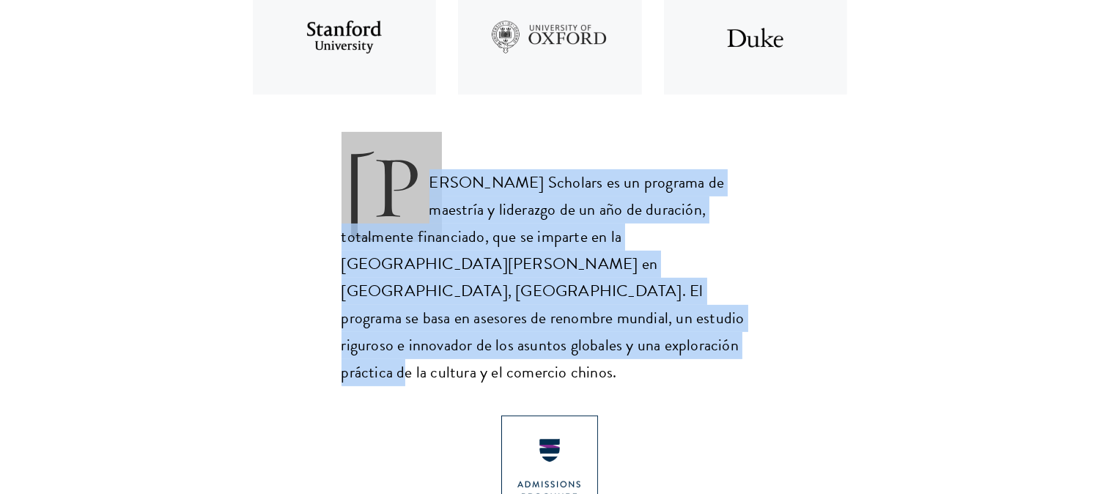
drag, startPoint x: 348, startPoint y: 143, endPoint x: 643, endPoint y: 290, distance: 329.5
click at [643, 290] on p "Schwarzman Scholars es un programa de maestría y liderazgo de un año de duració…" at bounding box center [551, 265] width 418 height 241
copy font "Schwarzman Scholars es un programa de maestría y liderazgo de un año de duració…"
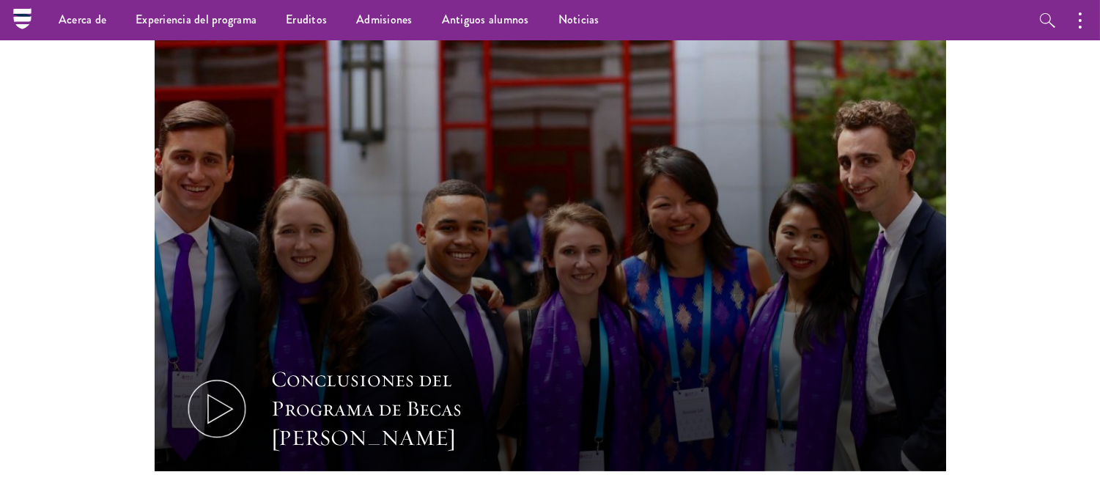
scroll to position [1512, 0]
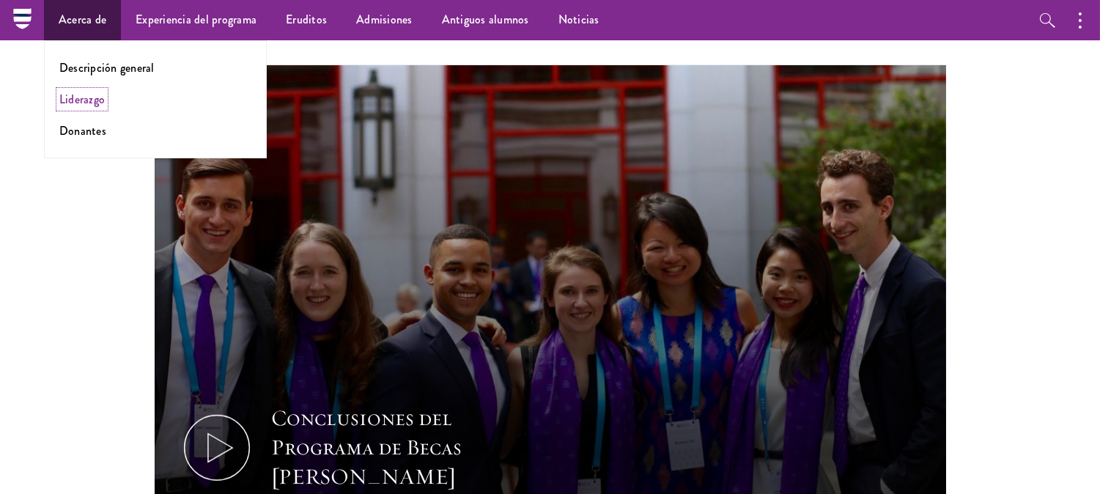
click at [81, 106] on font "Liderazgo" at bounding box center [81, 99] width 45 height 17
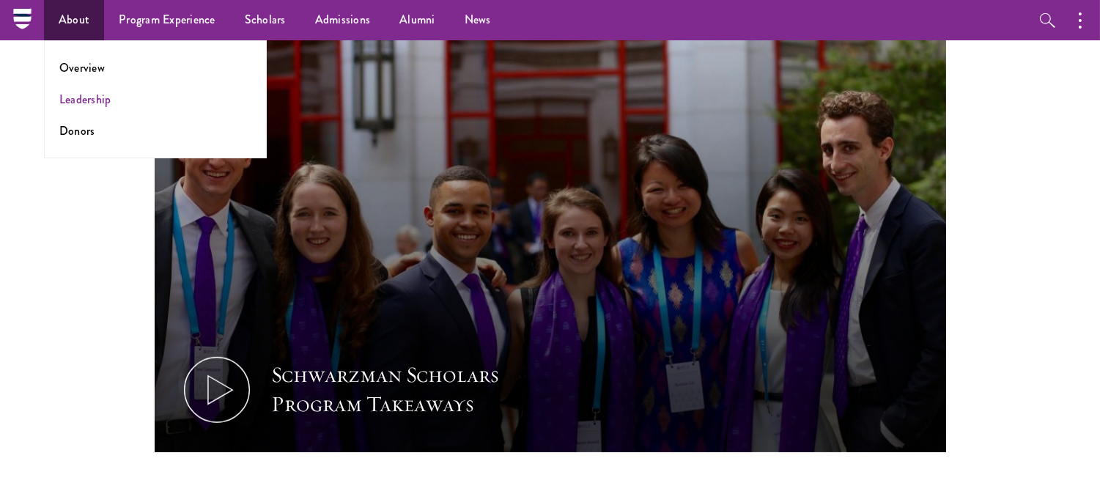
scroll to position [1483, 0]
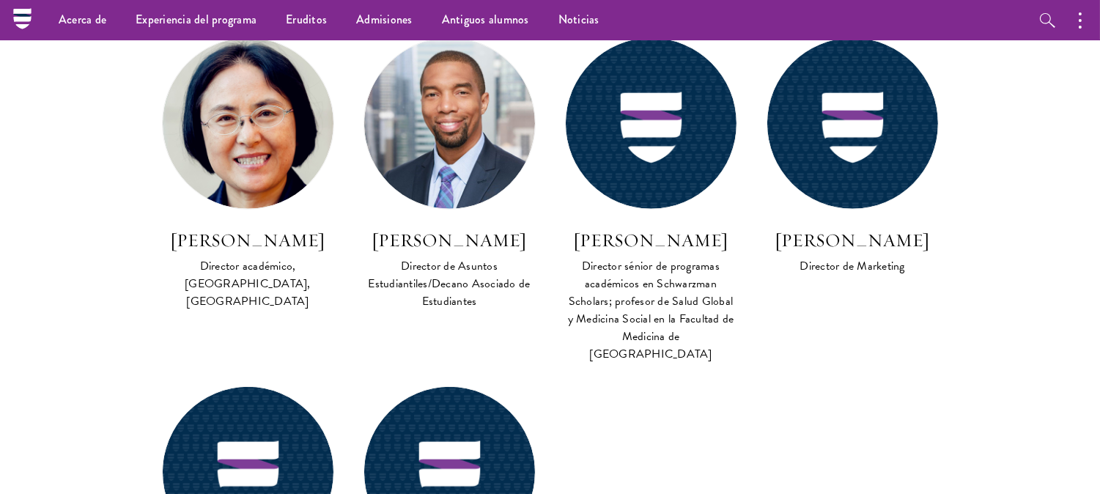
scroll to position [1188, 0]
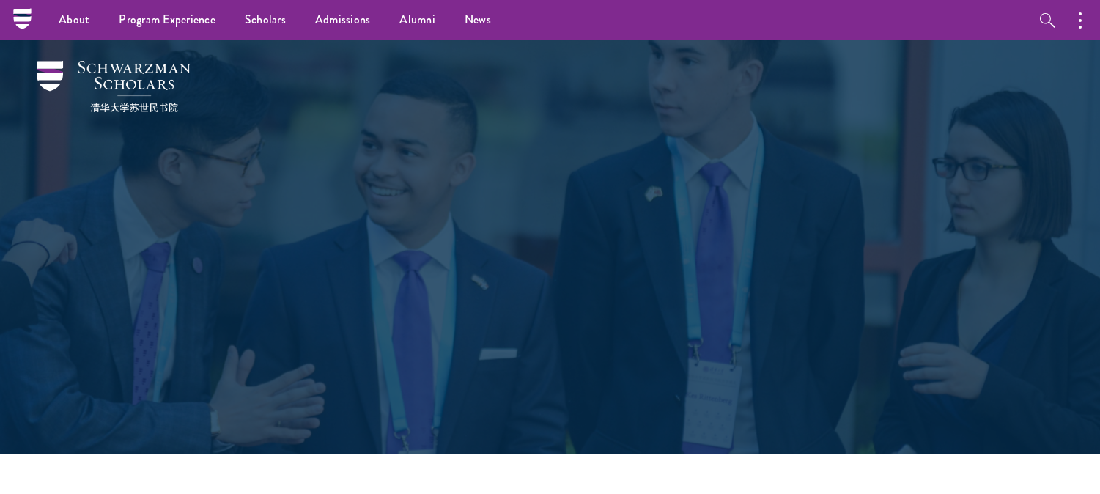
scroll to position [580, 0]
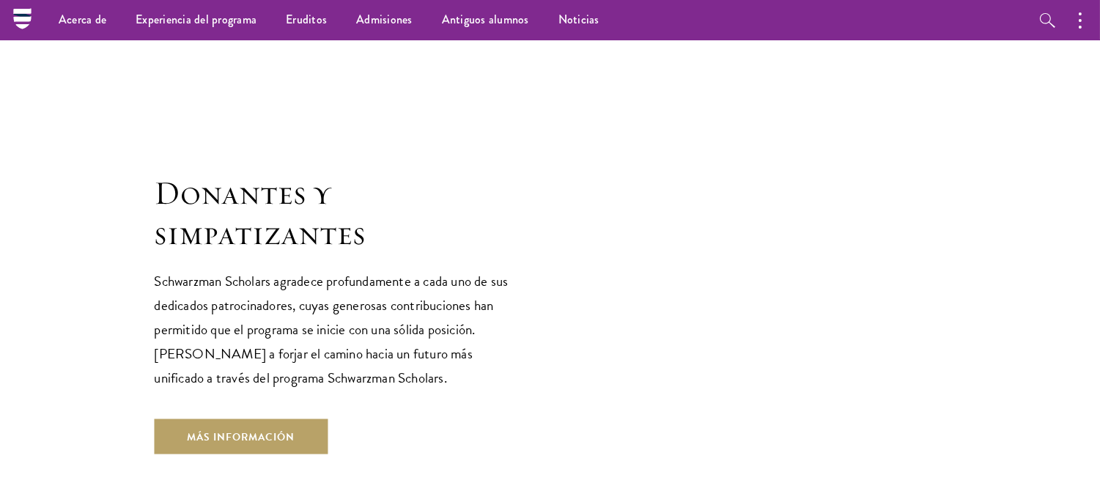
scroll to position [4035, 0]
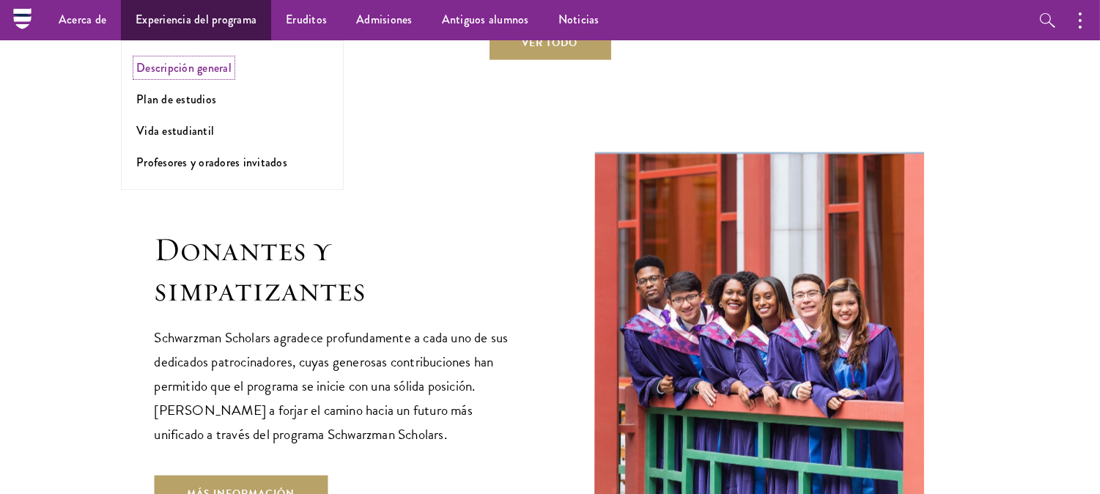
click at [196, 62] on font "Descripción general" at bounding box center [183, 67] width 95 height 17
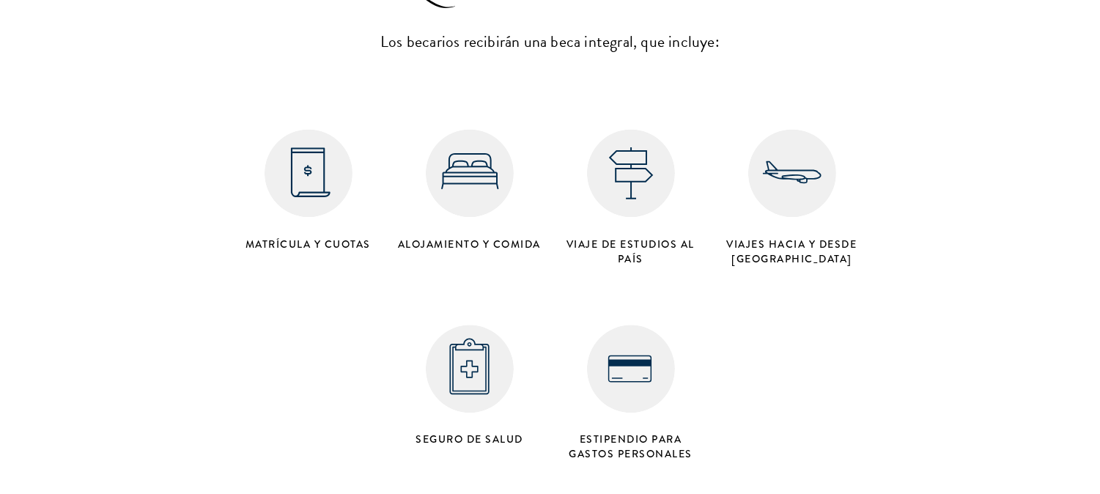
scroll to position [5931, 0]
click at [650, 339] on img at bounding box center [631, 368] width 88 height 88
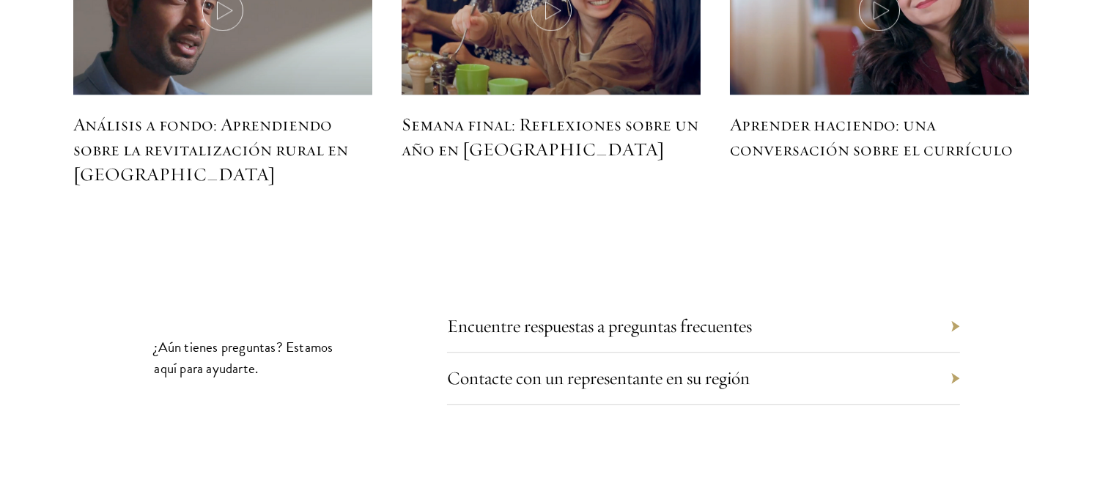
scroll to position [6724, 0]
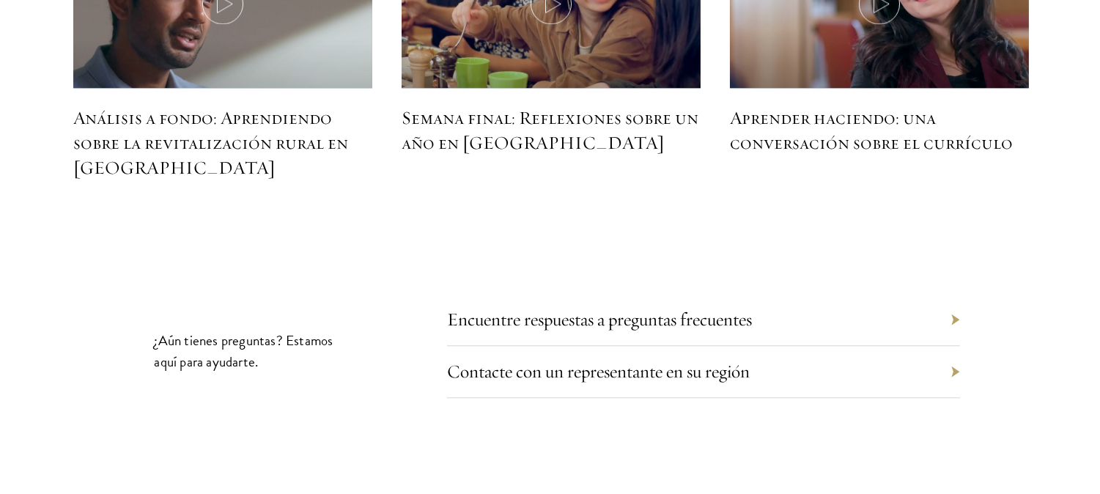
click at [949, 294] on div "Encuentre respuestas a preguntas frecuentes" at bounding box center [703, 320] width 513 height 52
click at [955, 296] on div "Encuentre respuestas a preguntas frecuentes" at bounding box center [703, 320] width 513 height 52
click at [837, 310] on div "Encuentre respuestas a preguntas frecuentes" at bounding box center [703, 320] width 513 height 52
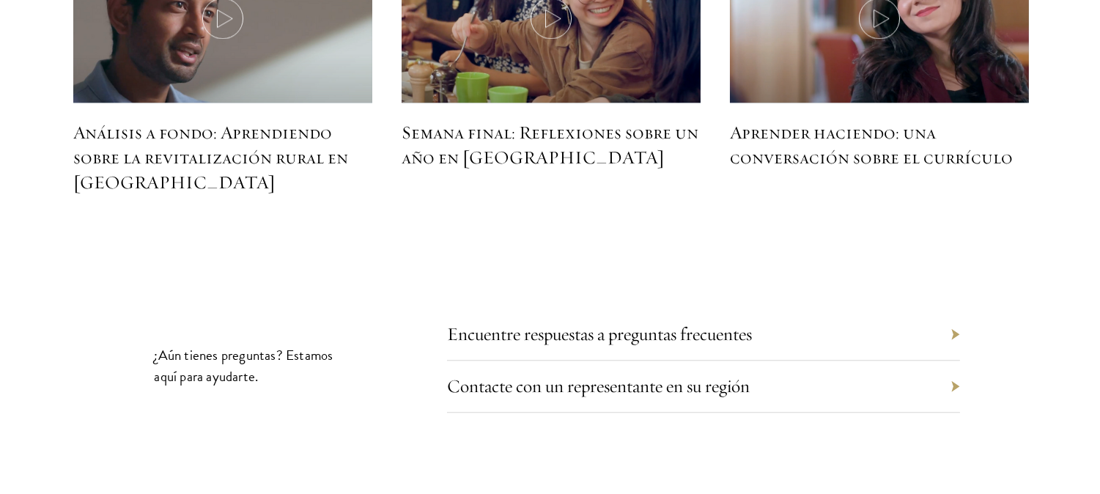
scroll to position [6825, 0]
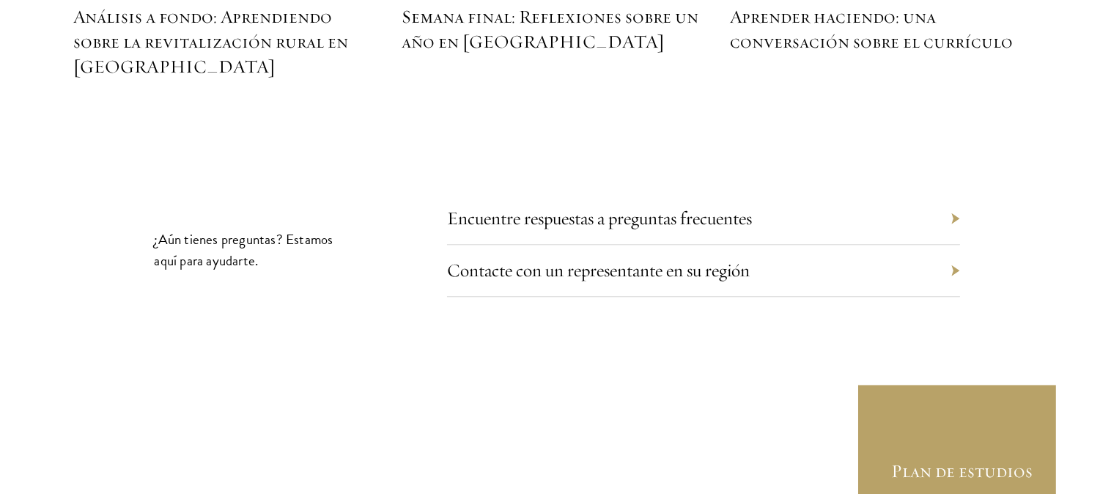
click at [893, 196] on div "Encuentre respuestas a preguntas frecuentes" at bounding box center [703, 219] width 513 height 52
drag, startPoint x: 953, startPoint y: 198, endPoint x: 960, endPoint y: 202, distance: 8.2
click at [953, 198] on div "Encuentre respuestas a preguntas frecuentes" at bounding box center [703, 219] width 513 height 52
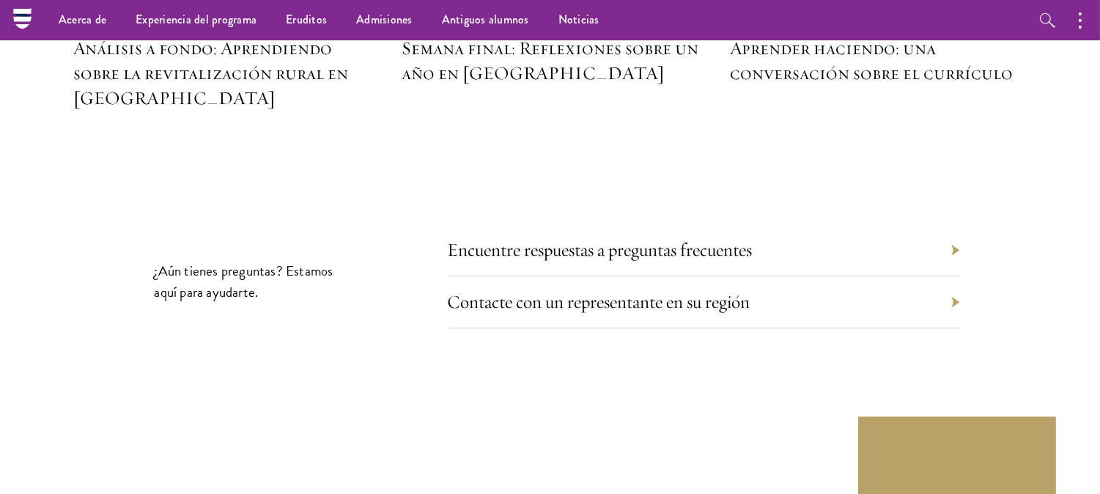
scroll to position [6766, 0]
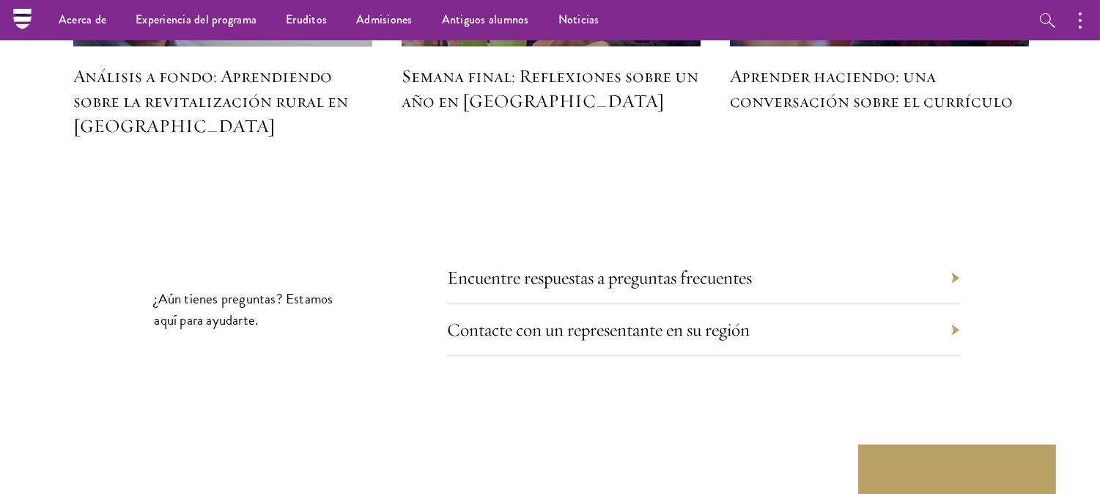
click at [898, 252] on div "Encuentre respuestas a preguntas frecuentes" at bounding box center [703, 278] width 513 height 52
drag, startPoint x: 591, startPoint y: 248, endPoint x: 602, endPoint y: 250, distance: 11.2
click at [592, 266] on font "Encuentre respuestas a preguntas frecuentes" at bounding box center [610, 277] width 305 height 23
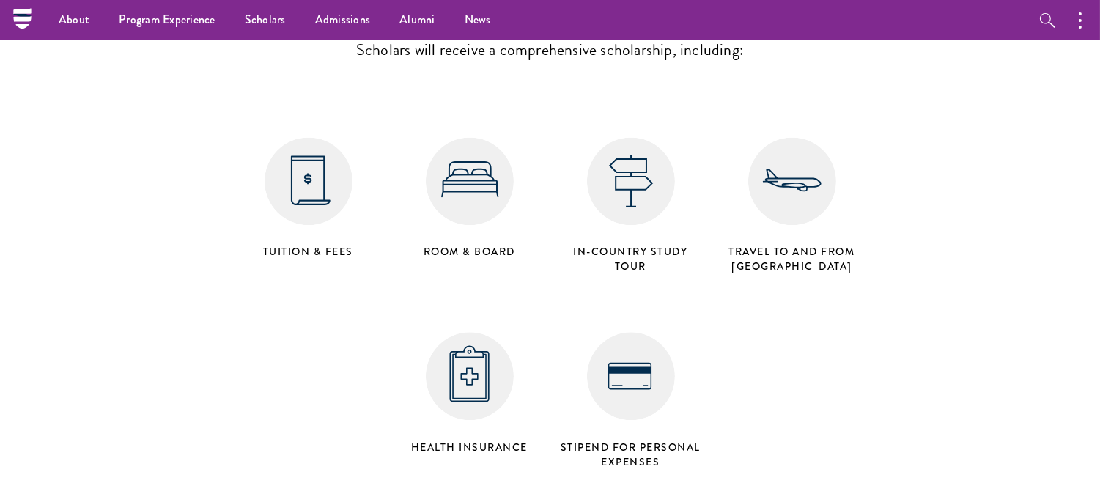
scroll to position [5920, 0]
click at [959, 140] on section "What’s Covered Scholars will receive a comprehensive scholarship, including: Tu…" at bounding box center [550, 226] width 1100 height 501
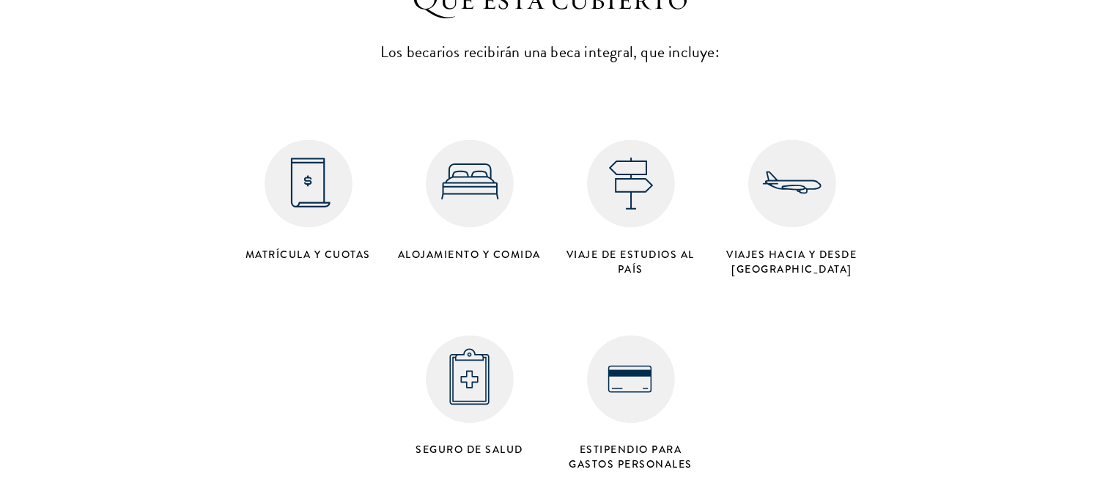
scroll to position [5949, 0]
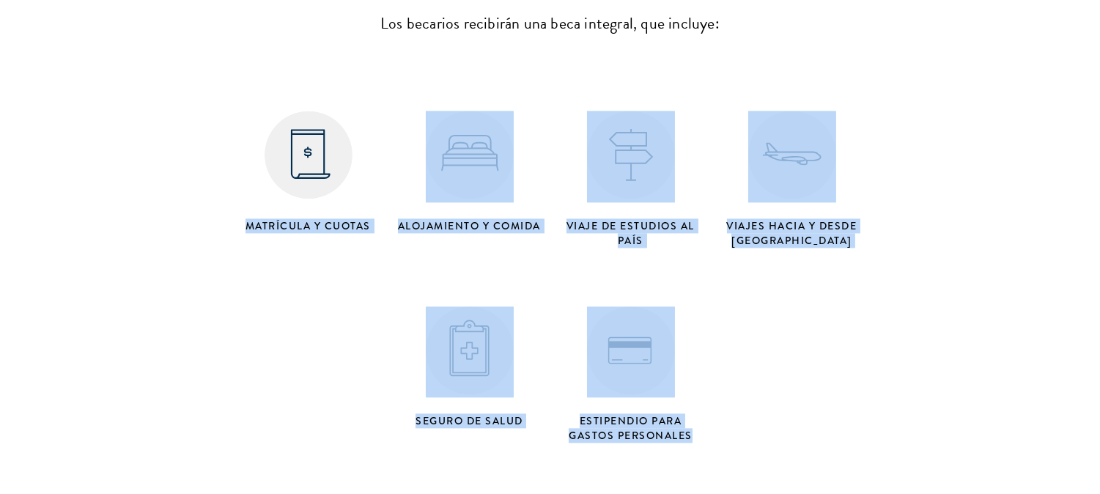
drag, startPoint x: 246, startPoint y: 201, endPoint x: 709, endPoint y: 421, distance: 512.5
click at [709, 421] on div "Matrícula y cuotas Alojamiento y comida viaje de estudios al país Viajes hacia …" at bounding box center [550, 254] width 645 height 391
copy div "Matrícula y cuotas Alojamiento y comida viaje de estudios al país Viajes hacia …"
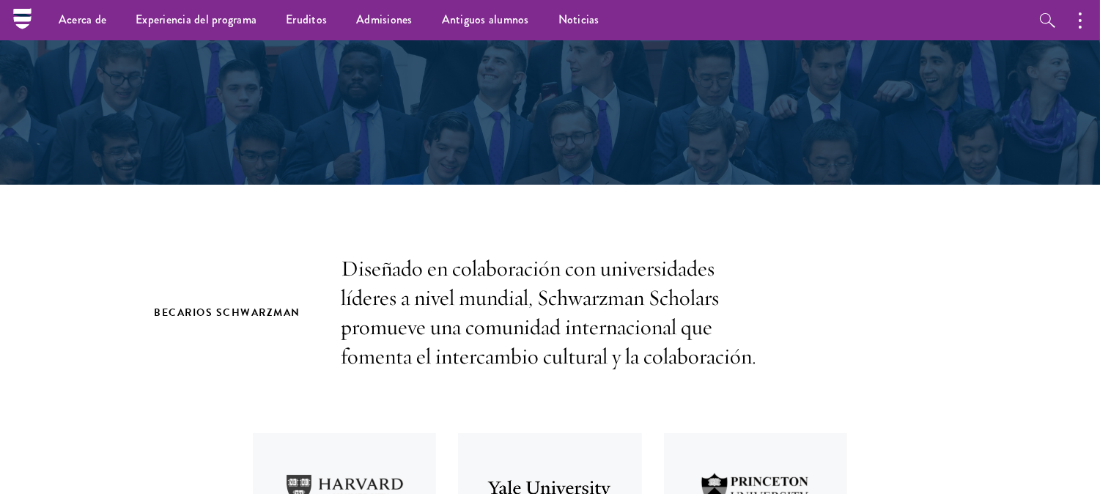
scroll to position [0, 0]
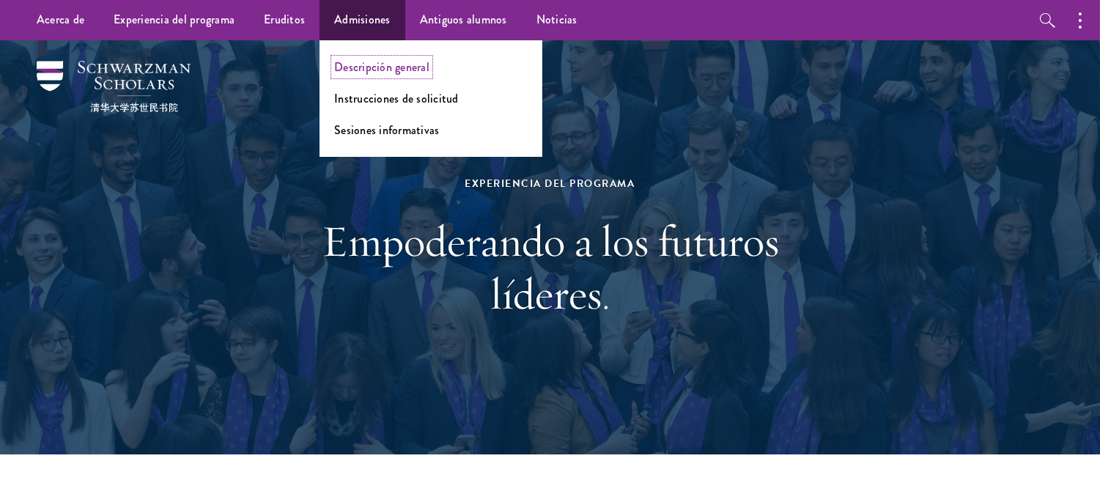
click at [368, 60] on font "Descripción general" at bounding box center [381, 67] width 95 height 17
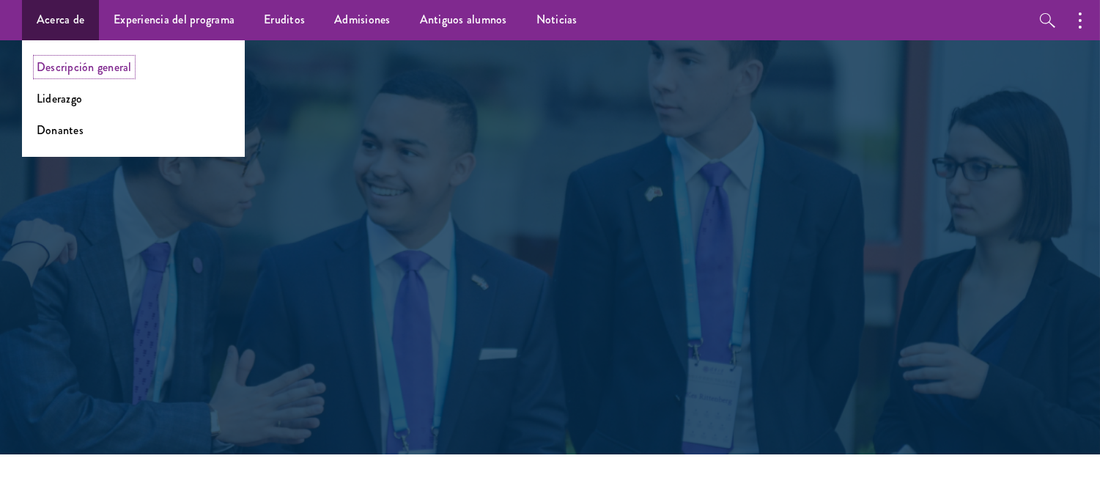
click at [54, 63] on font "Descripción general" at bounding box center [84, 67] width 95 height 17
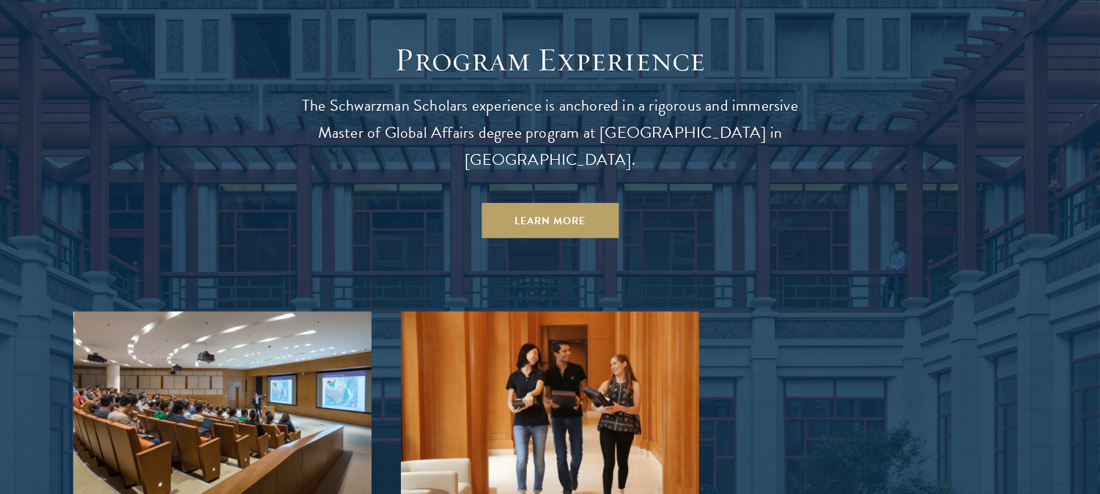
scroll to position [1276, 0]
